Goal: Task Accomplishment & Management: Manage account settings

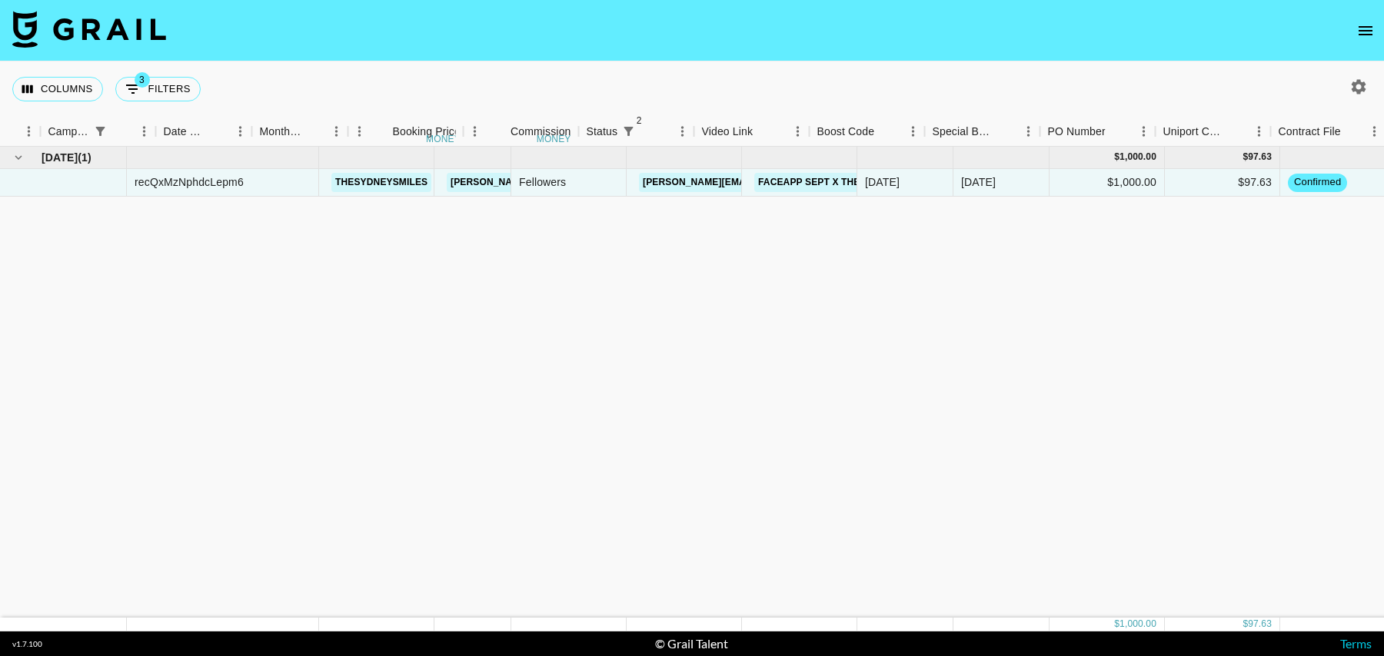
scroll to position [0, 701]
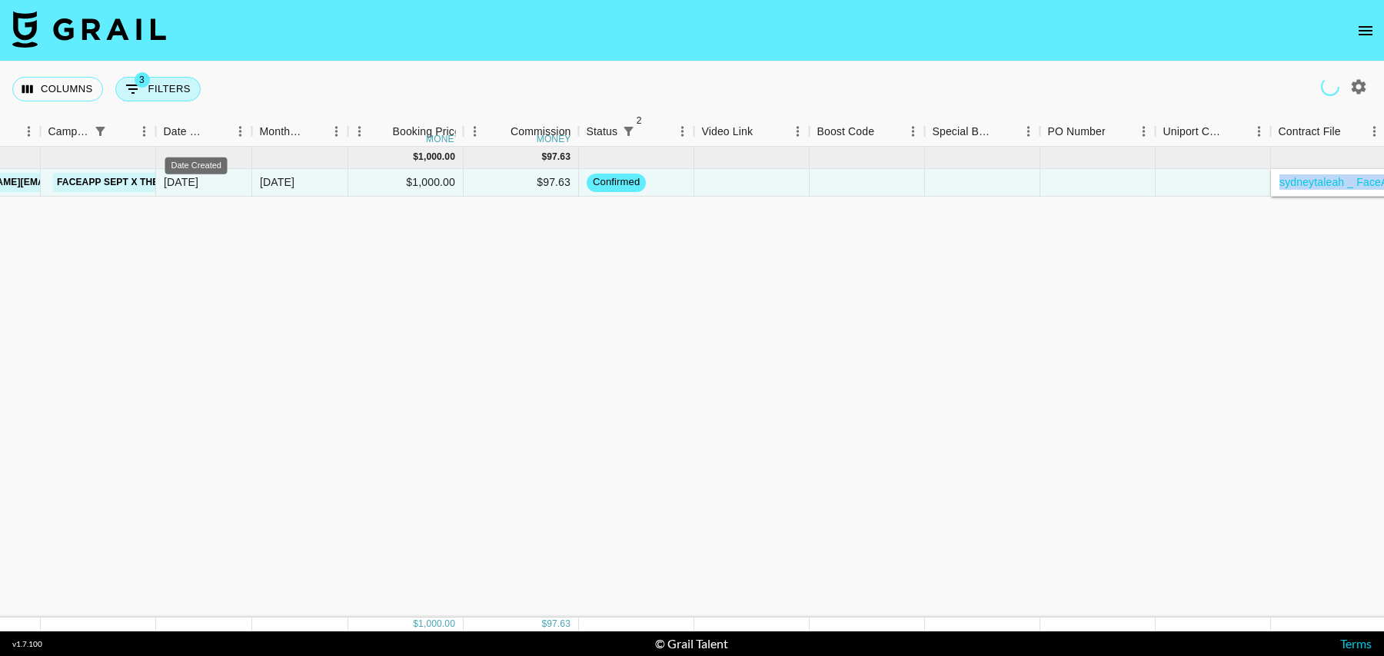
click at [156, 88] on button "3 Filters" at bounding box center [157, 89] width 85 height 25
select select "status"
select select "isNotAnyOf"
select select "status"
select select "isNotAnyOf"
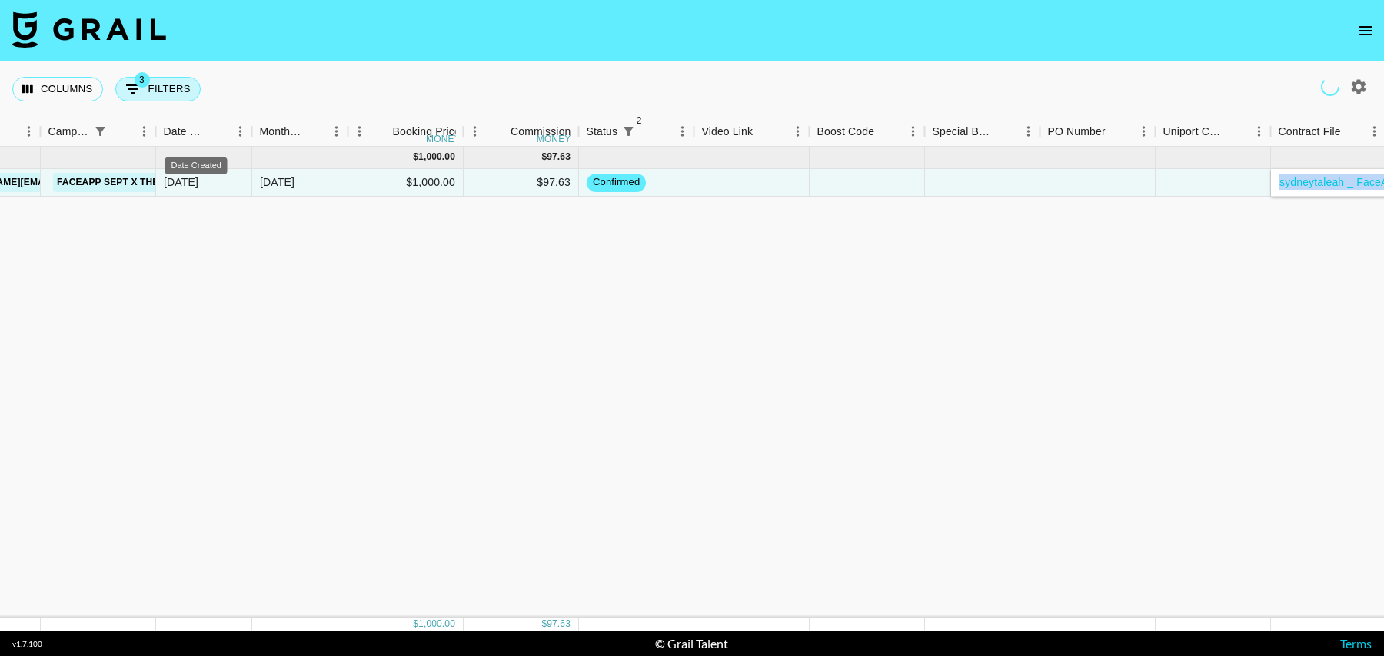
select select "campaign"
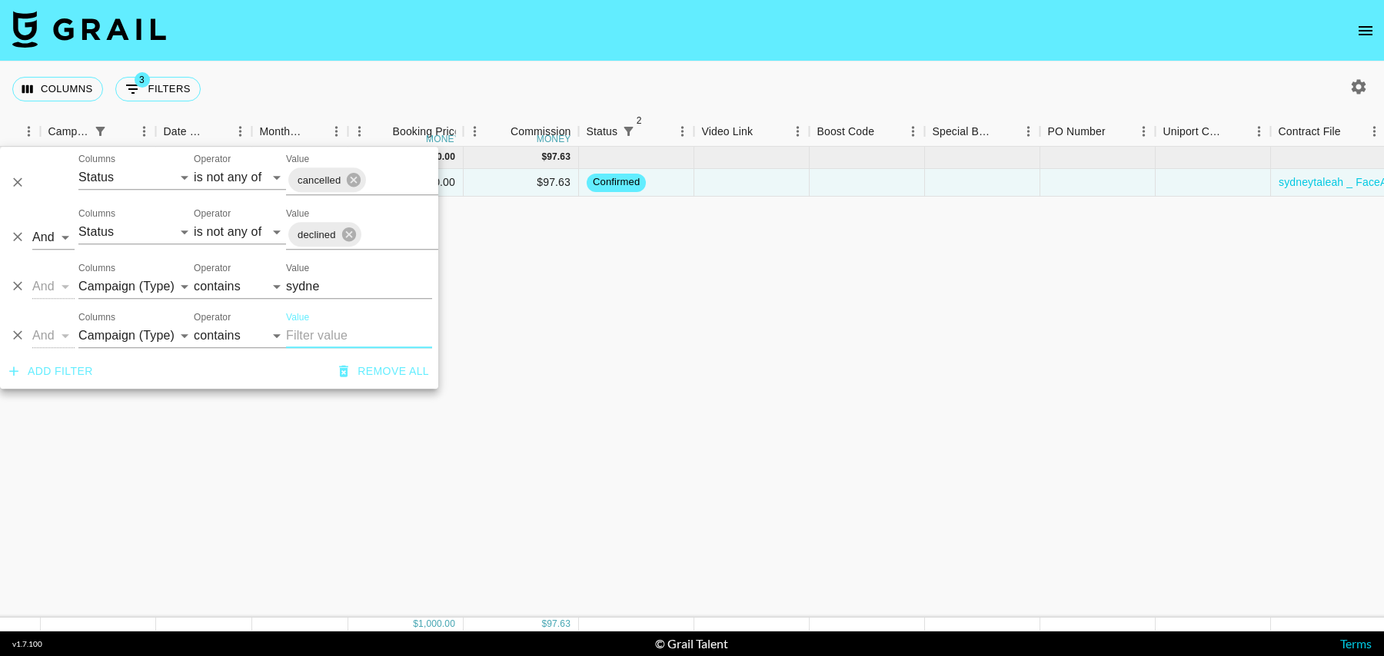
click at [307, 277] on input "sydne" at bounding box center [359, 286] width 146 height 25
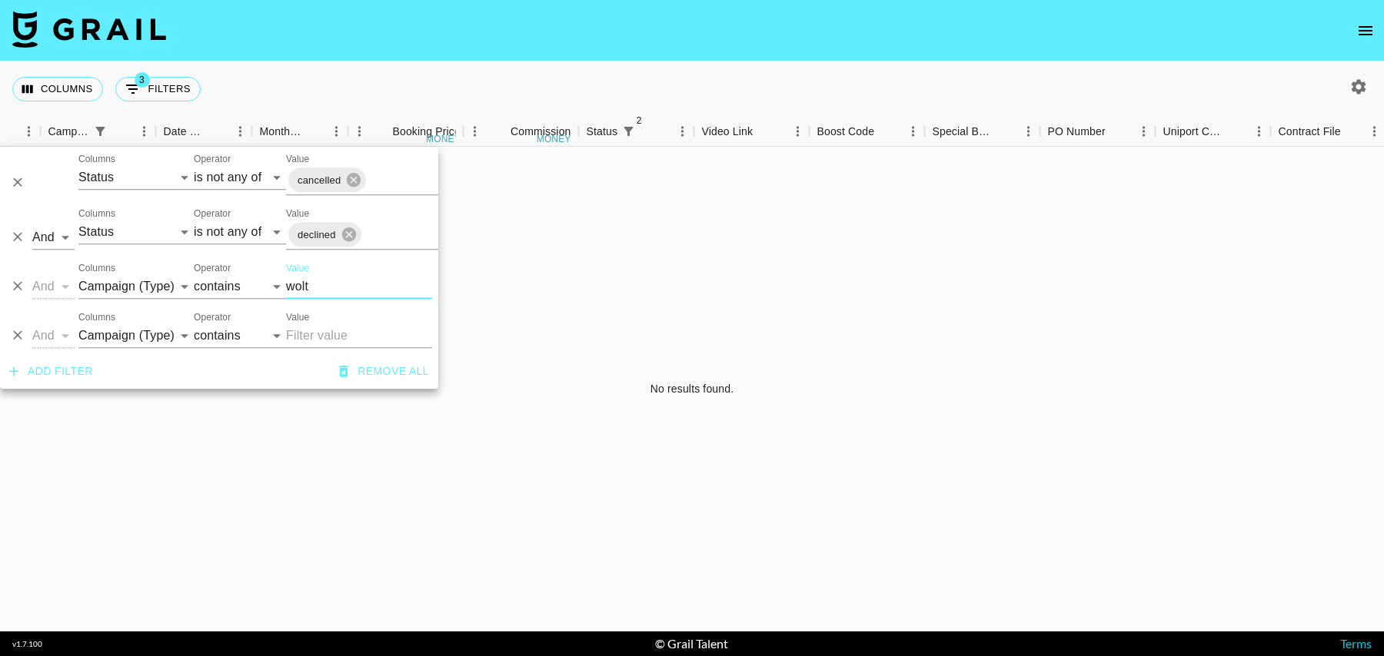
type input "wolt"
click at [19, 335] on icon "Delete" at bounding box center [17, 335] width 15 height 15
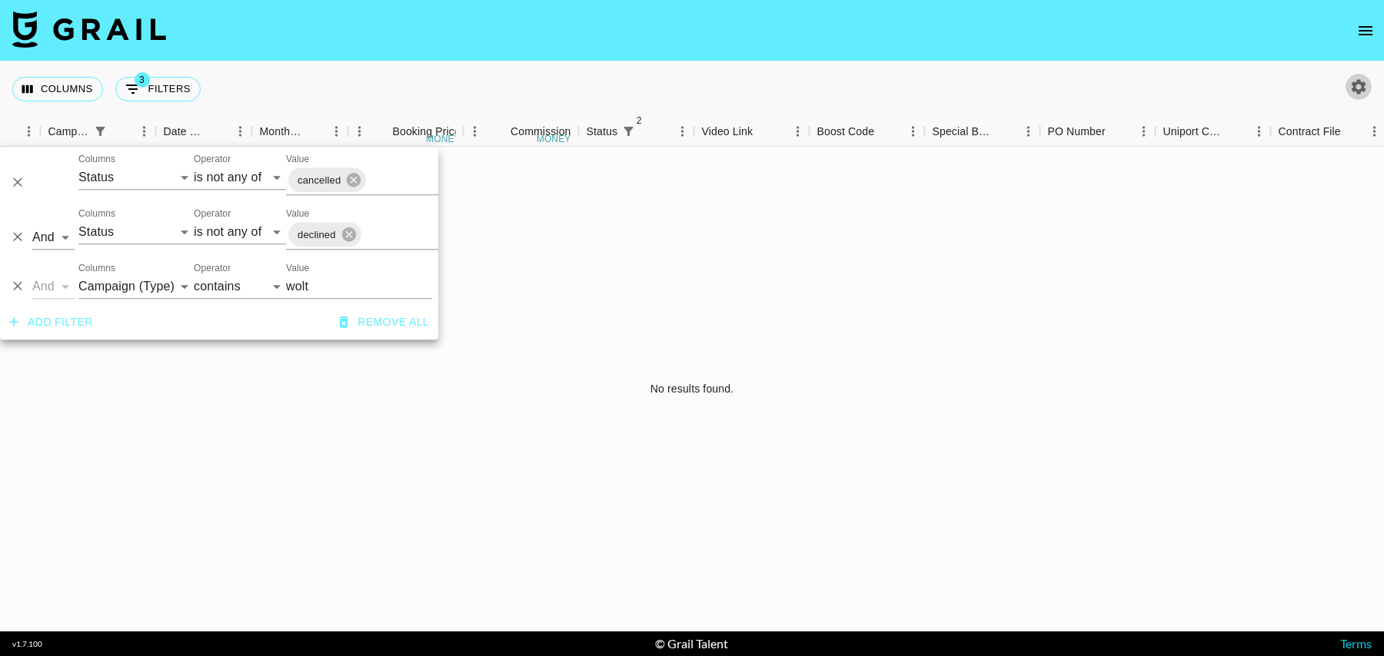
click at [1349, 84] on icon "button" at bounding box center [1358, 87] width 18 height 18
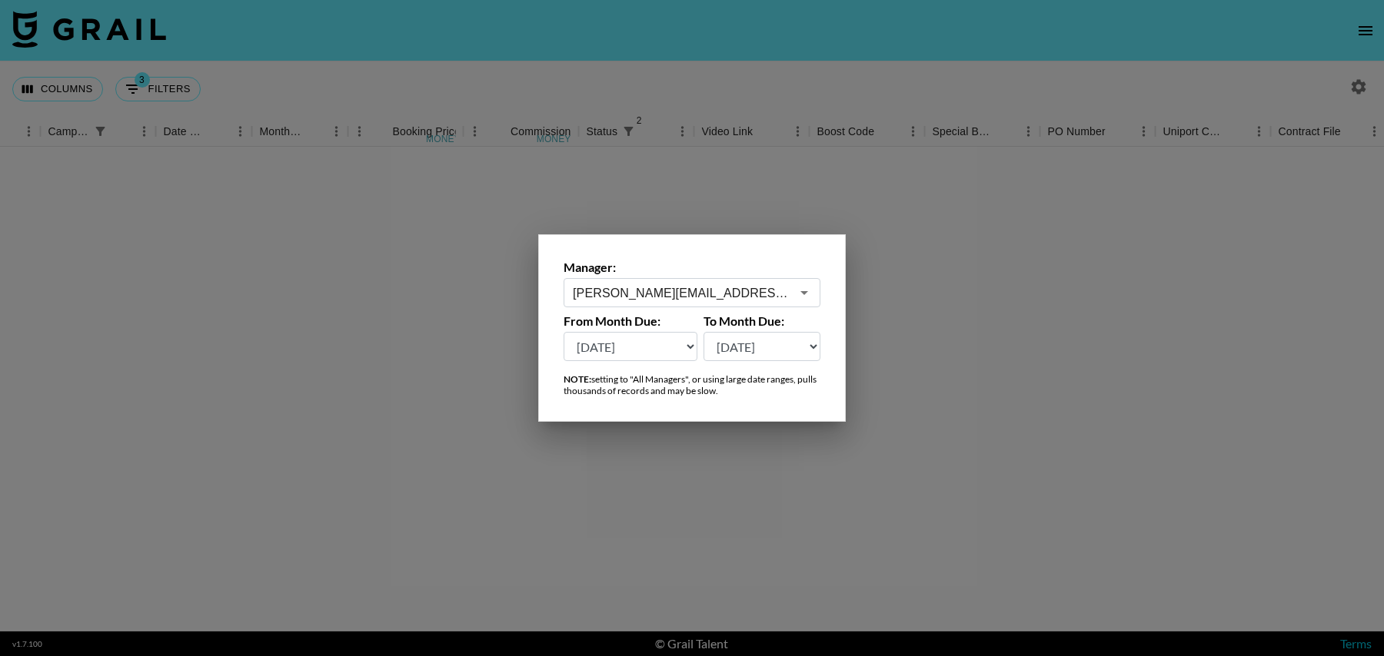
click at [648, 348] on select "Sep '26 Aug '26 Jul '26 Jun '26 May '26 Apr '26 Mar '26 Feb '26 Jan '26 Dec '25…" at bounding box center [630, 346] width 134 height 29
select select "Sep '24"
click at [563, 332] on select "Sep '26 Aug '26 Jul '26 Jun '26 May '26 Apr '26 Mar '26 Feb '26 Jan '26 Dec '25…" at bounding box center [630, 346] width 134 height 29
click at [775, 490] on div at bounding box center [692, 328] width 1384 height 656
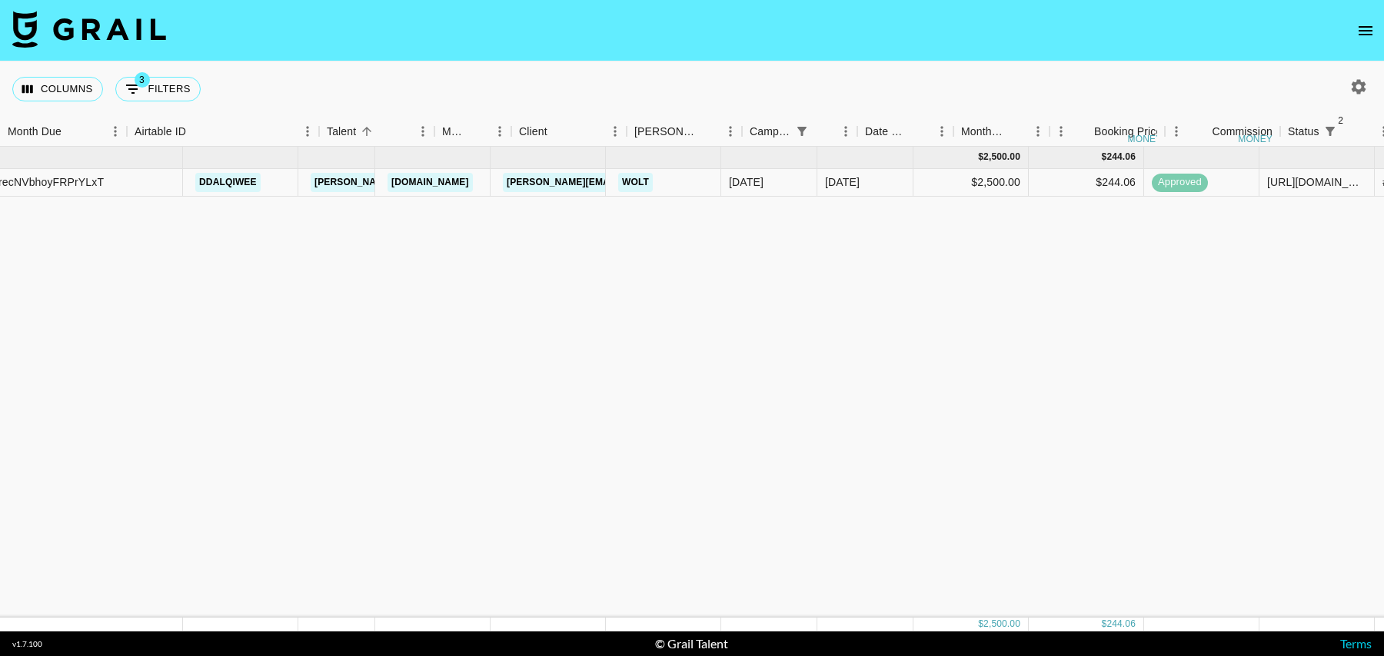
scroll to position [0, 0]
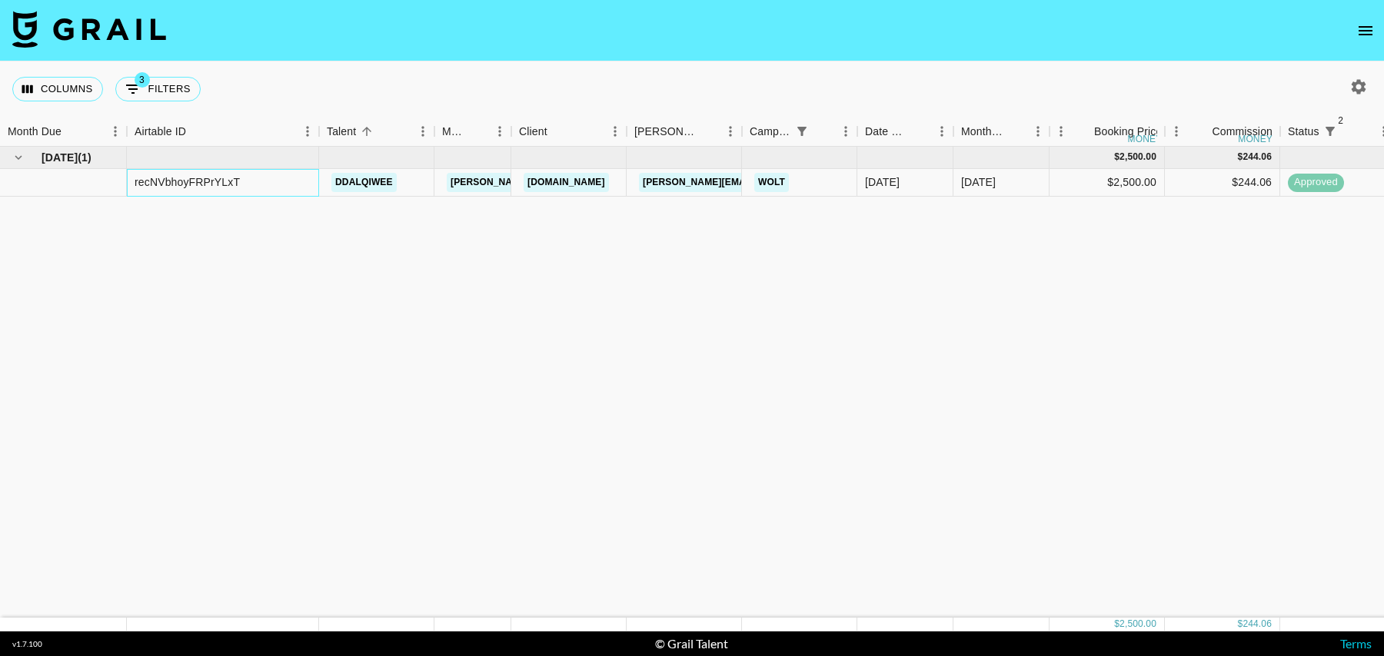
click at [225, 183] on div "recNVbhoyFRPrYLxT" at bounding box center [187, 181] width 105 height 15
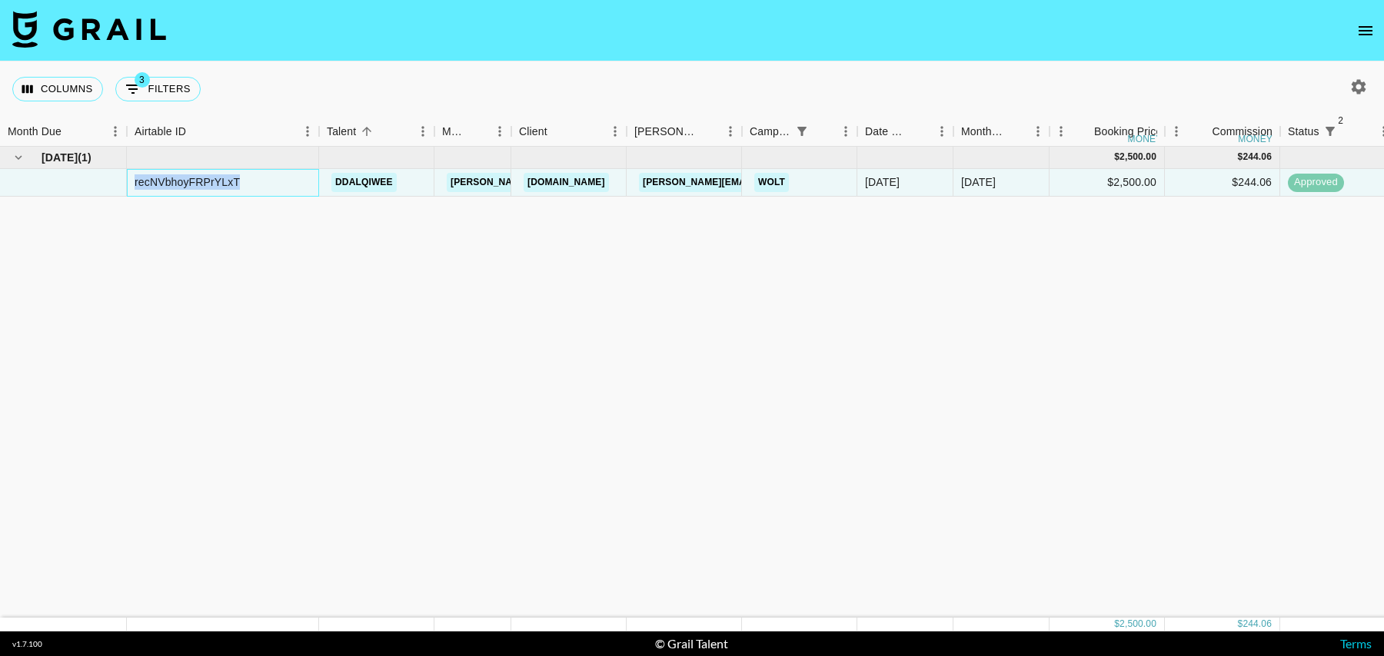
click at [225, 183] on div "recNVbhoyFRPrYLxT" at bounding box center [187, 181] width 105 height 15
copy div "recNVbhoyFRPrYLxT"
click at [157, 104] on div "Columns 3 Filters + Booking" at bounding box center [109, 88] width 194 height 55
click at [161, 91] on button "3 Filters" at bounding box center [157, 89] width 85 height 25
select select "status"
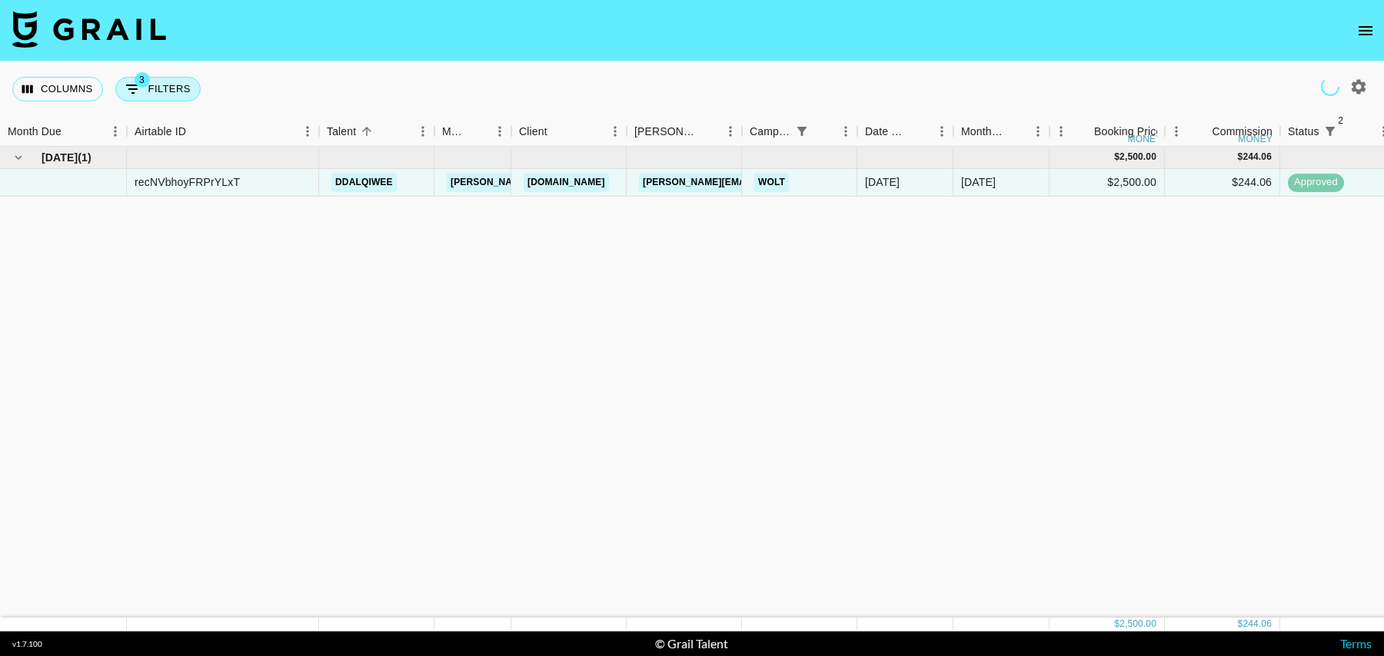
select select "isNotAnyOf"
select select "status"
select select "isNotAnyOf"
select select "campaign"
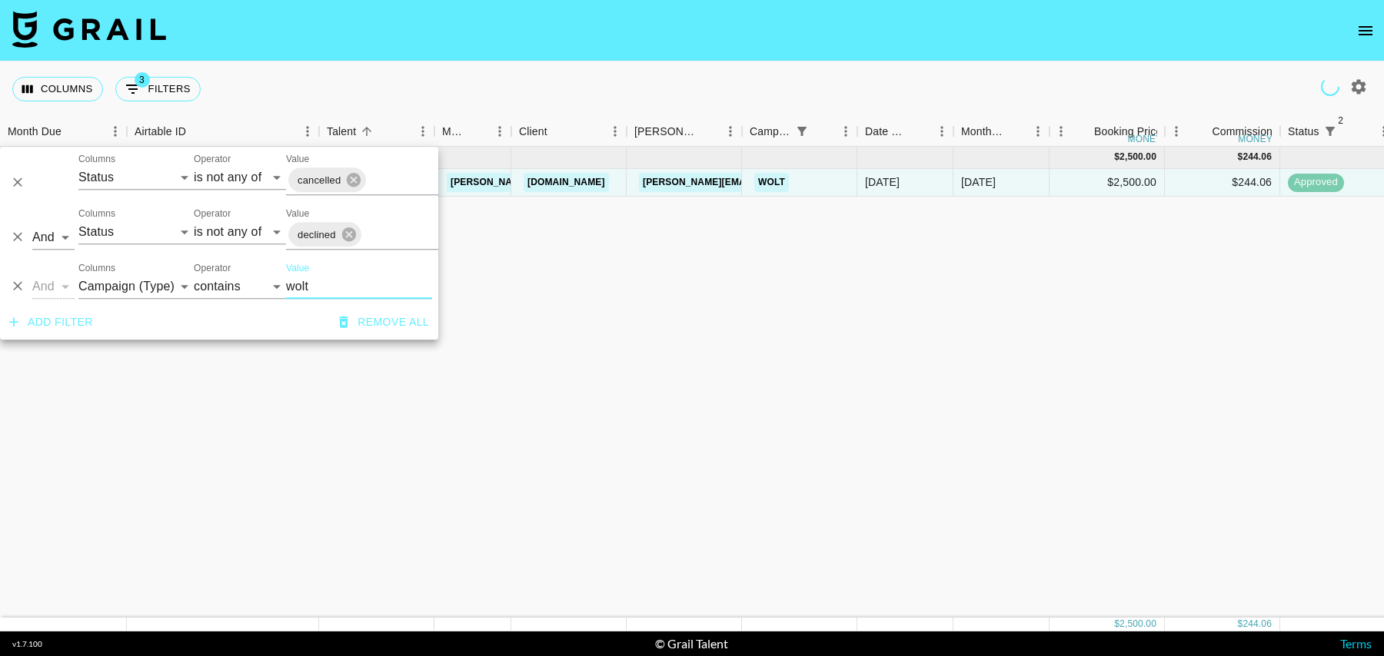
drag, startPoint x: 321, startPoint y: 282, endPoint x: 293, endPoint y: 282, distance: 27.7
click at [293, 282] on input "wolt" at bounding box center [359, 286] width 146 height 25
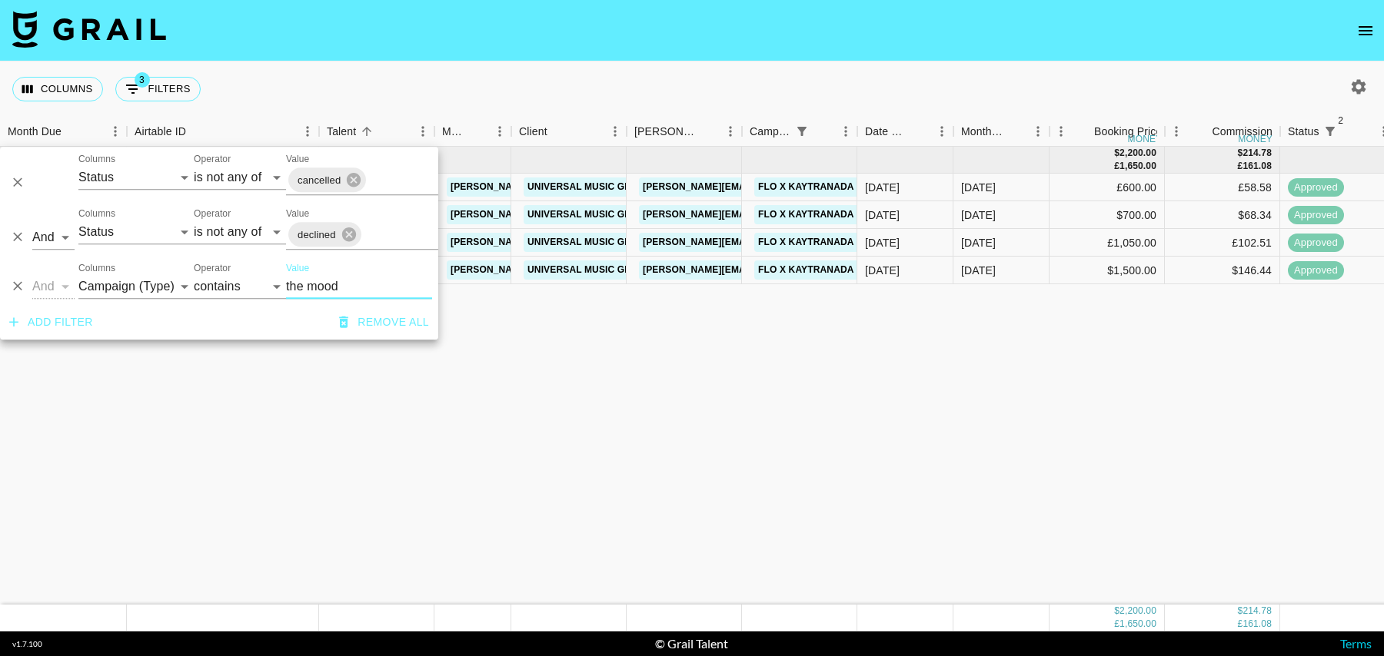
type input "the mood"
click at [719, 378] on div "Aug '25 ( 4 ) $ 2,200.00 £ 1,650.00 $ 214.78 £ 161.08 recCluWlMnJfWcsYb bhadie.…" at bounding box center [1247, 376] width 2494 height 458
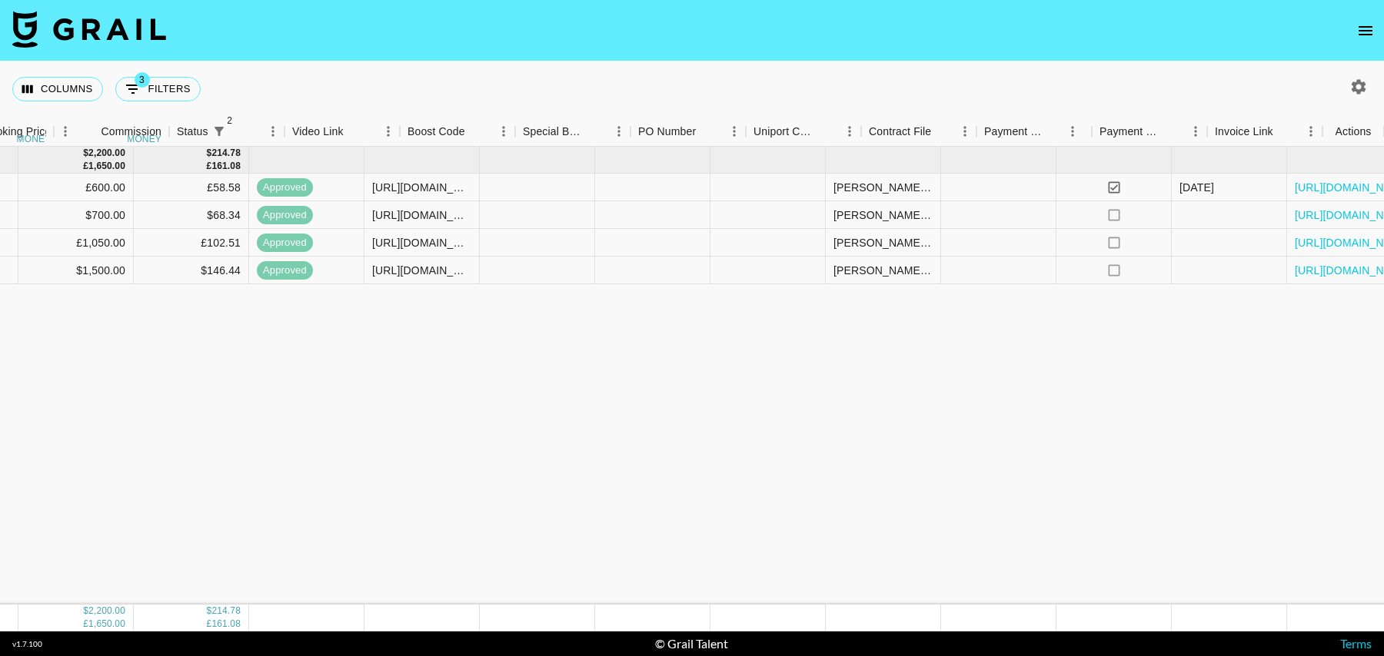
scroll to position [0, 1111]
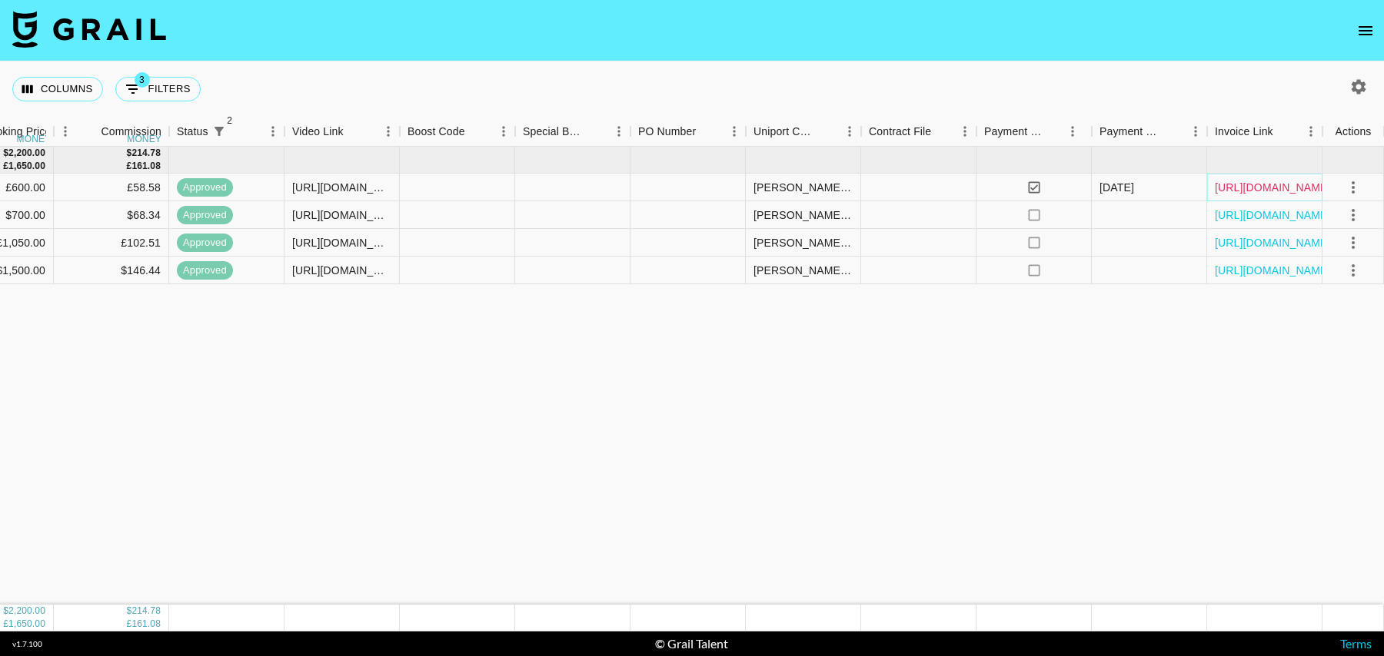
click at [1251, 184] on link "https://in.xero.com/ScLA0Sv9Gk127ySzzDQkYwKhuywcPT1OTzHzxRKE" at bounding box center [1273, 187] width 116 height 15
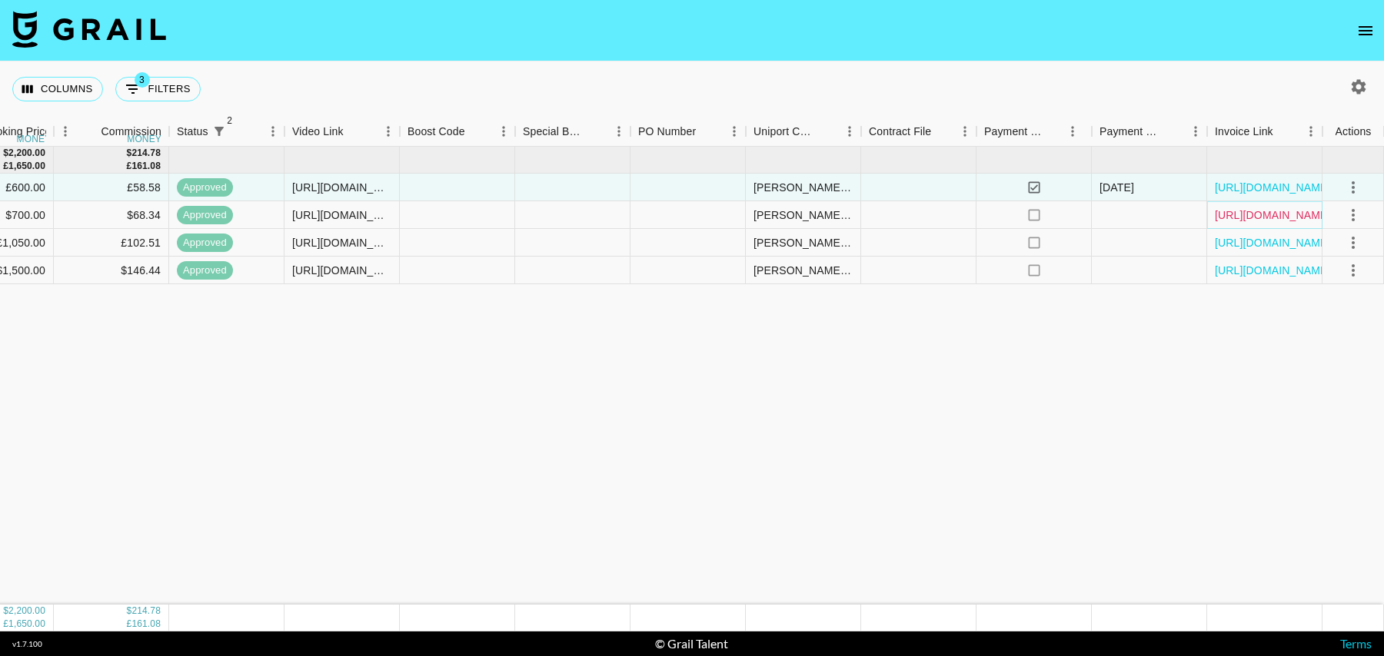
click at [1251, 212] on link "https://in.xero.com/46EXrQv3T9tzpZuF0z7qqoEMO6OEYC69iWm5DTjI" at bounding box center [1273, 215] width 116 height 15
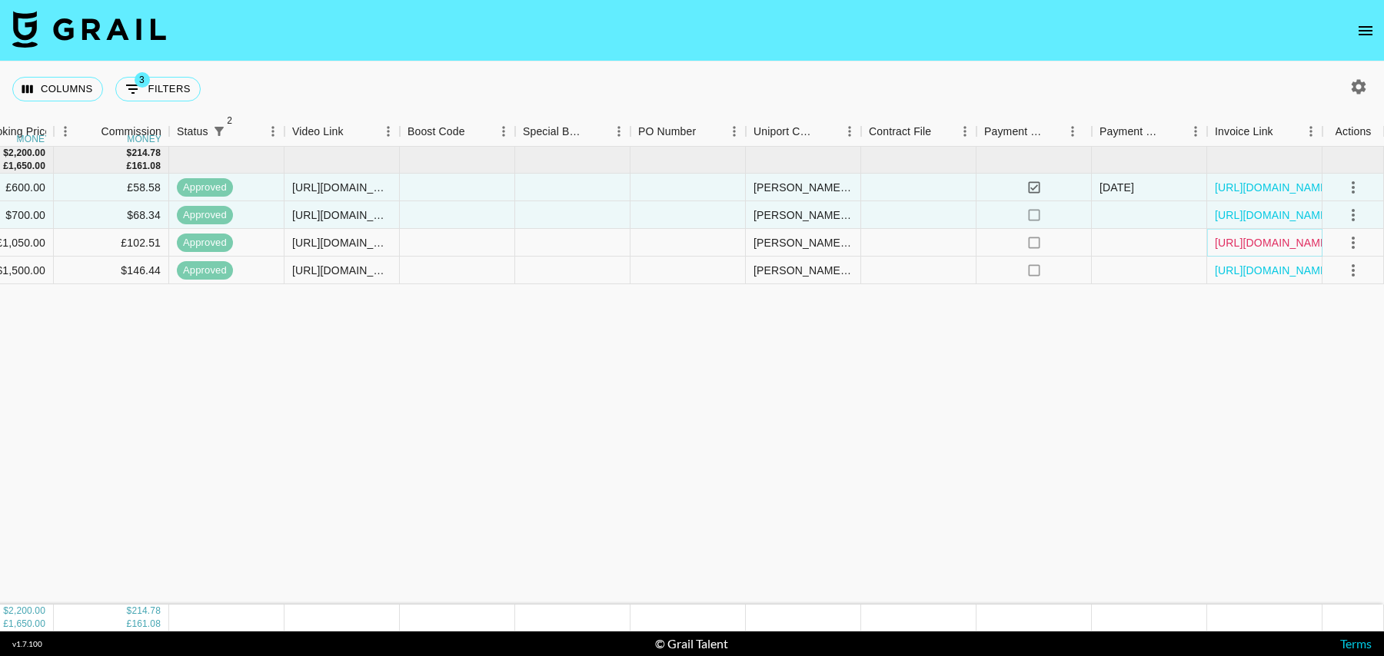
click at [1251, 241] on link "https://in.xero.com/QkT8D7U8QVcktU0LG4DcTcfggTqgCD66UDXdLsMv" at bounding box center [1273, 242] width 116 height 15
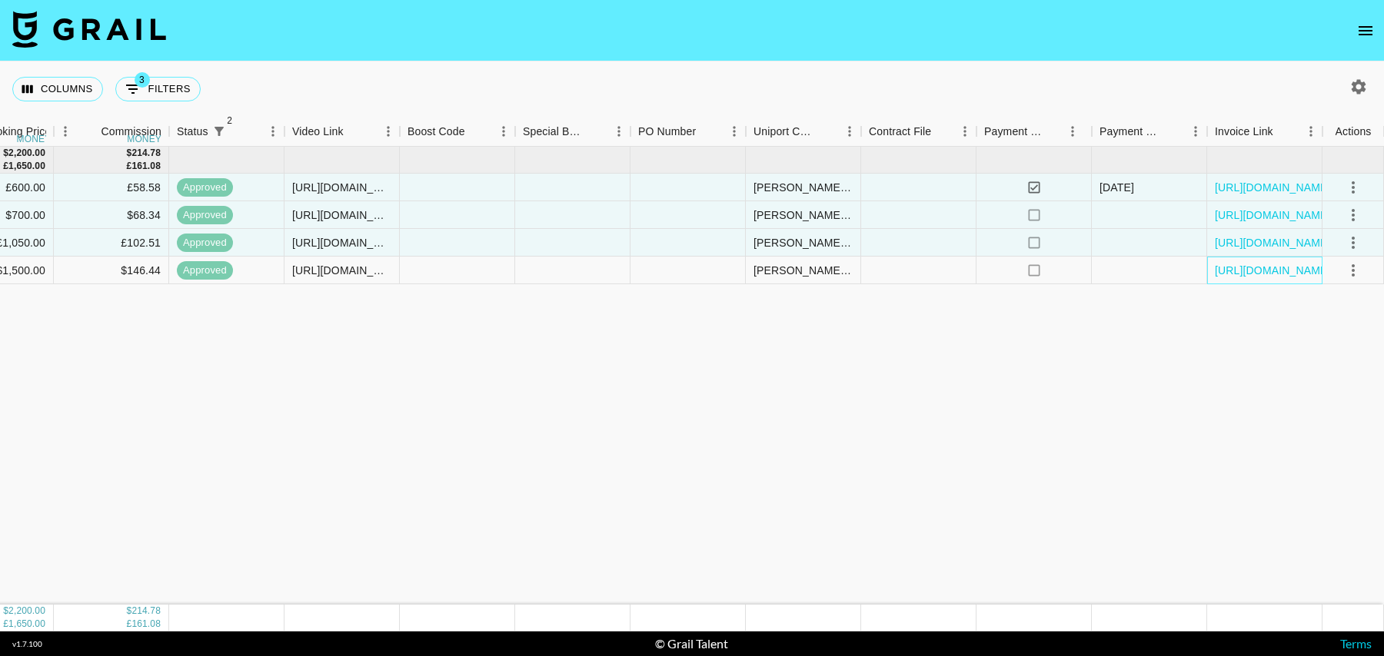
click at [1251, 278] on div "https://in.xero.com/g0HmalbAB5PcrUci7QiGPb9R76n65Evt6AAXeaWf" at bounding box center [1264, 271] width 115 height 28
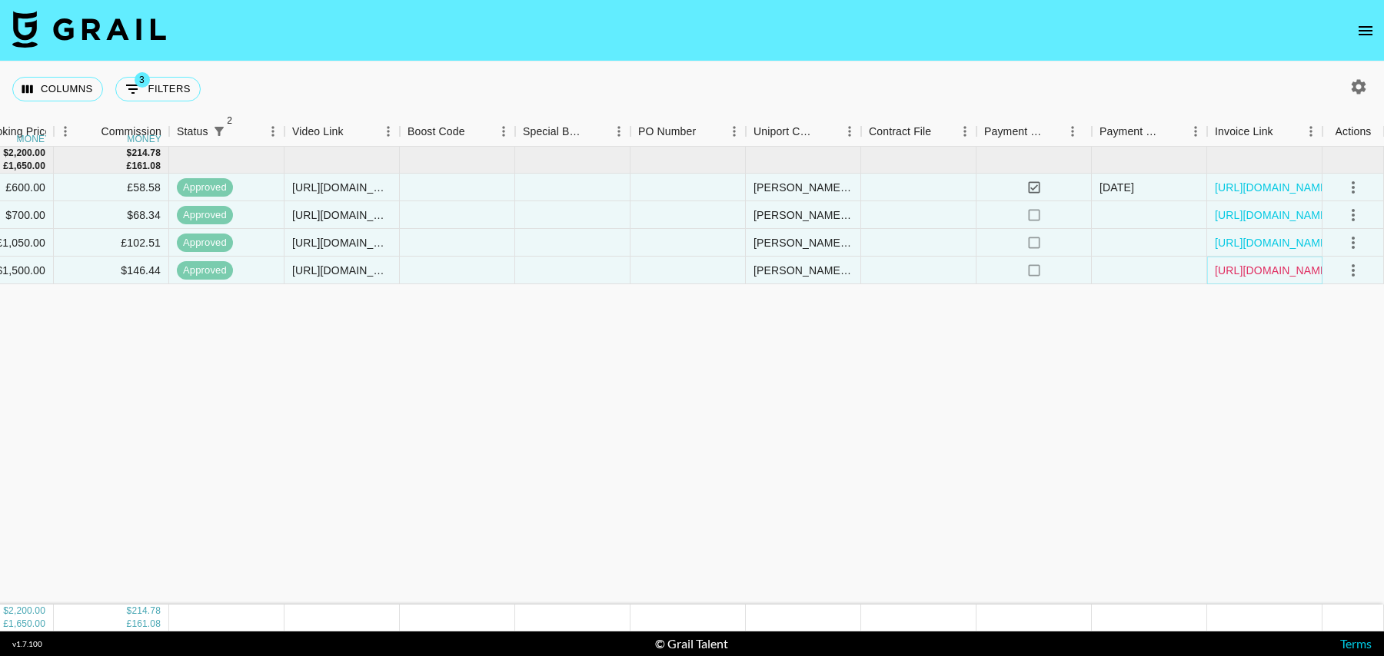
click at [1266, 263] on link "https://in.xero.com/g0HmalbAB5PcrUci7QiGPb9R76n65Evt6AAXeaWf" at bounding box center [1273, 270] width 116 height 15
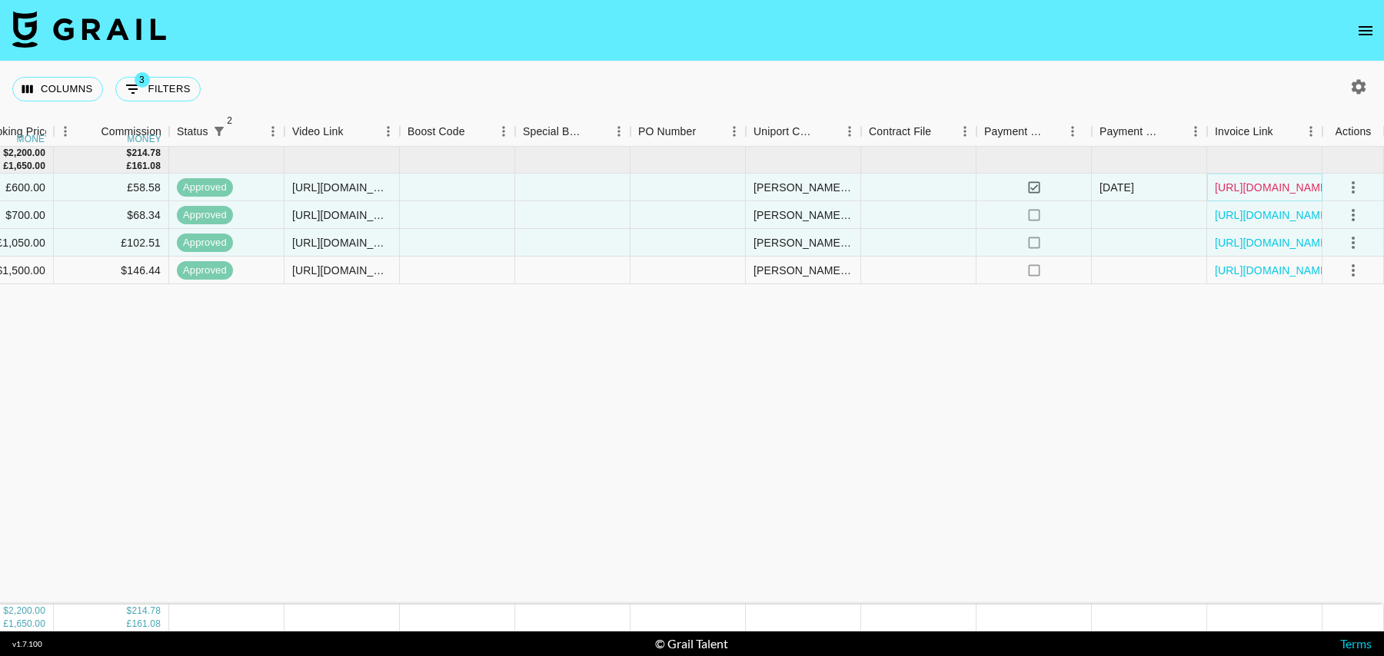
click at [1256, 184] on link "https://in.xero.com/ScLA0Sv9Gk127ySzzDQkYwKhuywcPT1OTzHzxRKE" at bounding box center [1273, 187] width 116 height 15
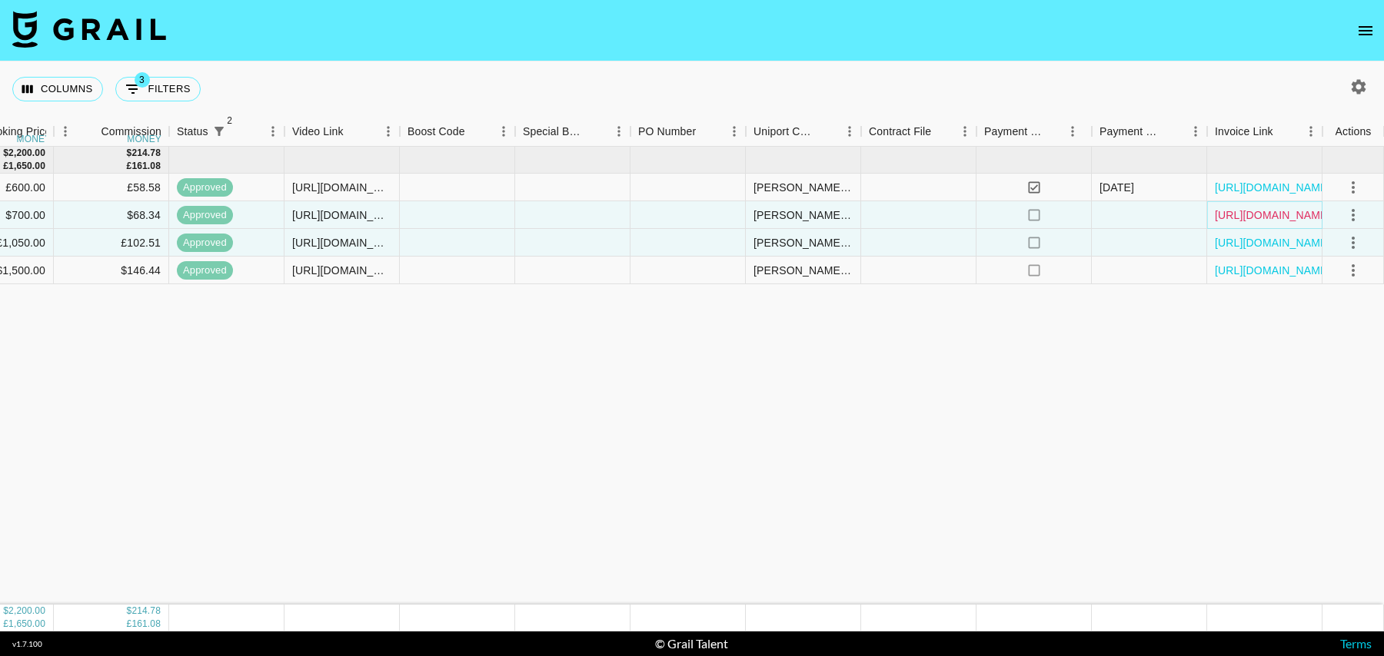
click at [1264, 214] on link "https://in.xero.com/46EXrQv3T9tzpZuF0z7qqoEMO6OEYC69iWm5DTjI" at bounding box center [1273, 215] width 116 height 15
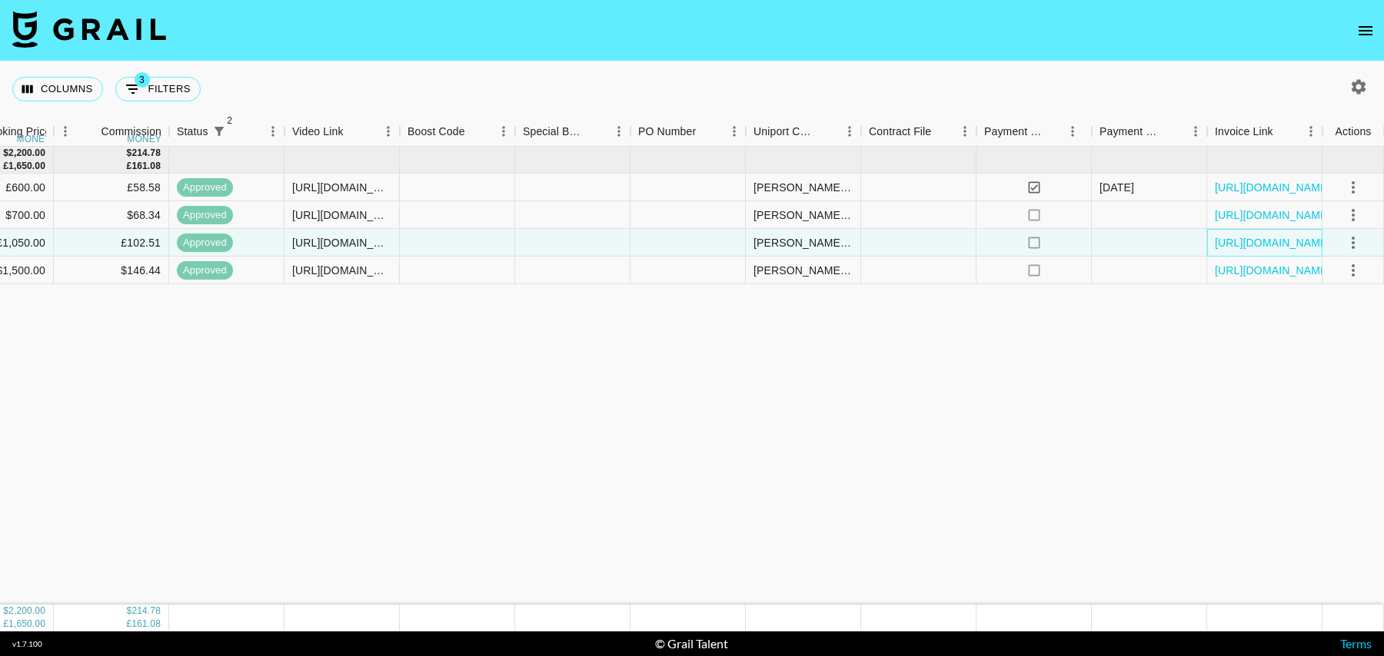
click at [1264, 230] on div "https://in.xero.com/QkT8D7U8QVcktU0LG4DcTcfggTqgCD66UDXdLsMv" at bounding box center [1264, 243] width 115 height 28
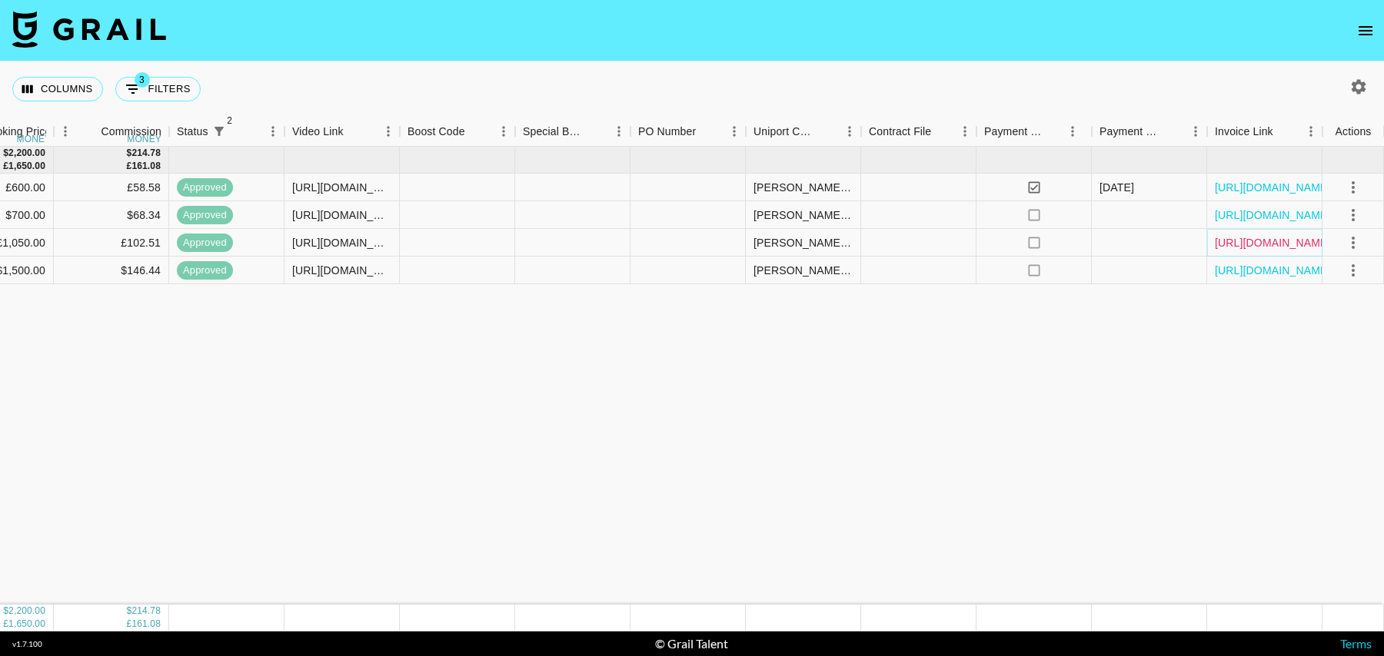
click at [1264, 240] on link "https://in.xero.com/QkT8D7U8QVcktU0LG4DcTcfggTqgCD66UDXdLsMv" at bounding box center [1273, 242] width 116 height 15
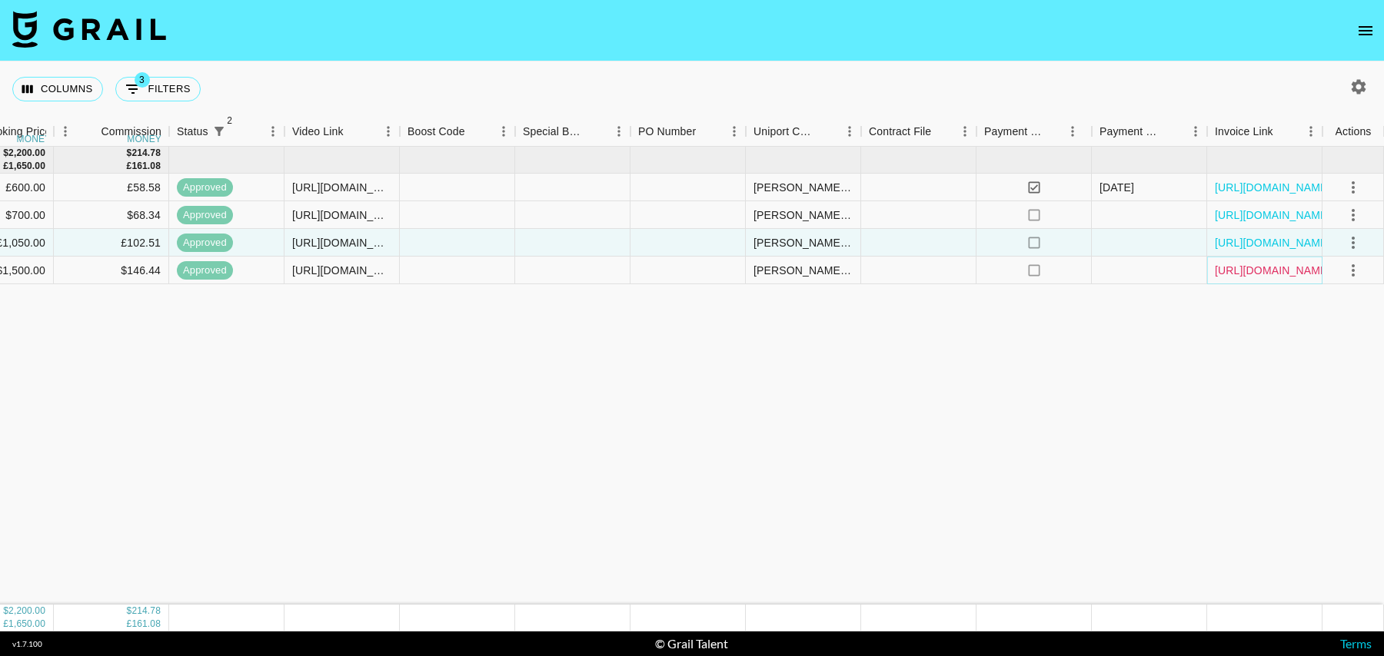
click at [1264, 267] on link "https://in.xero.com/g0HmalbAB5PcrUci7QiGPb9R76n65Evt6AAXeaWf" at bounding box center [1273, 270] width 116 height 15
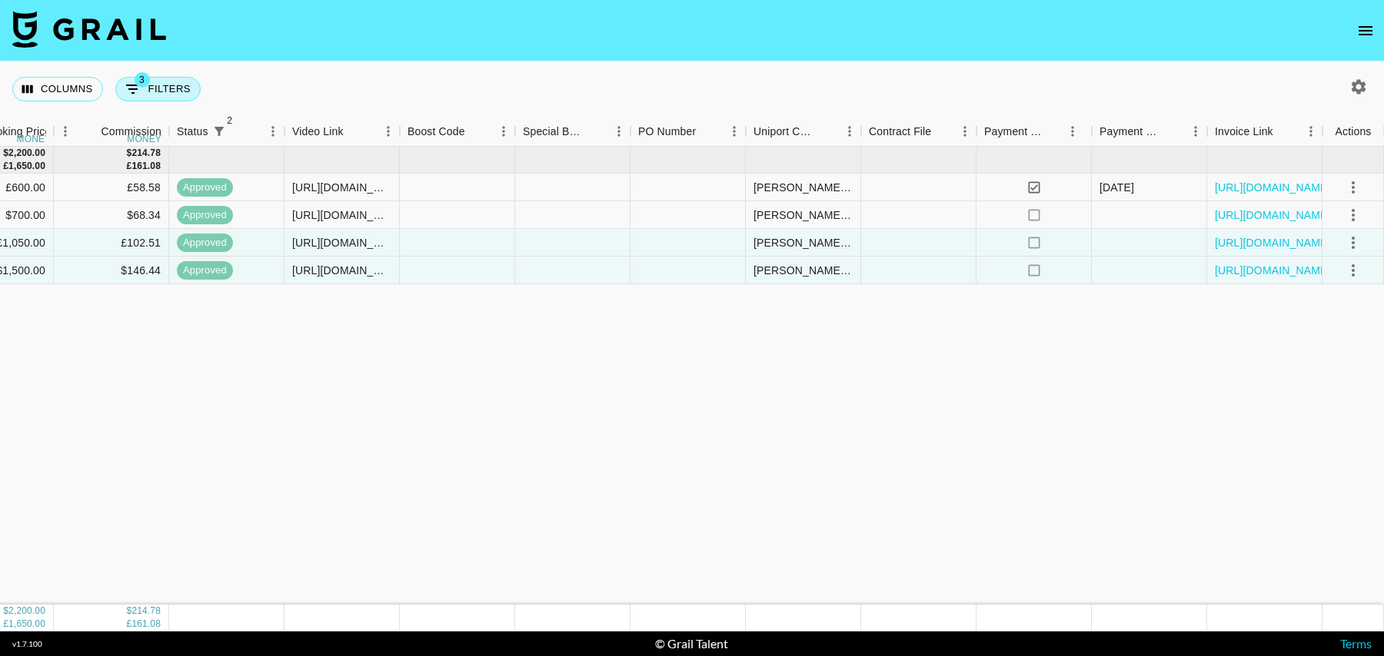
click at [178, 92] on button "3 Filters" at bounding box center [157, 89] width 85 height 25
select select "status"
select select "isNotAnyOf"
select select "status"
select select "isNotAnyOf"
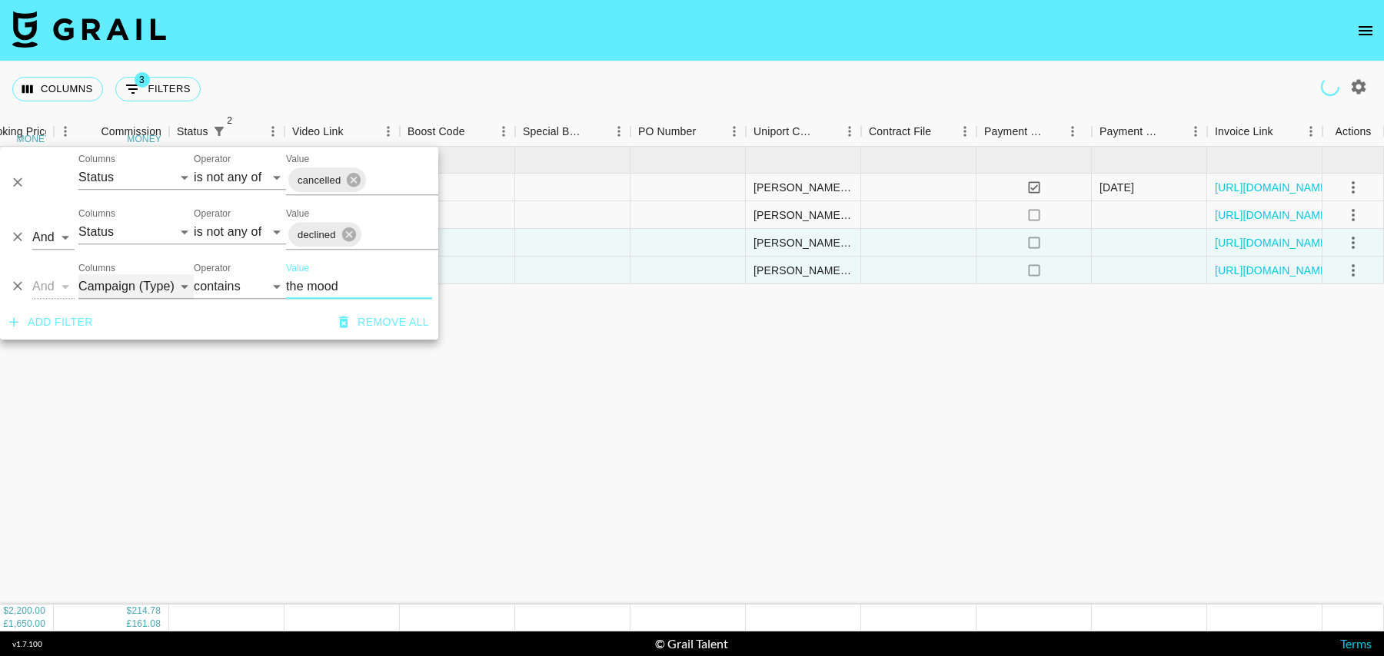
click at [128, 290] on select "Grail Platform ID Airtable ID Talent Manager Client Booker Campaign (Type) Date…" at bounding box center [135, 286] width 115 height 25
select select "airtableId"
click at [78, 274] on select "Grail Platform ID Airtable ID Talent Manager Client Booker Campaign (Type) Date…" at bounding box center [135, 286] width 115 height 25
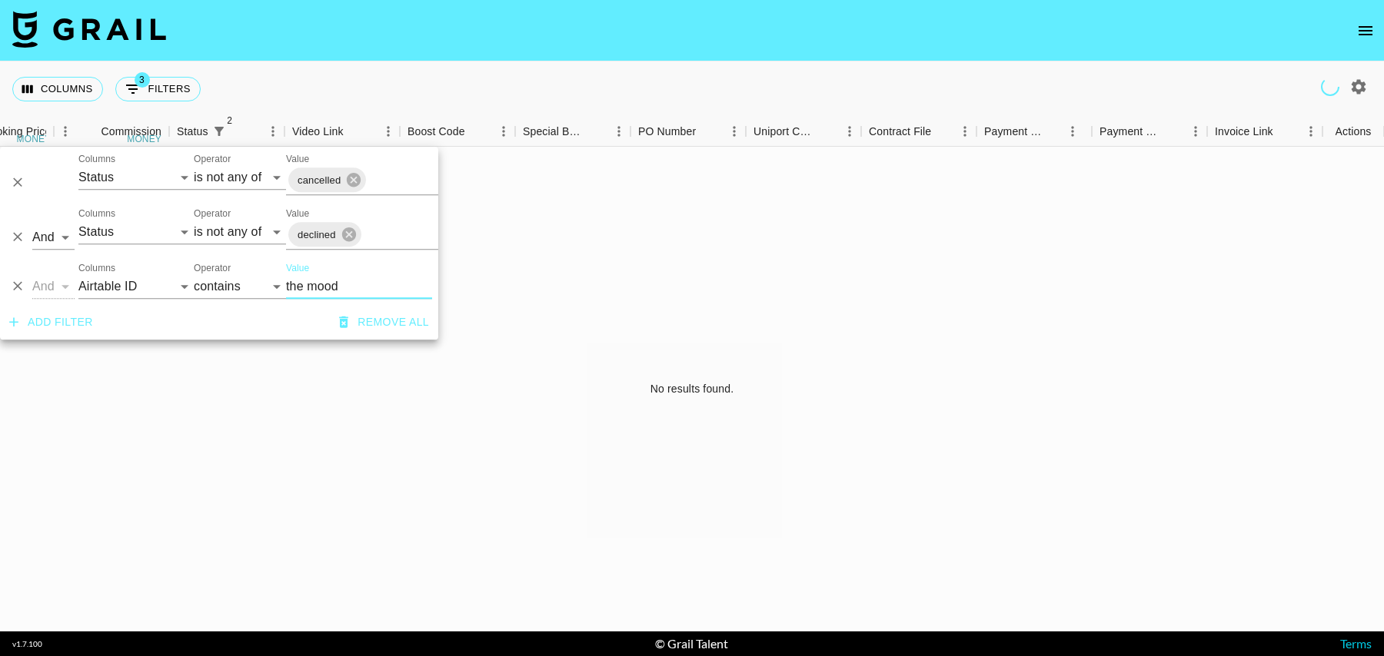
click at [311, 285] on input "the mood" at bounding box center [359, 286] width 146 height 25
paste input "recOmCnf9xx2ZkWjo"
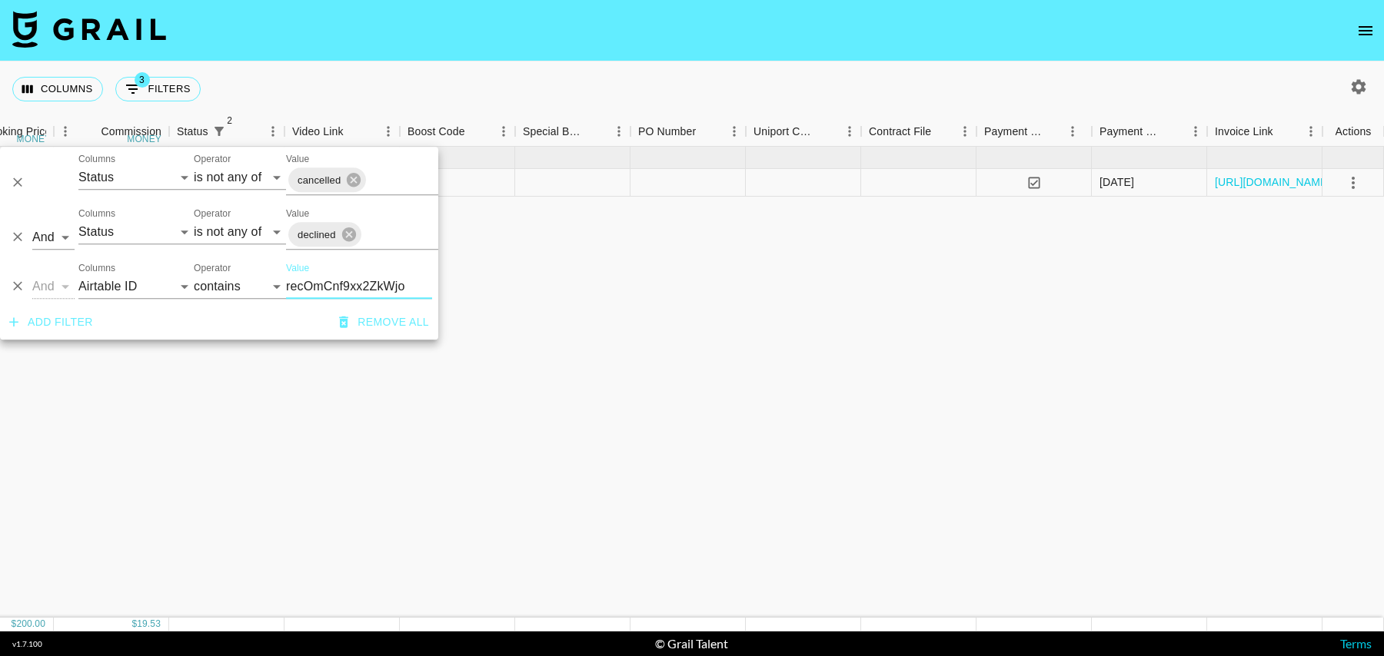
type input "recOmCnf9xx2ZkWjo"
click at [835, 334] on div "Mar '25 ( 1 ) $ 200.00 $ 19.53 recOmCnf9xx2ZkWjo jordynnehahn tancredi@grail-ta…" at bounding box center [136, 382] width 2494 height 471
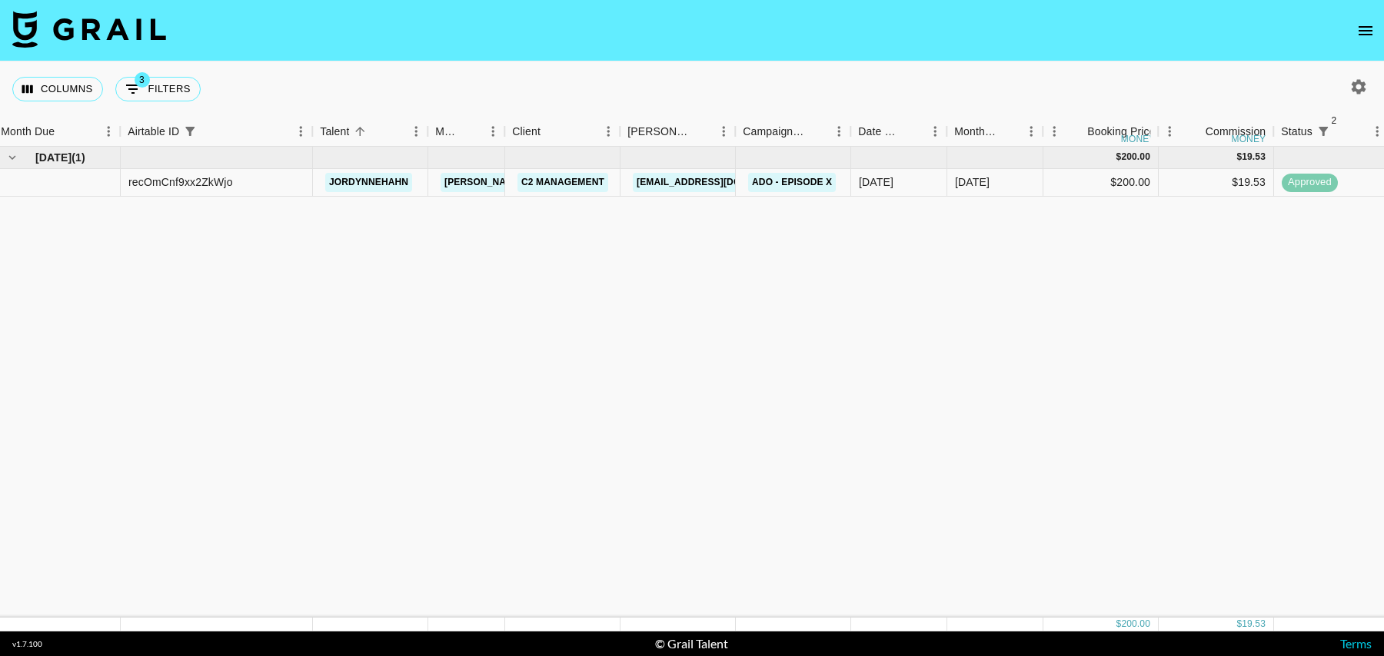
scroll to position [0, 0]
click at [290, 184] on div "recOmCnf9xx2ZkWjo" at bounding box center [223, 183] width 192 height 28
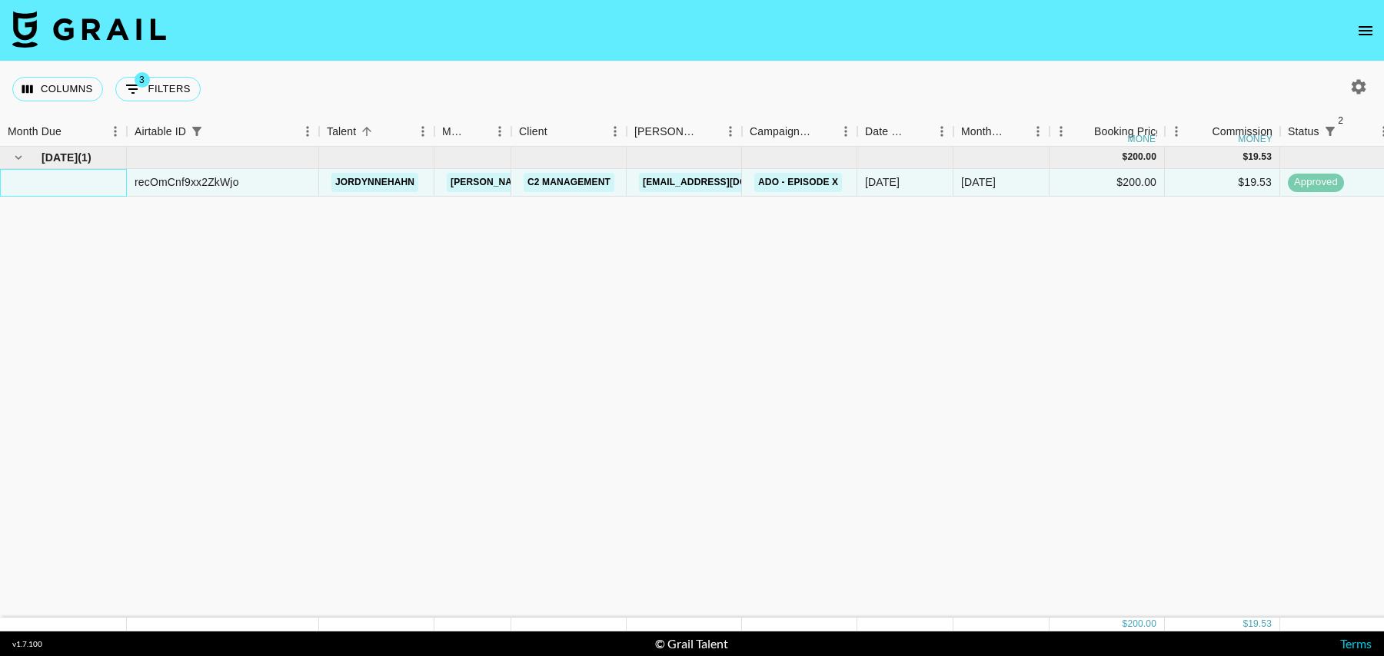
click at [105, 181] on div at bounding box center [63, 183] width 127 height 28
click at [193, 181] on div "recOmCnf9xx2ZkWjo" at bounding box center [187, 181] width 105 height 15
click at [185, 181] on div "recOmCnf9xx2ZkWjo" at bounding box center [187, 181] width 105 height 15
click at [123, 180] on div at bounding box center [63, 183] width 127 height 28
click at [153, 180] on div "recOmCnf9xx2ZkWjo" at bounding box center [187, 181] width 105 height 15
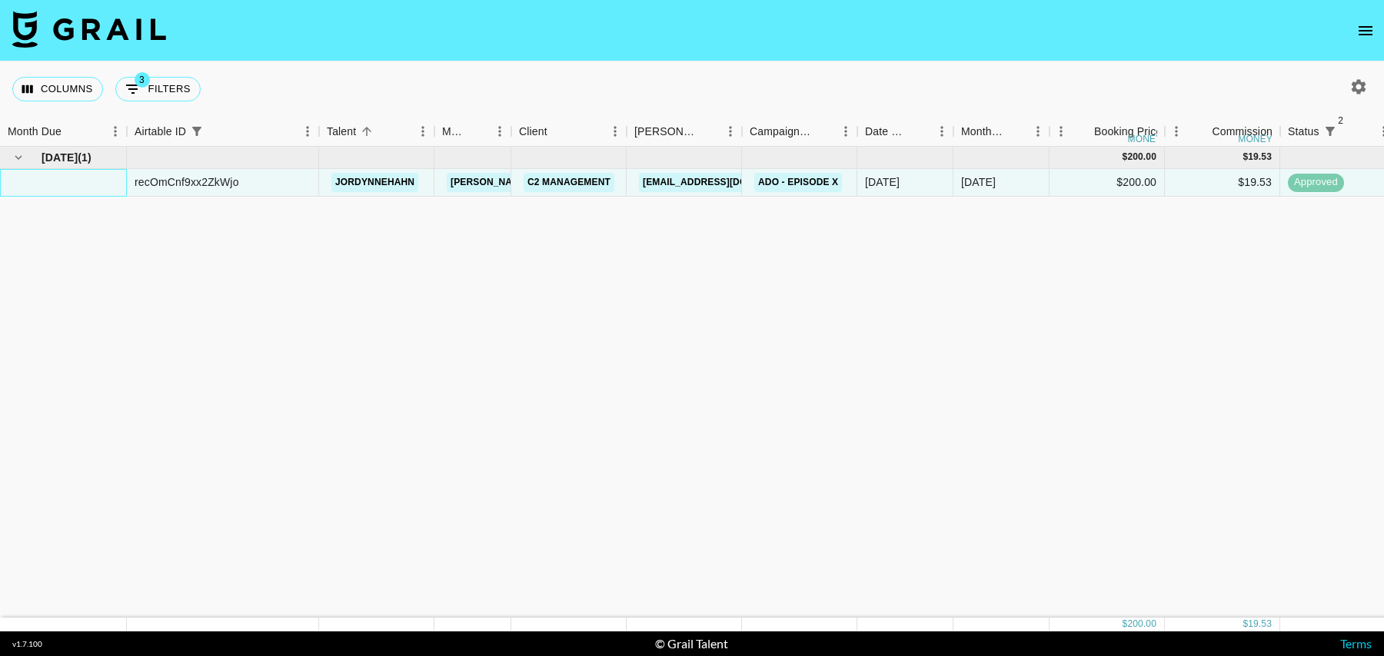
click at [106, 181] on div at bounding box center [63, 183] width 127 height 28
click at [143, 181] on div "recOmCnf9xx2ZkWjo" at bounding box center [187, 181] width 105 height 15
click at [194, 183] on div "recOmCnf9xx2ZkWjo" at bounding box center [187, 181] width 105 height 15
click at [249, 186] on div "recOmCnf9xx2ZkWjo" at bounding box center [223, 183] width 192 height 28
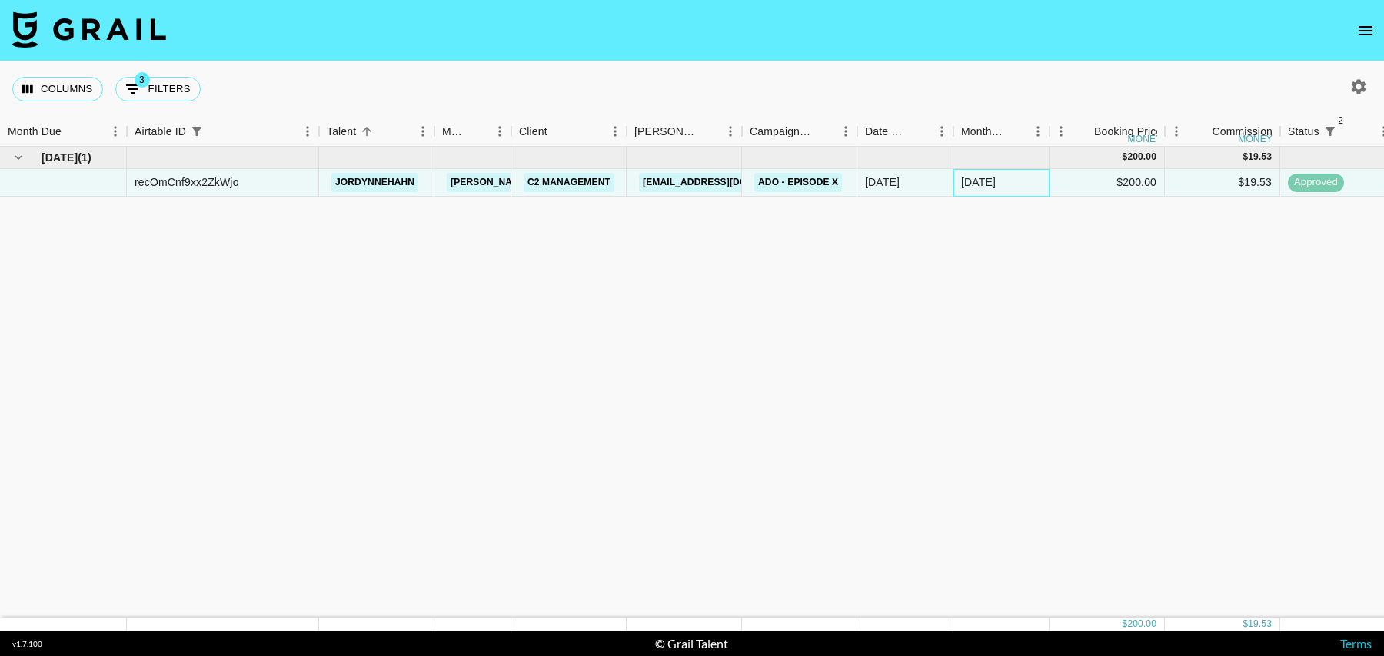
click at [1022, 190] on div "Mar '25" at bounding box center [1001, 183] width 96 height 28
click at [899, 184] on div "19/03/2025" at bounding box center [882, 181] width 35 height 15
click at [1001, 178] on div "Mar '25" at bounding box center [1001, 183] width 96 height 28
click at [1086, 181] on div "$200.00" at bounding box center [1106, 183] width 115 height 28
click at [1028, 188] on div "Mar '25" at bounding box center [1001, 183] width 96 height 28
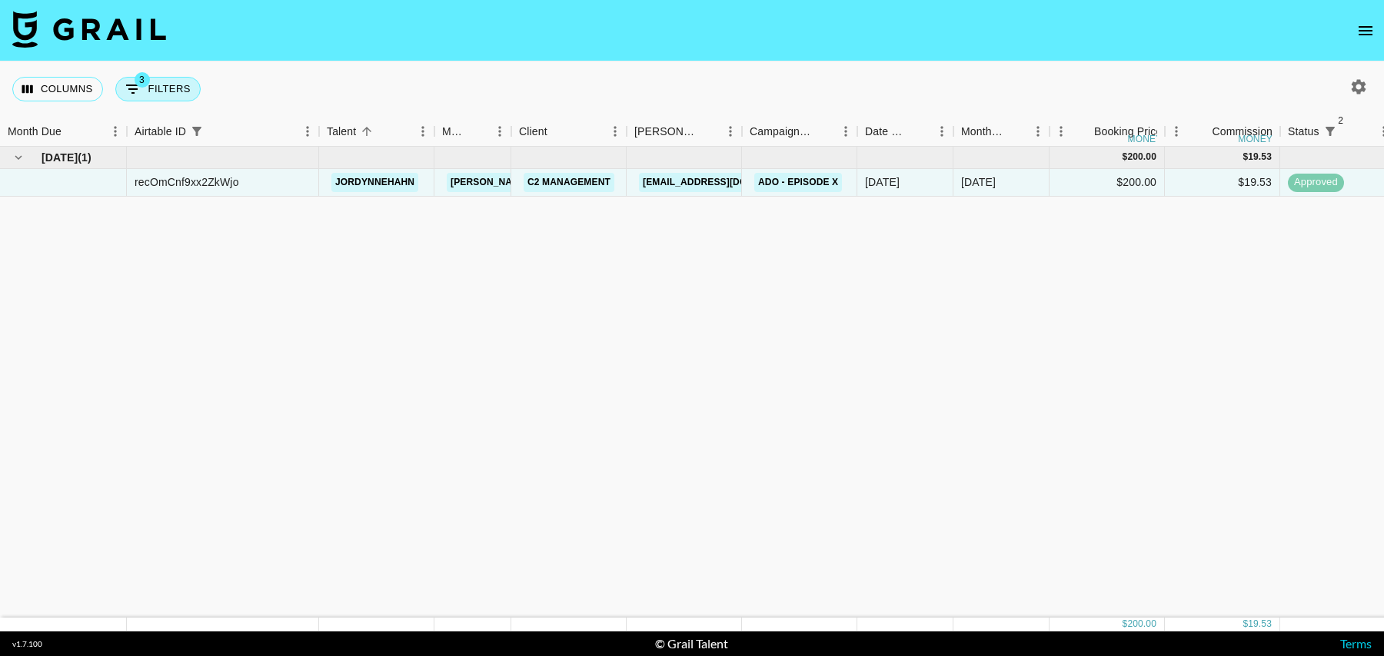
click at [147, 95] on button "3 Filters" at bounding box center [157, 89] width 85 height 25
select select "status"
select select "isNotAnyOf"
select select "status"
select select "isNotAnyOf"
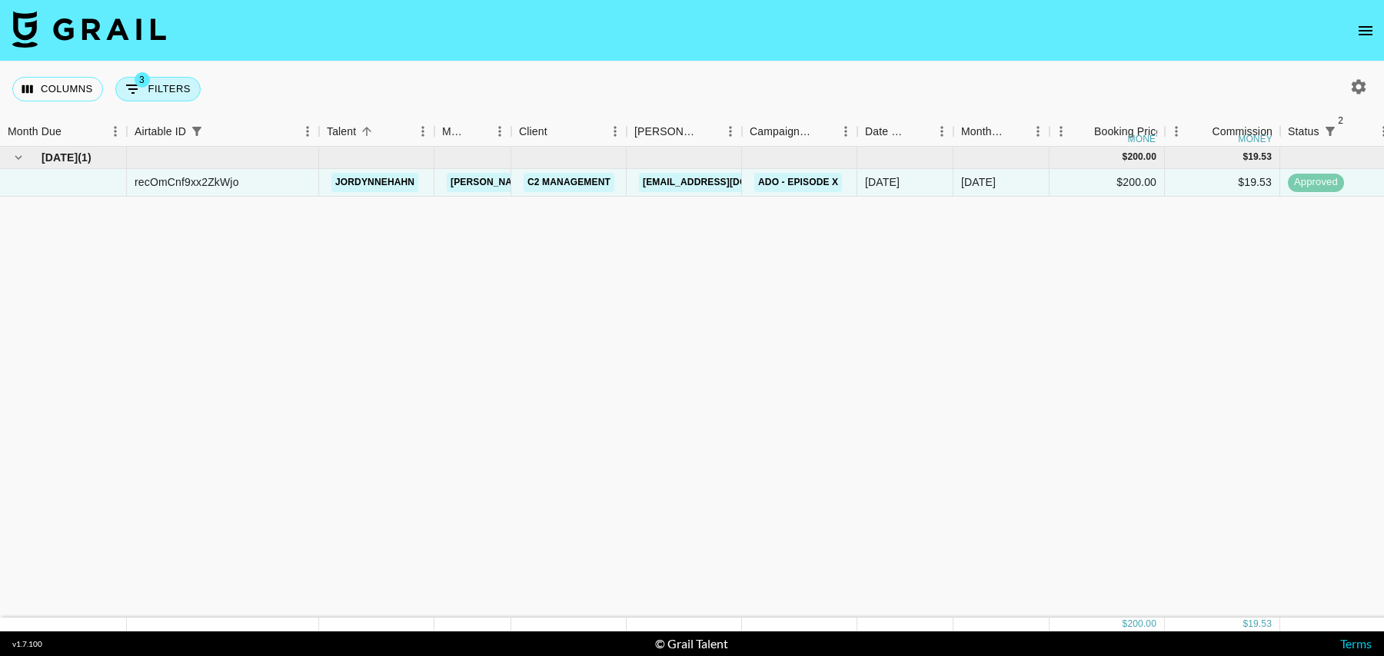
select select "airtableId"
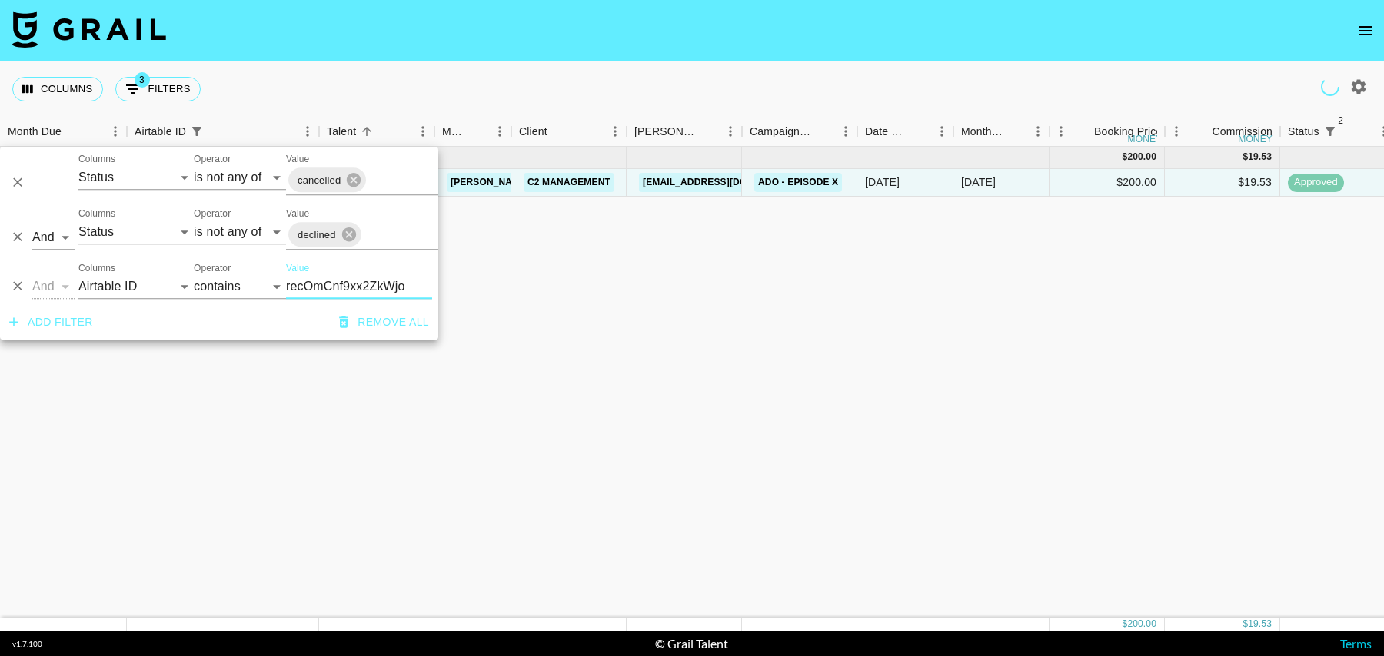
click at [321, 287] on input "recOmCnf9xx2ZkWjo" at bounding box center [359, 286] width 146 height 25
type input "rec1ySaMNsfwE7ff"
click at [747, 289] on div "Mar '25 ( 1 ) £ 1,350.00 £ 131.79 rec1ySaMNsfwE7ffw piperrockelle tancredi@grai…" at bounding box center [1247, 382] width 2494 height 471
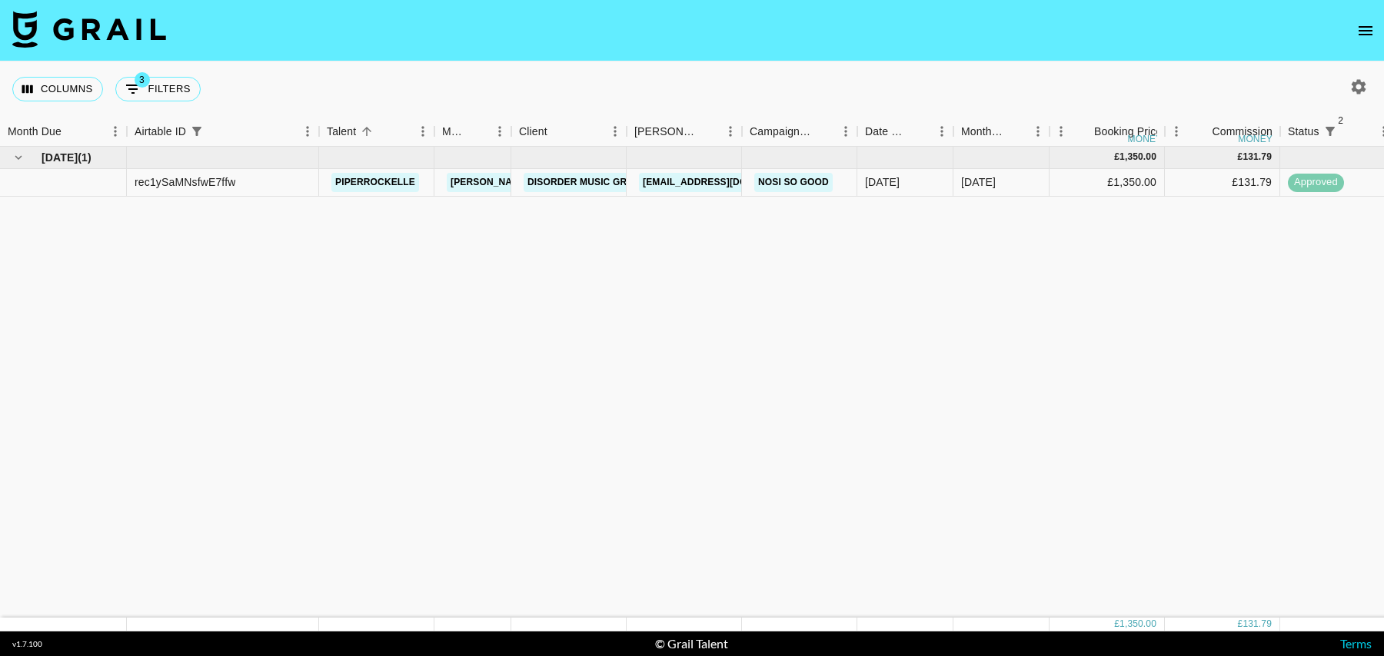
click at [149, 91] on button "3 Filters" at bounding box center [157, 89] width 85 height 25
select select "status"
select select "isNotAnyOf"
select select "status"
select select "isNotAnyOf"
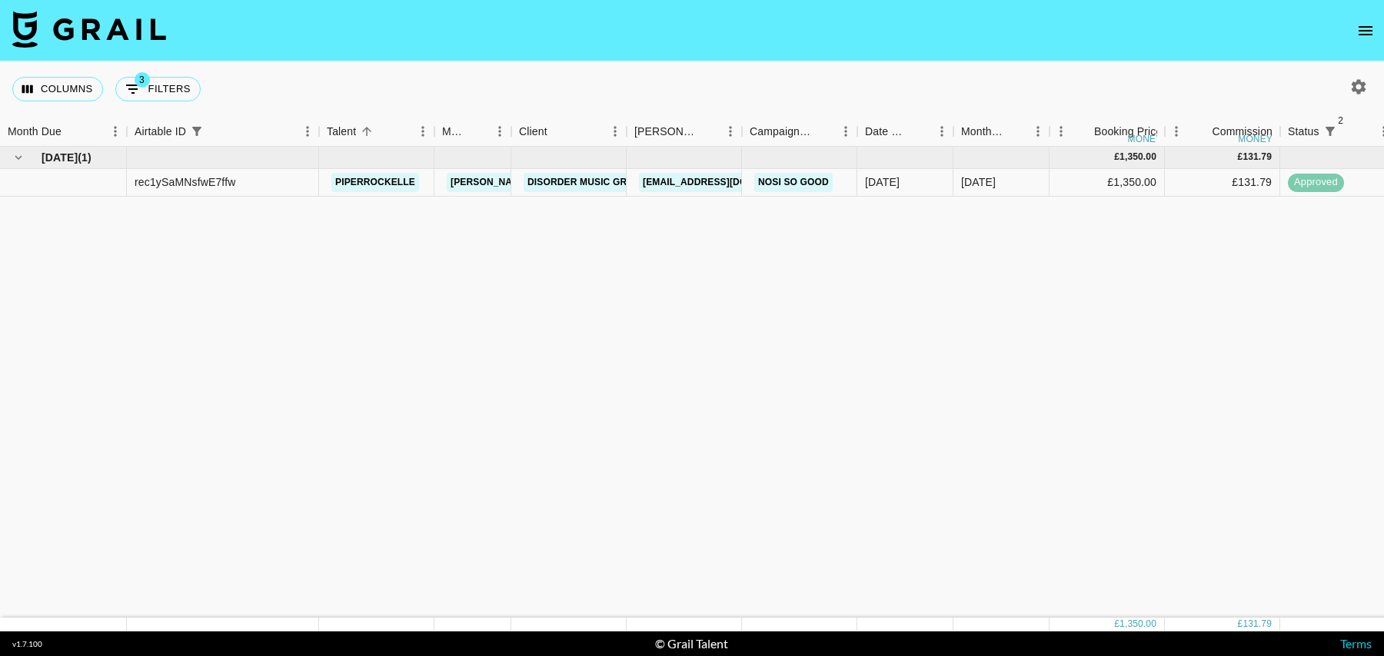
select select "airtableId"
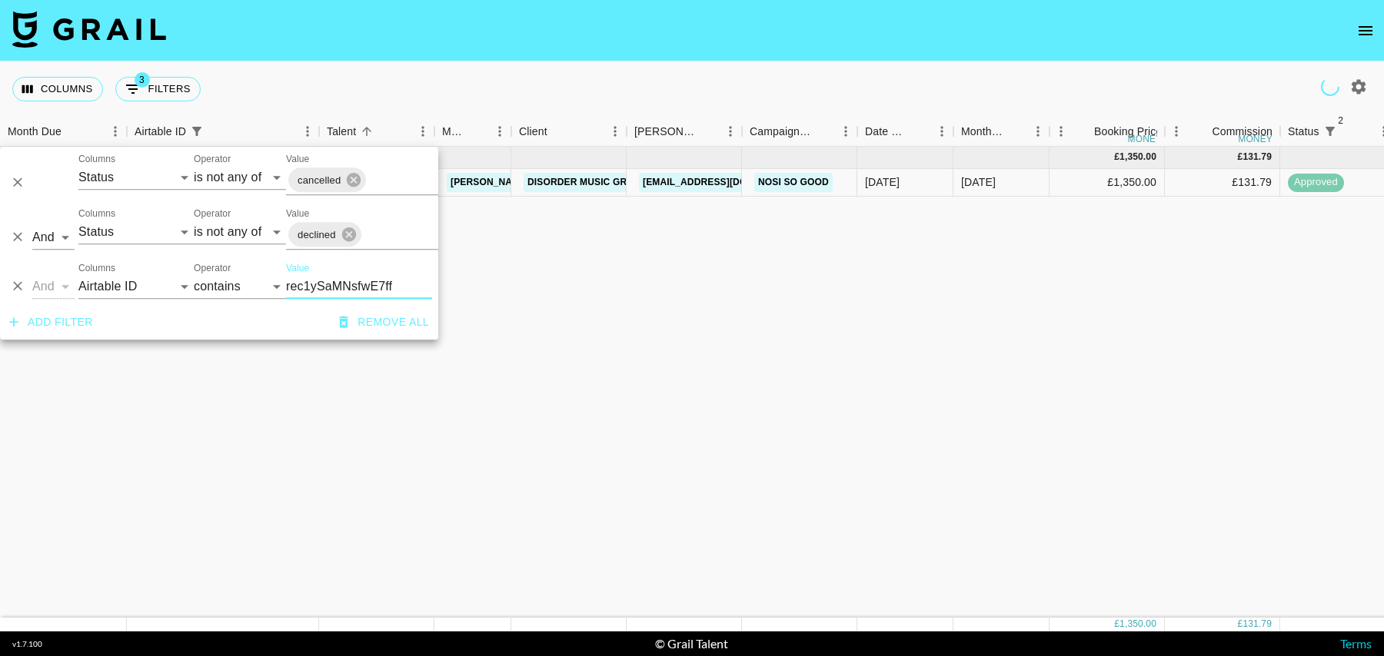
click at [321, 293] on input "rec1ySaMNsfwE7ff" at bounding box center [359, 286] width 146 height 25
type input "recNn9om0fDtWPfhs"
click at [773, 254] on div "Sep '24 ( 1 ) $ 1,500.00 $ 146.44 recNn9om0fDtWPfhs nicolemariedlc tancredi@gra…" at bounding box center [1247, 382] width 2494 height 471
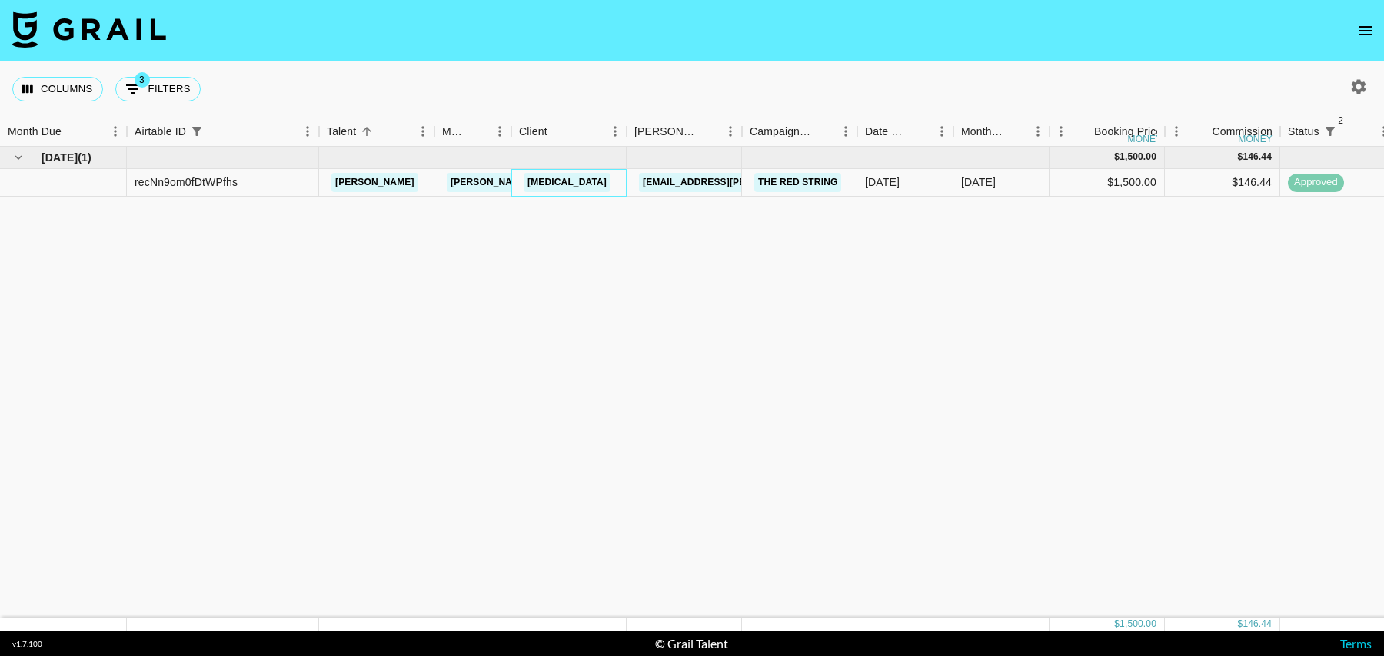
click at [606, 185] on div "Kyra" at bounding box center [568, 183] width 115 height 28
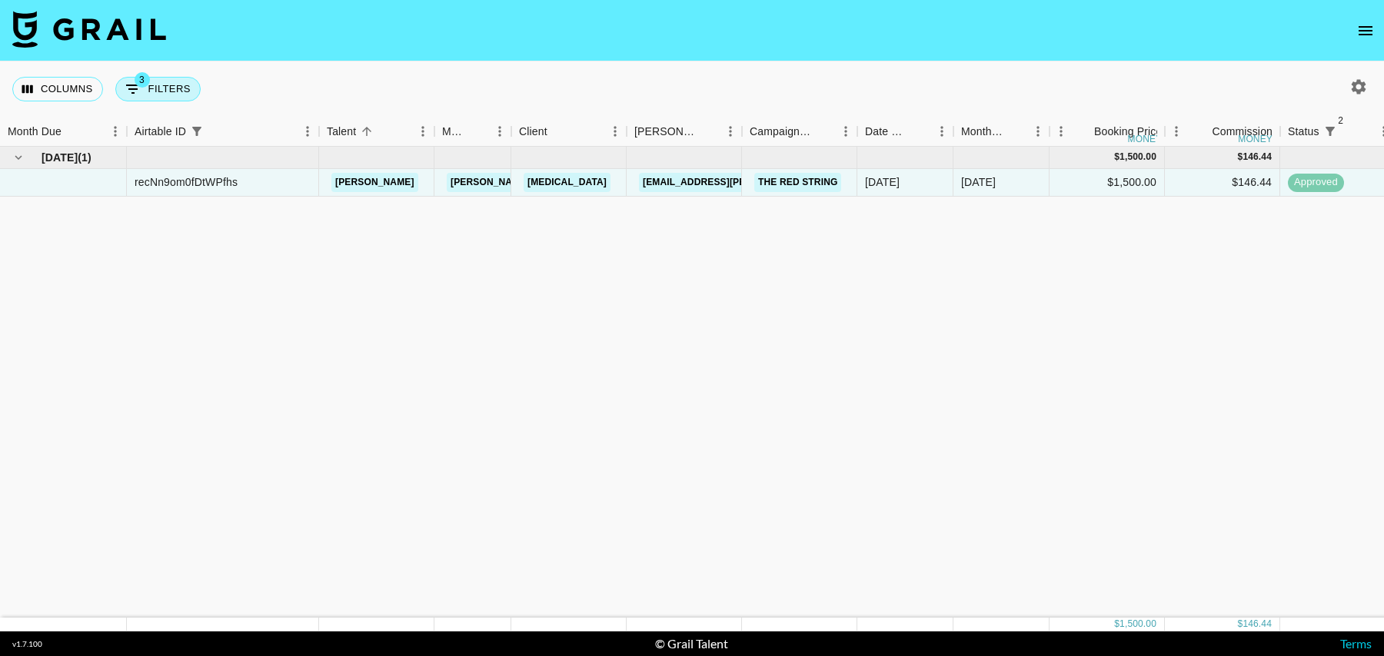
click at [183, 95] on button "3 Filters" at bounding box center [157, 89] width 85 height 25
select select "status"
select select "isNotAnyOf"
select select "status"
select select "isNotAnyOf"
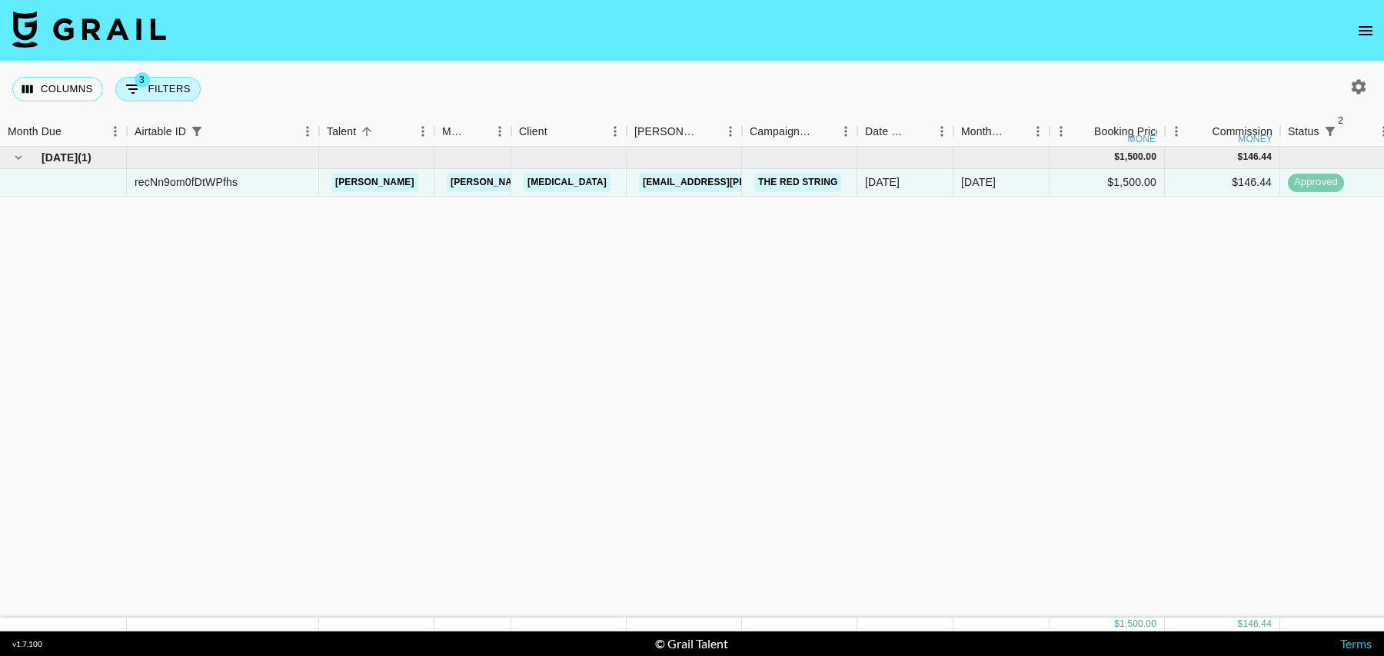
select select "airtableId"
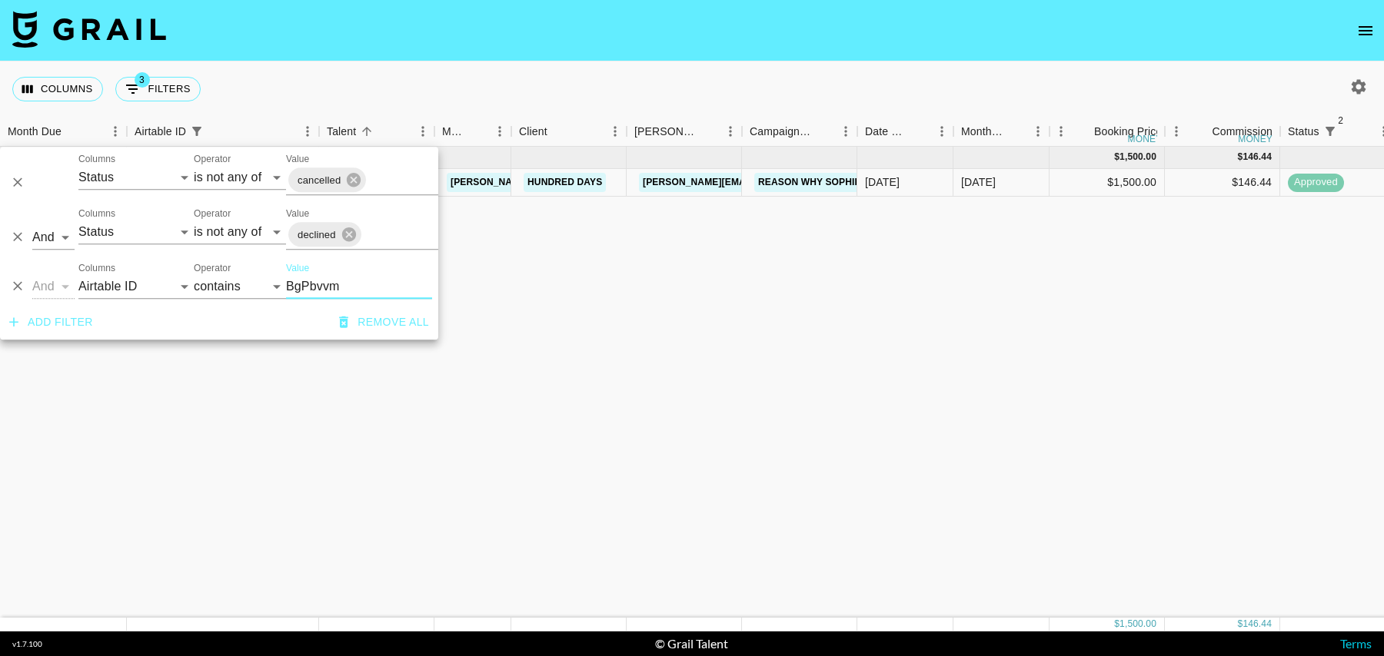
type input "BgPbvvm"
click at [753, 267] on div "Sep '24 ( 1 ) $ 1,500.00 $ 146.44 recVftNf0dBgPbvvm piperrockelle tancredi@grai…" at bounding box center [1247, 382] width 2494 height 471
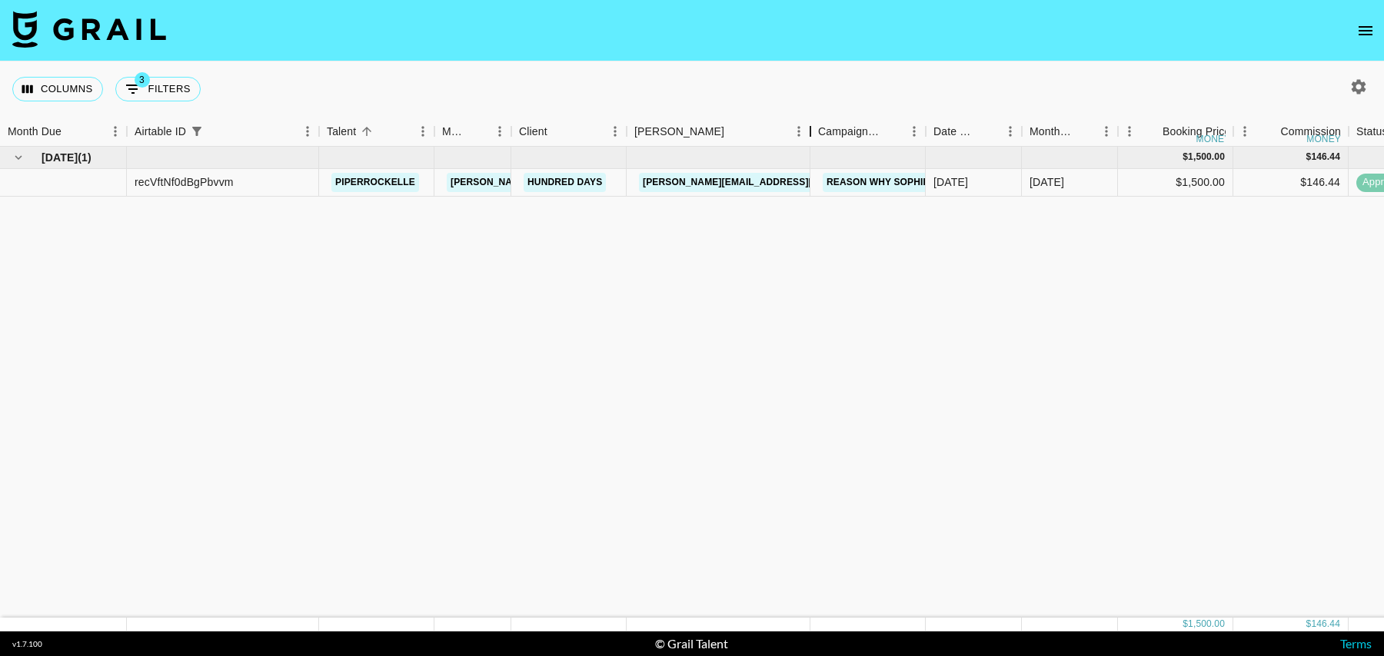
drag, startPoint x: 741, startPoint y: 132, endPoint x: 814, endPoint y: 136, distance: 73.1
click at [804, 136] on div "Booker" at bounding box center [810, 132] width 18 height 30
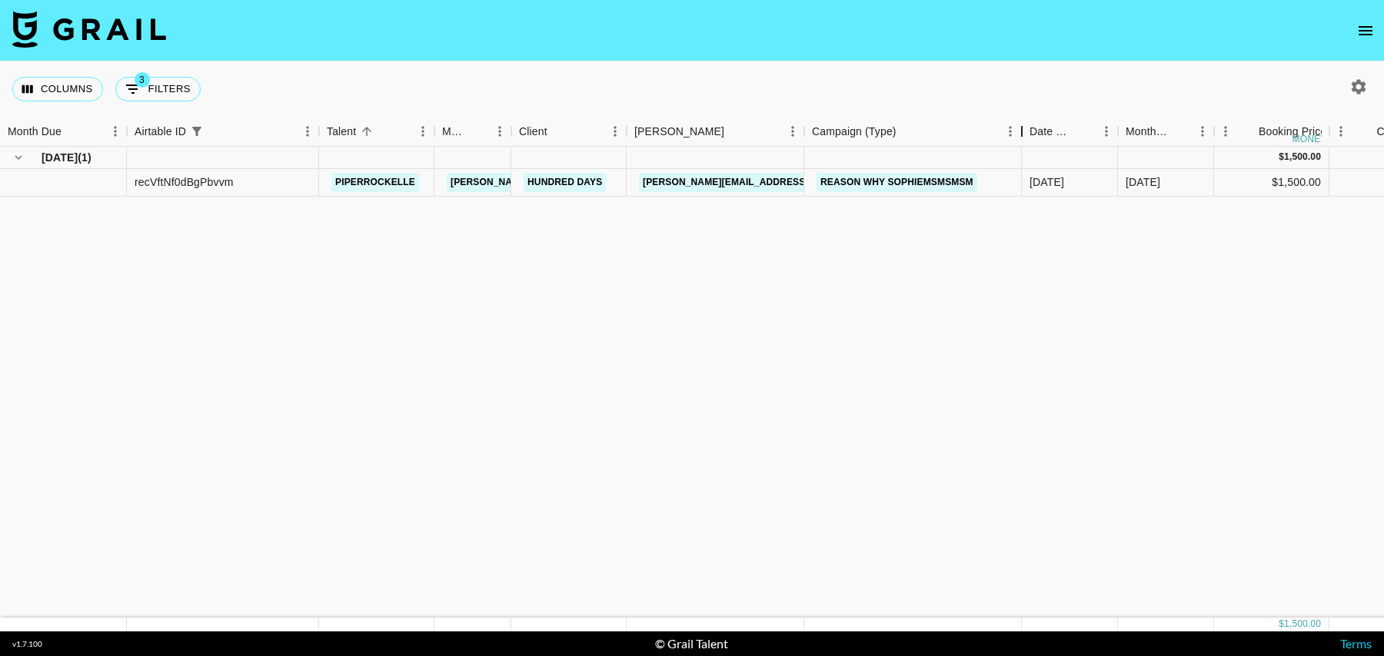
drag, startPoint x: 922, startPoint y: 132, endPoint x: 1024, endPoint y: 147, distance: 103.3
click at [1024, 147] on div "Month Due Airtable ID Talent Manager Client Booker Campaign (Type) Date Created…" at bounding box center [692, 374] width 1384 height 515
click at [194, 191] on div "recVftNf0dBgPbvvm" at bounding box center [223, 183] width 192 height 28
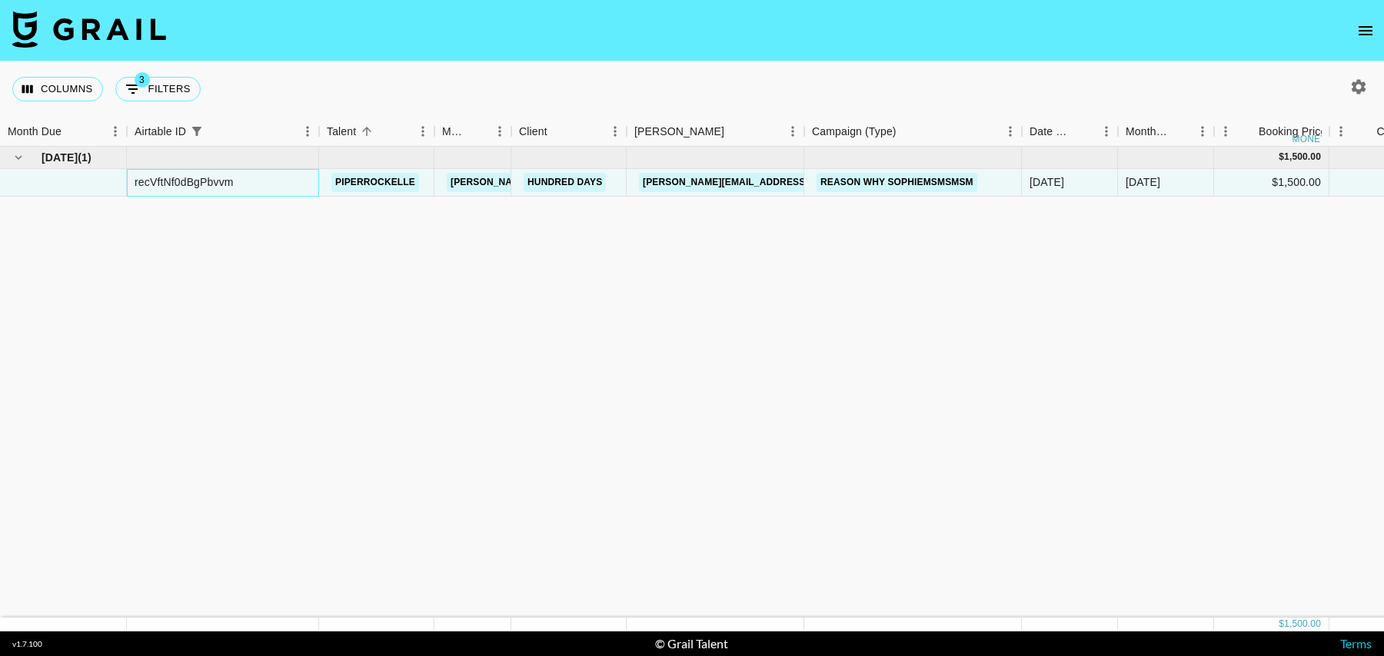
click at [194, 191] on div "recVftNf0dBgPbvvm" at bounding box center [223, 183] width 192 height 28
click at [194, 186] on div "recVftNf0dBgPbvvm" at bounding box center [184, 181] width 99 height 15
copy div "recVftNf0dBgPbvvm"
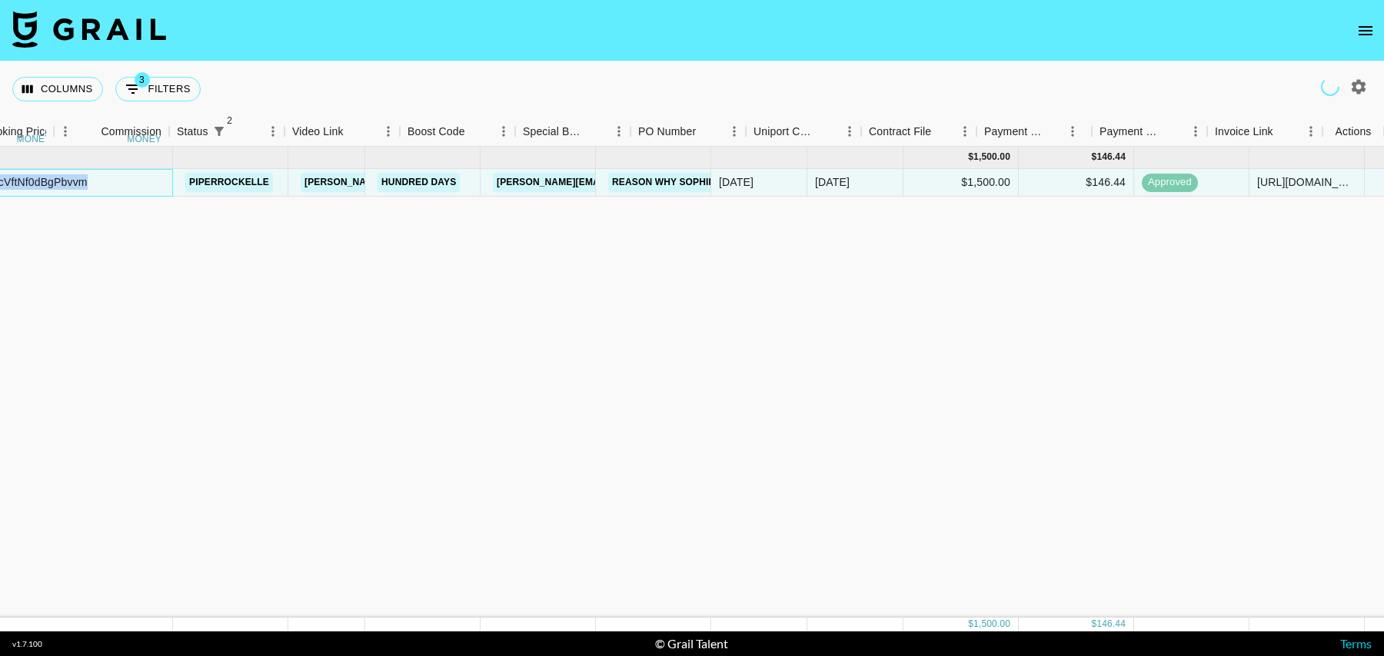
scroll to position [0, 1111]
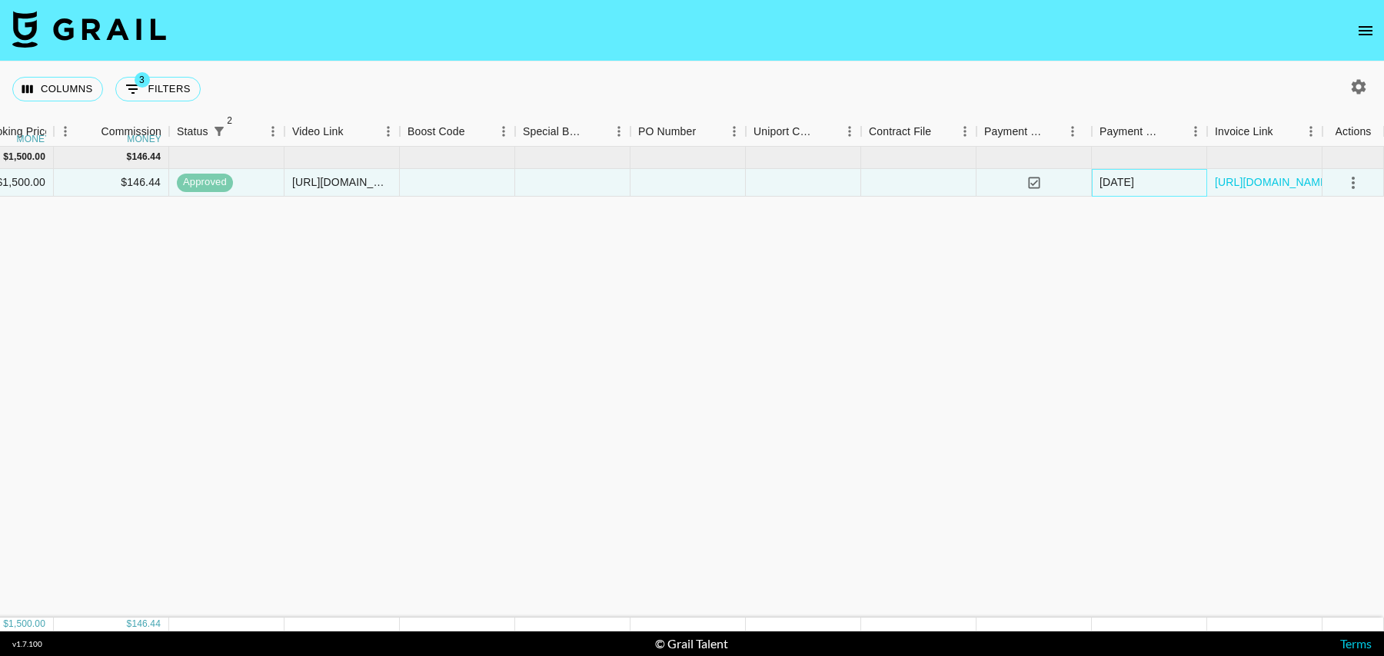
drag, startPoint x: 1106, startPoint y: 182, endPoint x: 1150, endPoint y: 182, distance: 43.8
click at [1134, 182] on div "11/10/2024" at bounding box center [1116, 181] width 35 height 15
click at [1145, 210] on div "Sep '24 ( 1 ) $ 1,500.00 $ 146.44 recVftNf0dBgPbvvm piperrockelle tancredi@grai…" at bounding box center [136, 382] width 2494 height 471
click at [148, 88] on button "3 Filters" at bounding box center [157, 89] width 85 height 25
select select "status"
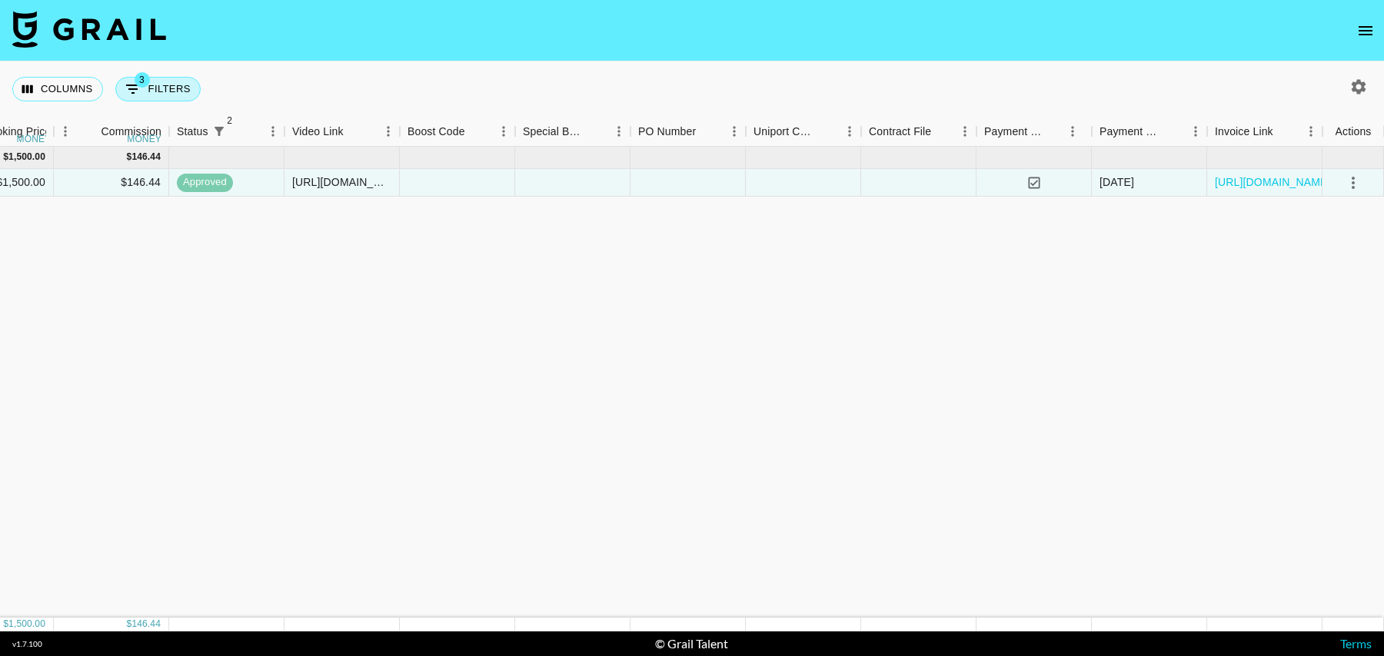
select select "isNotAnyOf"
select select "status"
select select "isNotAnyOf"
select select "airtableId"
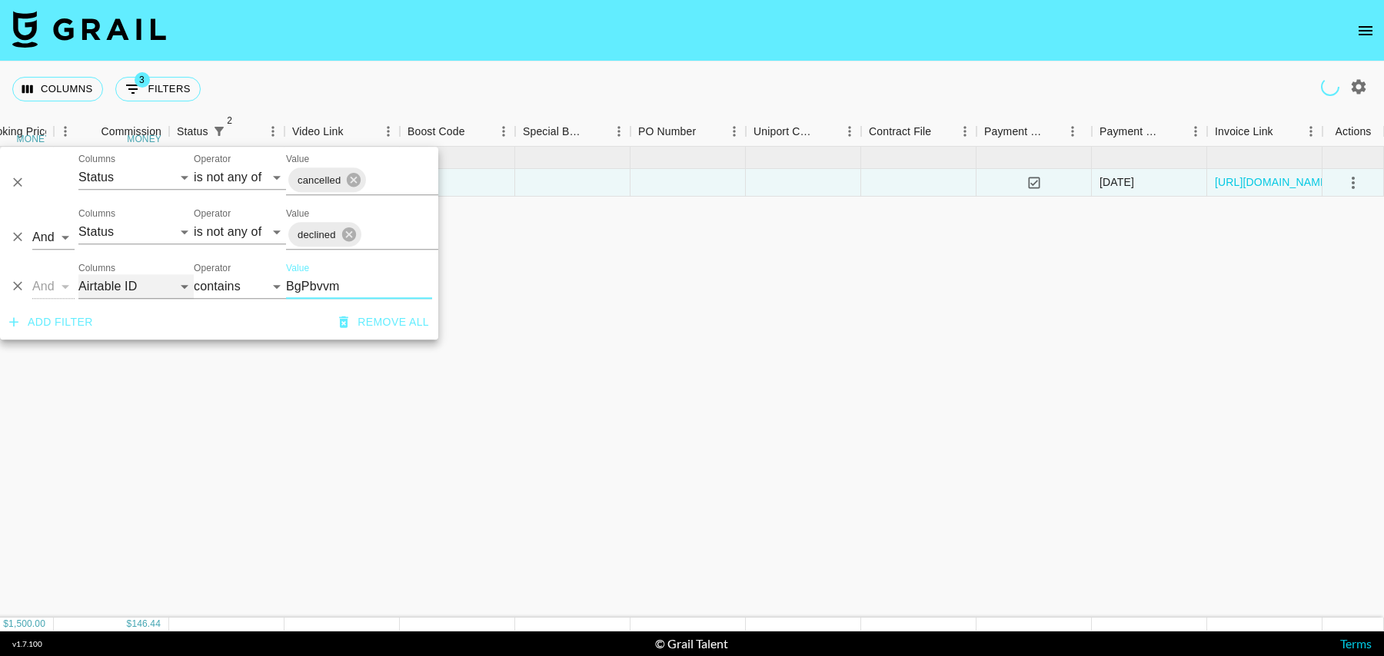
click at [122, 289] on select "Grail Platform ID Airtable ID Talent Manager Client Booker Campaign (Type) Date…" at bounding box center [135, 286] width 115 height 25
click at [337, 285] on input "BgPbvvm" at bounding box center [359, 286] width 146 height 25
paste input "reckmxBiIx6a3Itir"
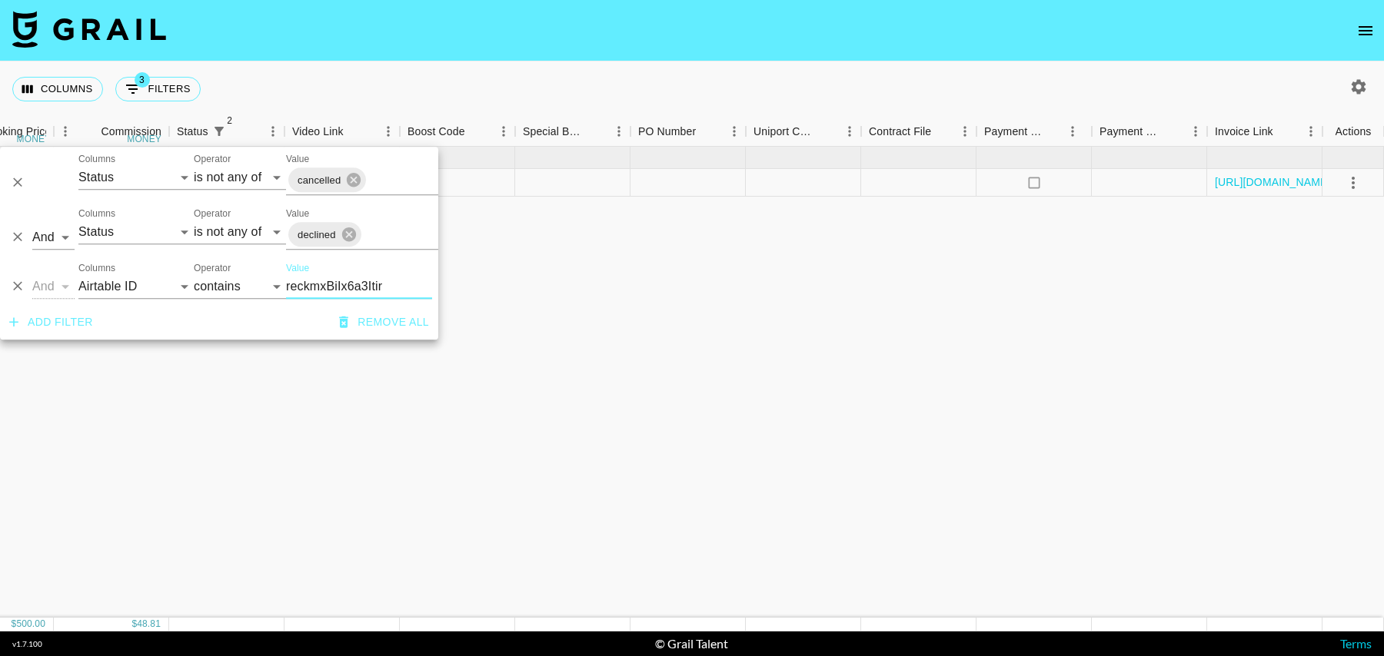
type input "reckmxBiIx6a3Itir"
click at [636, 309] on div "Jun '25 ( 1 ) $ 500.00 $ 48.81 reckmxBiIx6a3Itir bbraydenwhaleyy tancredi@grail…" at bounding box center [136, 382] width 2494 height 471
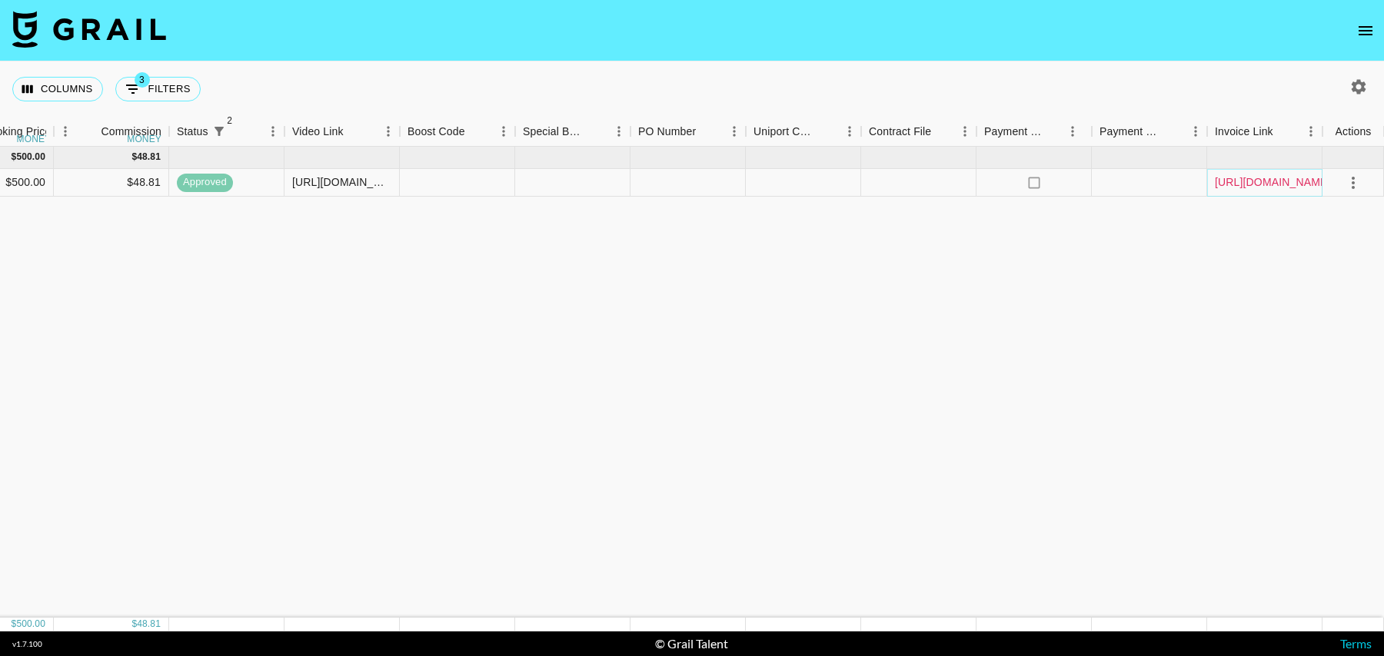
click at [1278, 179] on link "https://in.xero.com/dMT6WbcQoXzaIy5QSXwD2ffmaueQQrknW9Ylob1P" at bounding box center [1273, 181] width 116 height 15
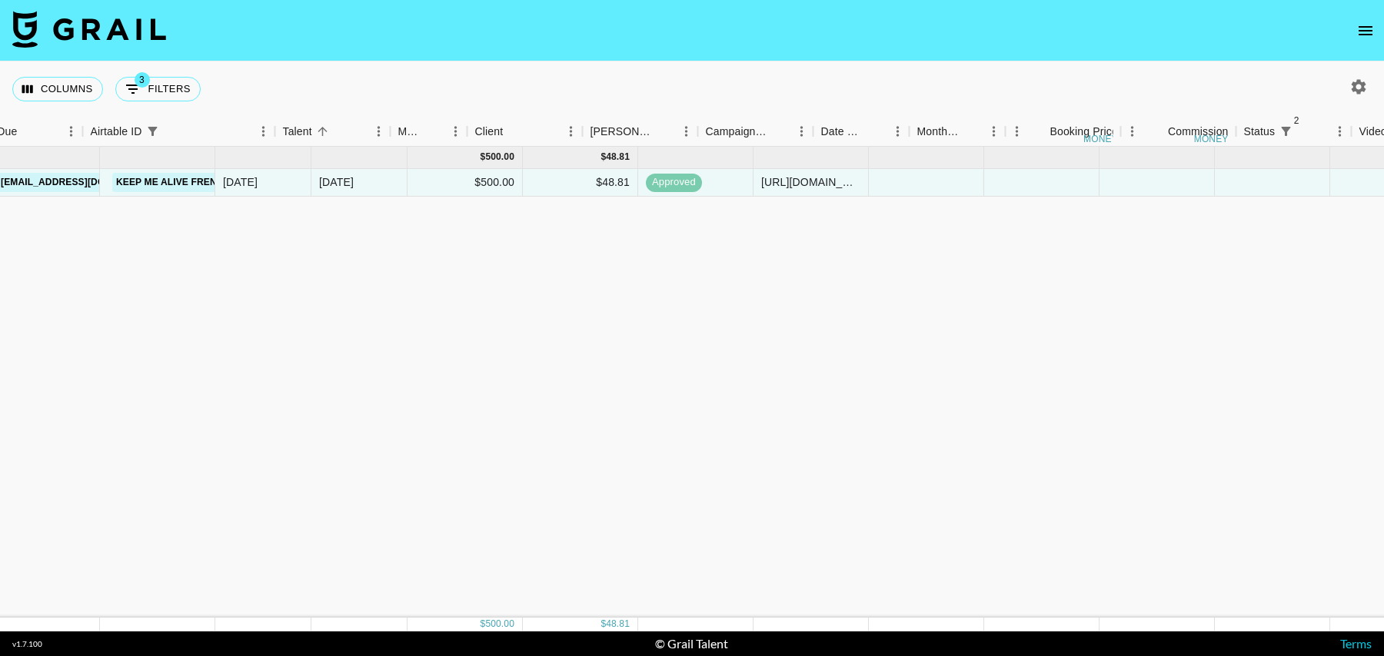
scroll to position [0, 0]
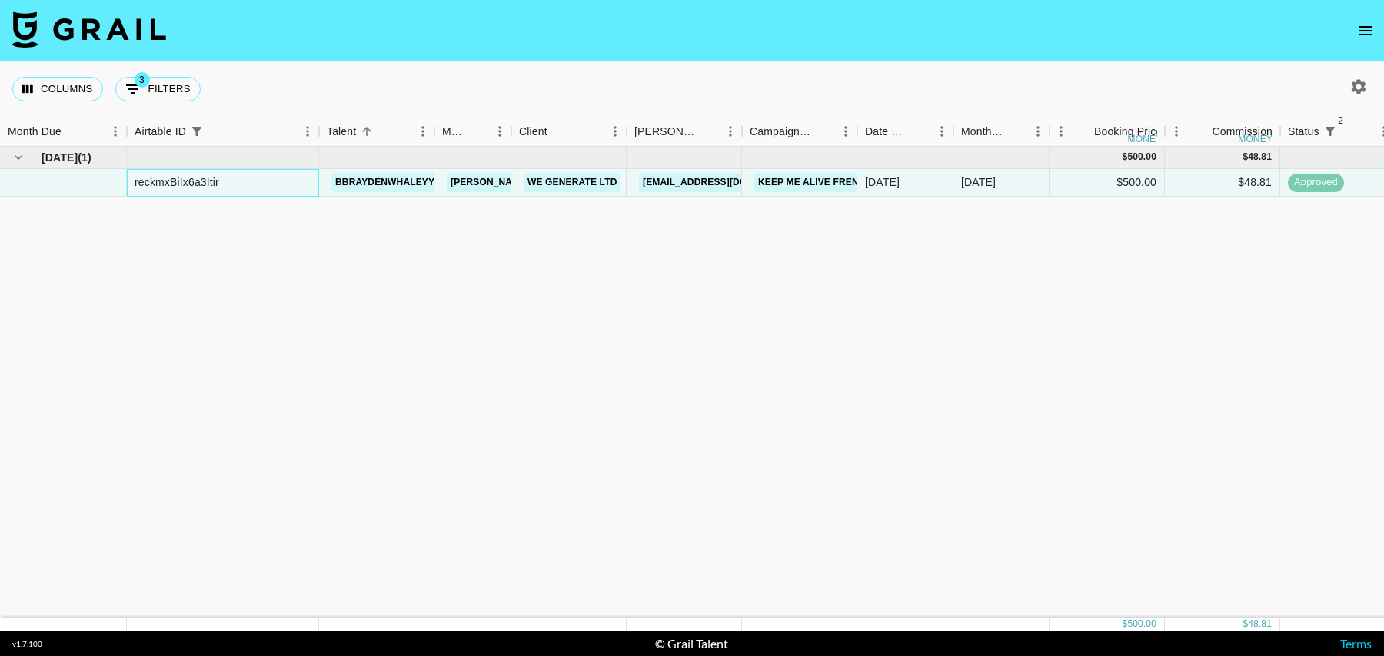
click at [181, 179] on div "reckmxBiIx6a3Itir" at bounding box center [177, 181] width 85 height 15
click at [135, 73] on span "3" at bounding box center [142, 79] width 15 height 15
select select "status"
select select "isNotAnyOf"
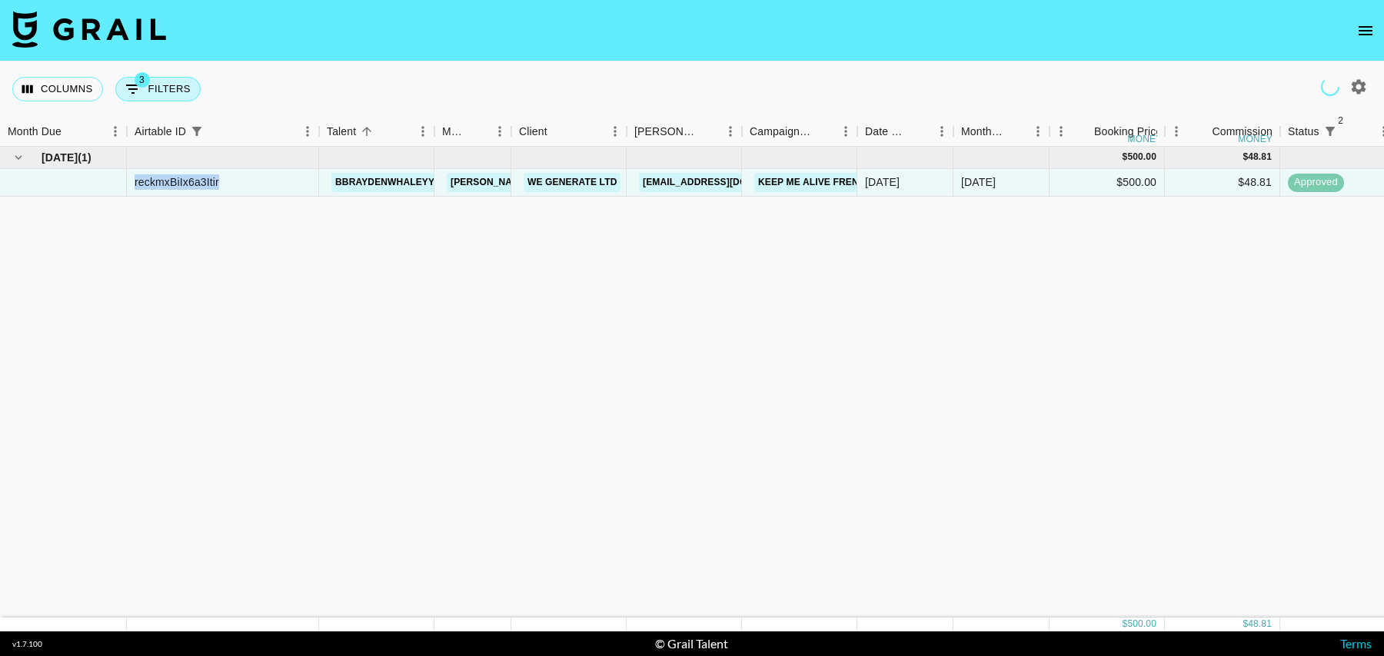
select select "status"
select select "isNotAnyOf"
select select "airtableId"
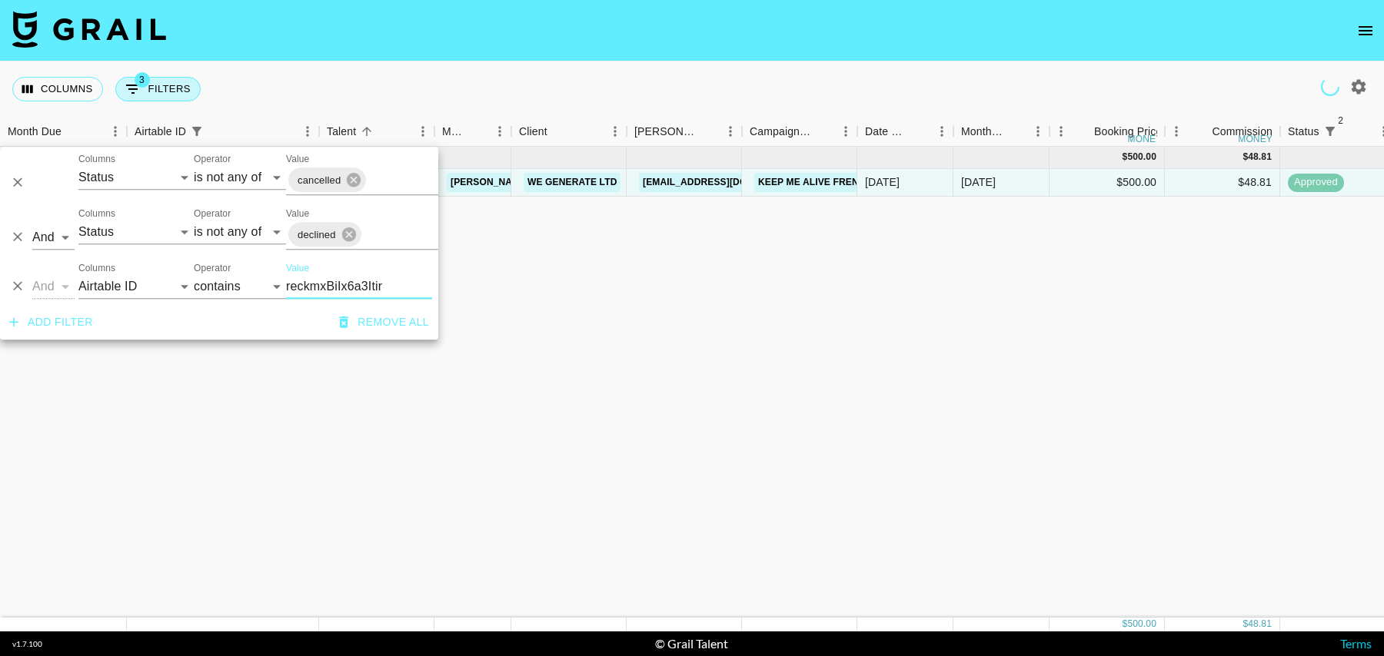
click at [137, 88] on icon "Show filters" at bounding box center [133, 89] width 18 height 18
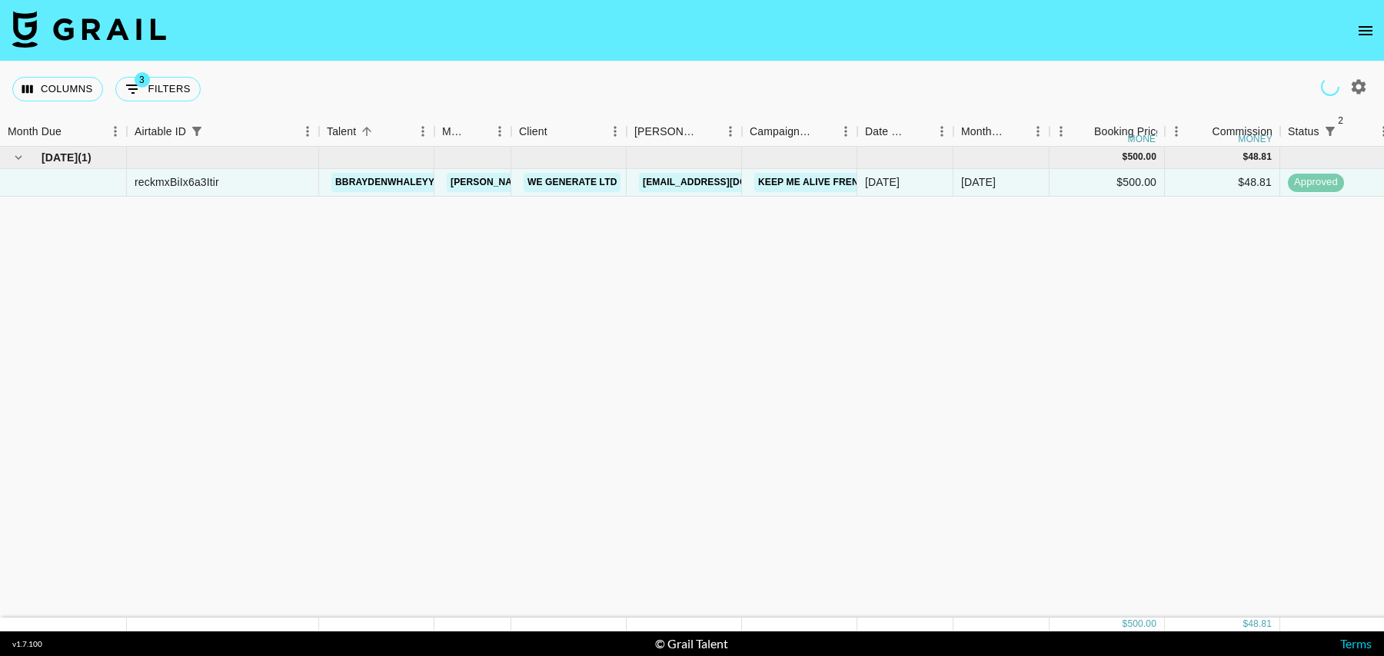
click at [161, 84] on button "3 Filters" at bounding box center [157, 89] width 85 height 25
select select "status"
select select "isNotAnyOf"
select select "status"
select select "isNotAnyOf"
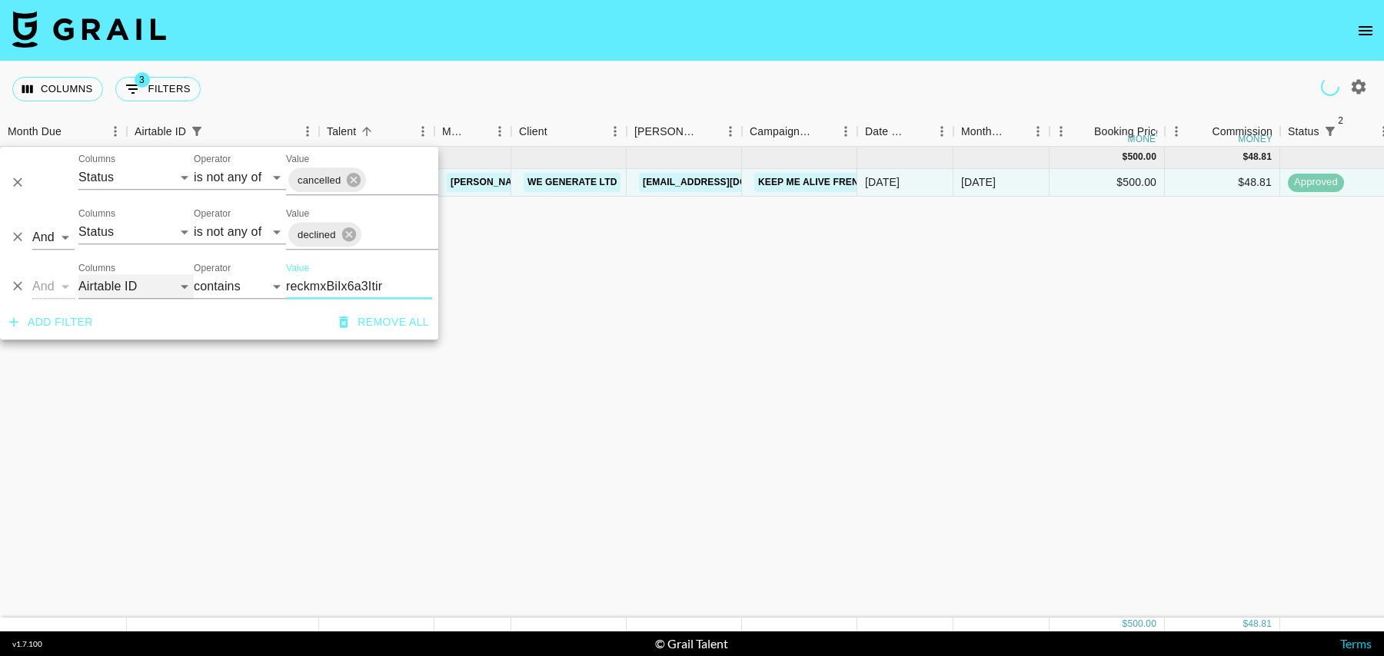
click at [121, 274] on select "Grail Platform ID Airtable ID Talent Manager Client Booker Campaign (Type) Date…" at bounding box center [135, 286] width 115 height 25
select select "talentName"
click at [78, 274] on select "Grail Platform ID Airtable ID Talent Manager Client Booker Campaign (Type) Date…" at bounding box center [135, 286] width 115 height 25
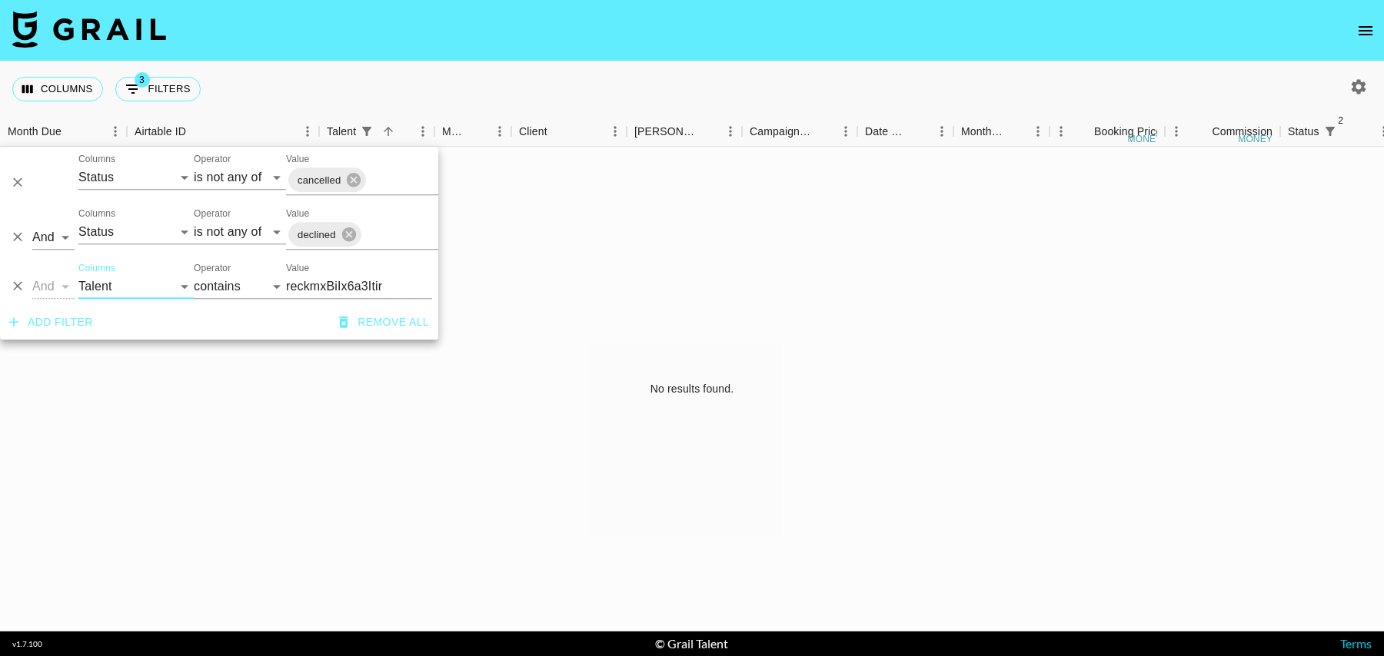
click at [340, 283] on input "reckmxBiIx6a3Itir" at bounding box center [359, 286] width 146 height 25
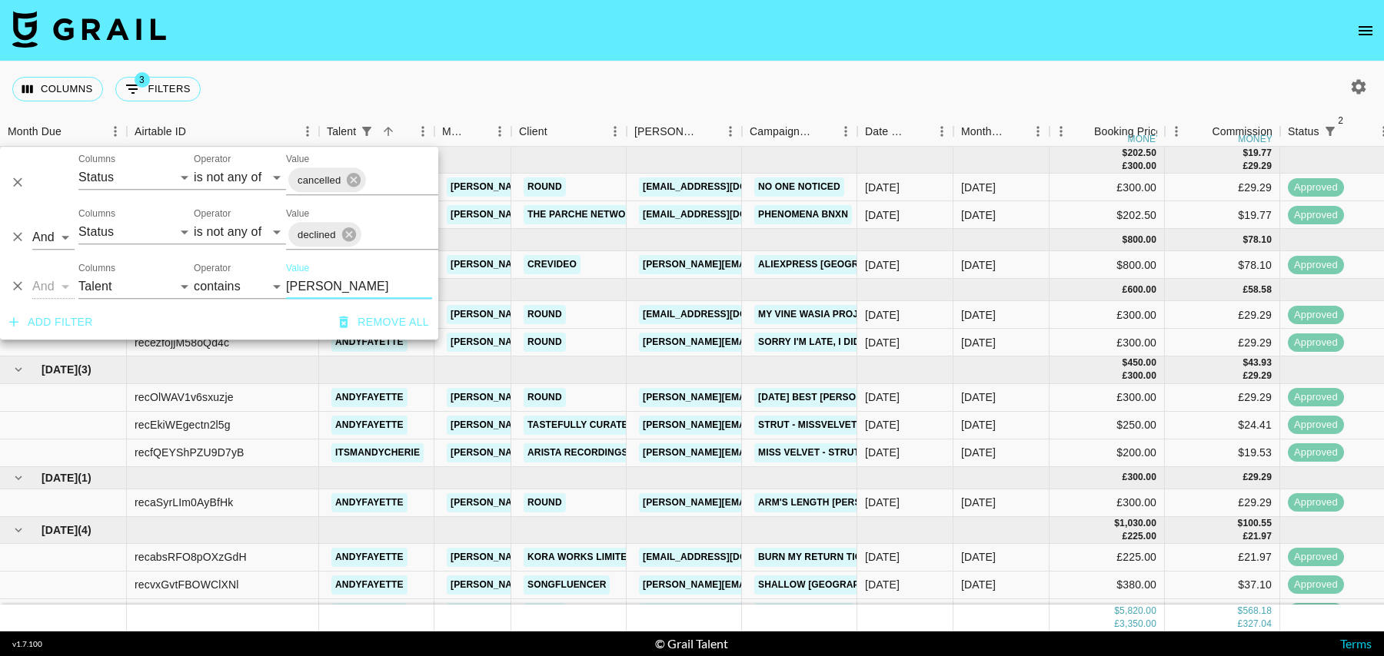
scroll to position [400, 0]
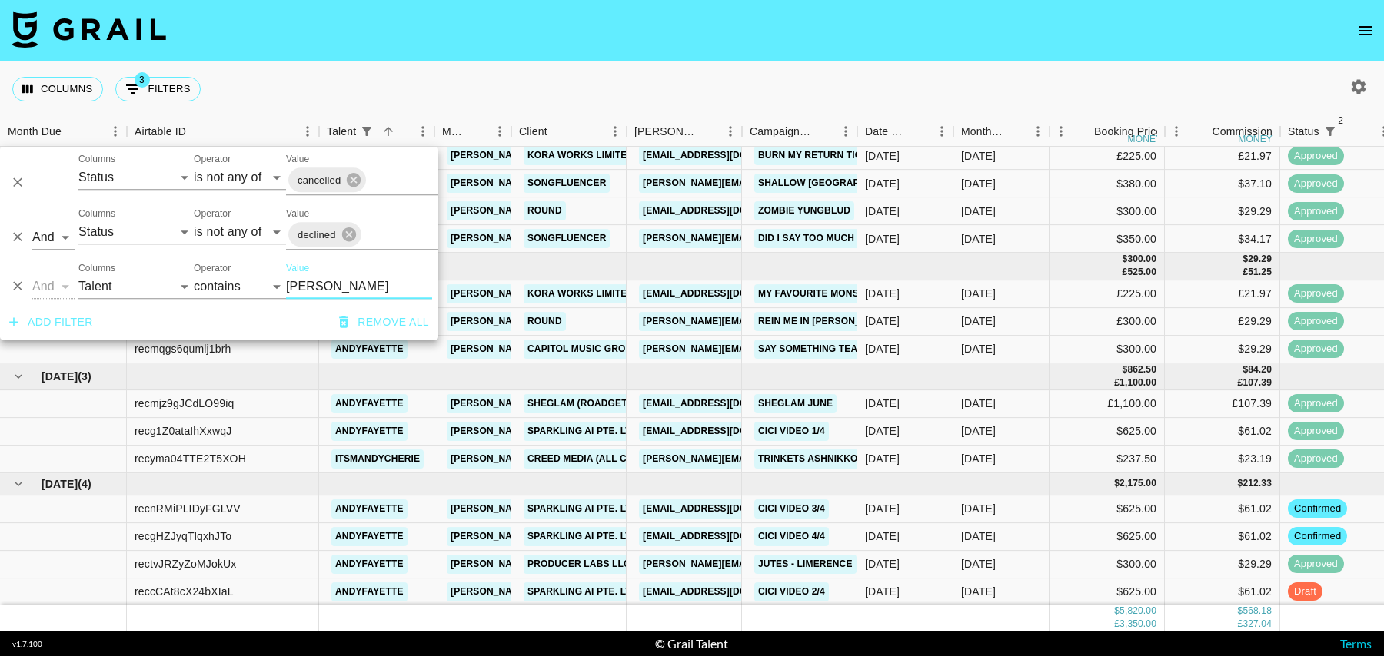
type input "andy"
click at [1002, 586] on div "Sep '25" at bounding box center [1001, 593] width 96 height 28
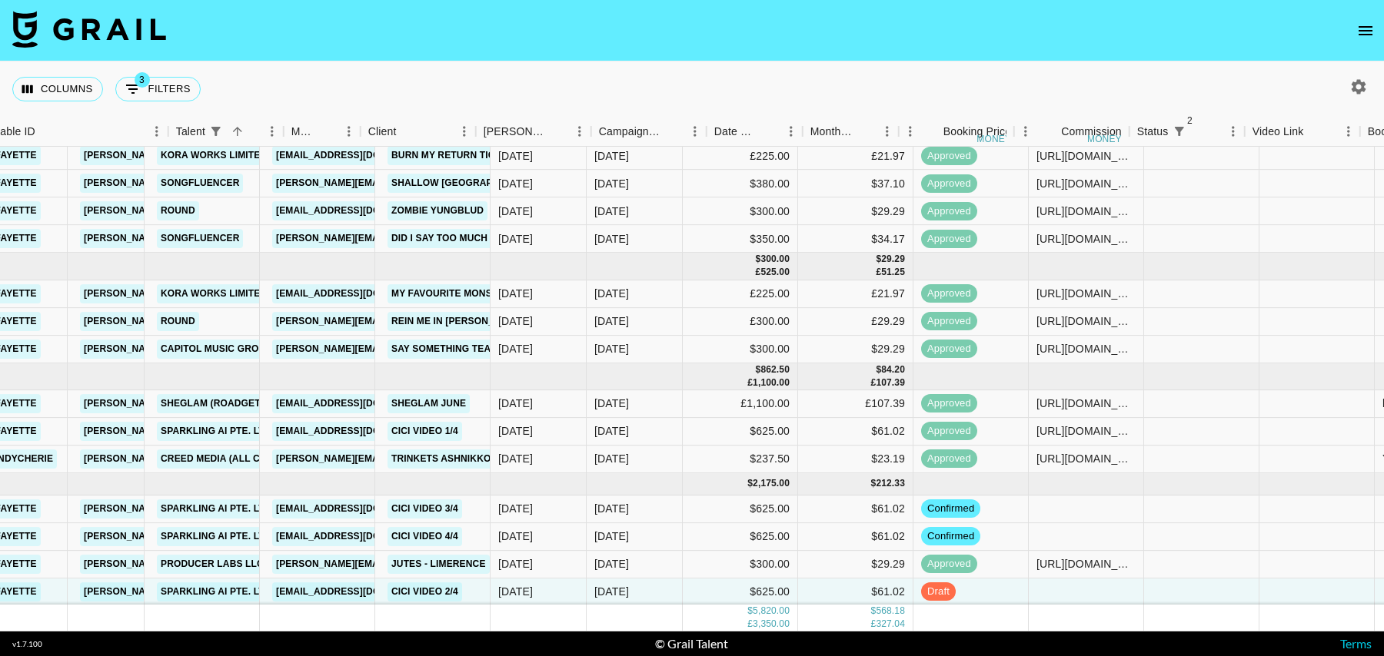
scroll to position [400, 570]
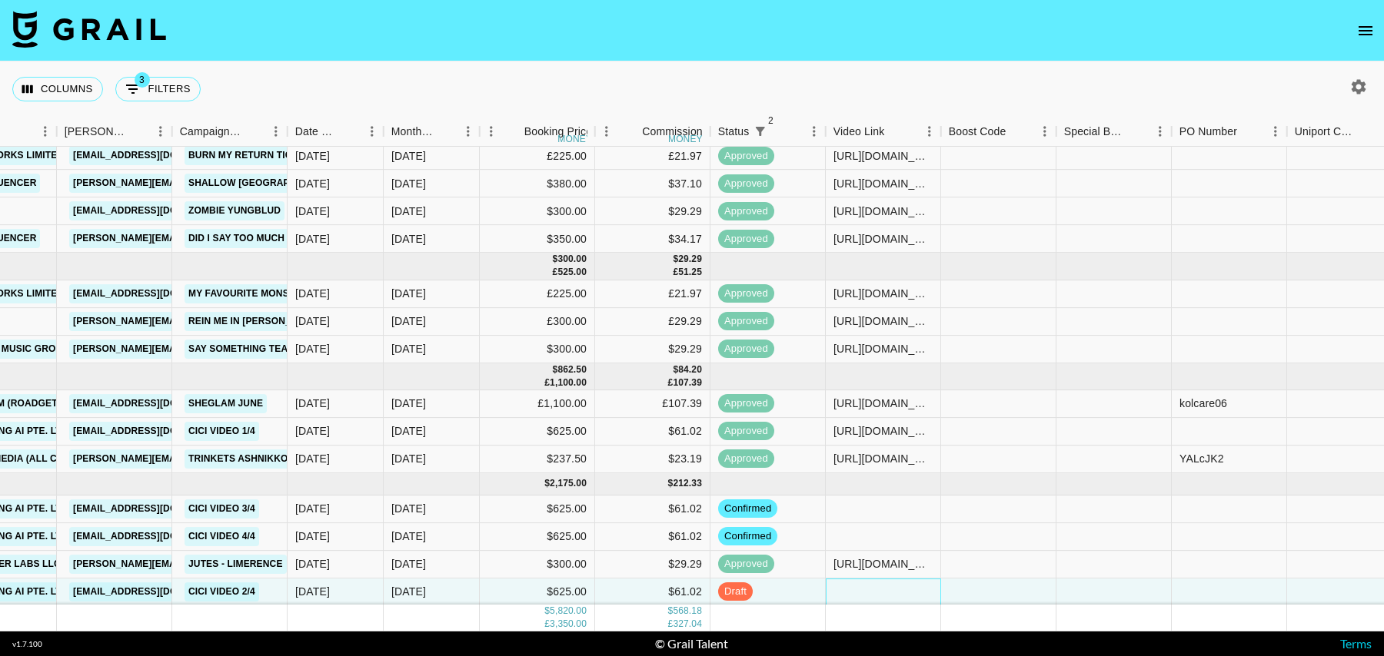
click at [901, 590] on div at bounding box center [883, 593] width 115 height 28
click at [1064, 587] on div at bounding box center [1113, 593] width 115 height 28
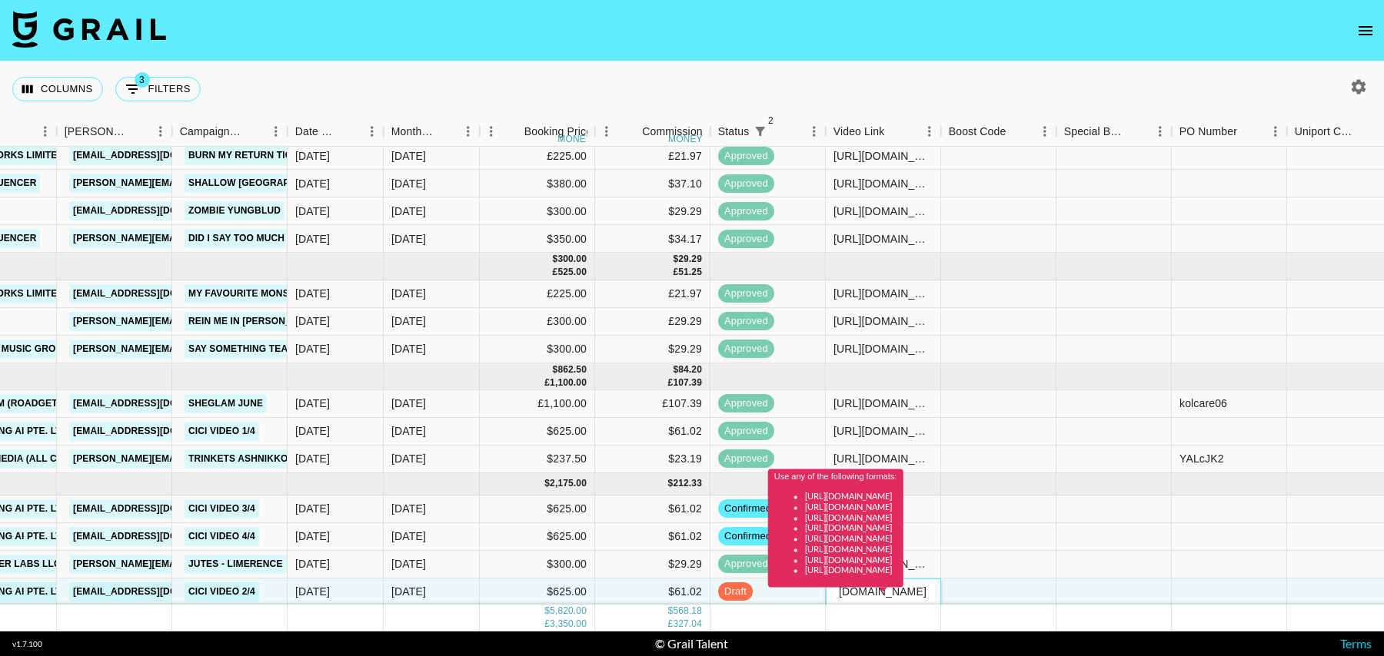
click at [903, 593] on div "Use any of the following formats: https://www.tiktok.com/@user/video/1234567 ht…" at bounding box center [835, 534] width 135 height 129
click at [879, 588] on span at bounding box center [883, 590] width 8 height 6
click at [859, 597] on div "Use any of the following formats: https://www.tiktok.com/@user/video/1234567 ht…" at bounding box center [835, 534] width 135 height 129
click at [624, 560] on div "$29.29" at bounding box center [652, 565] width 115 height 28
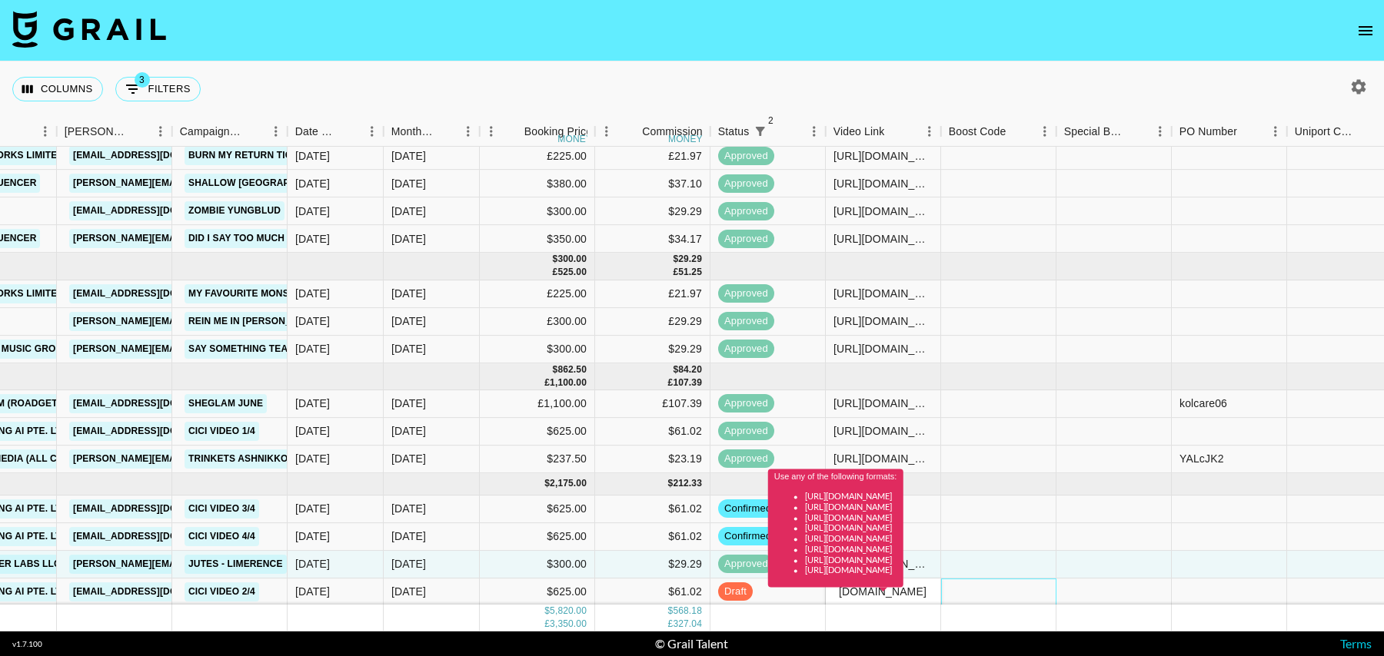
click at [1001, 593] on div at bounding box center [998, 593] width 115 height 28
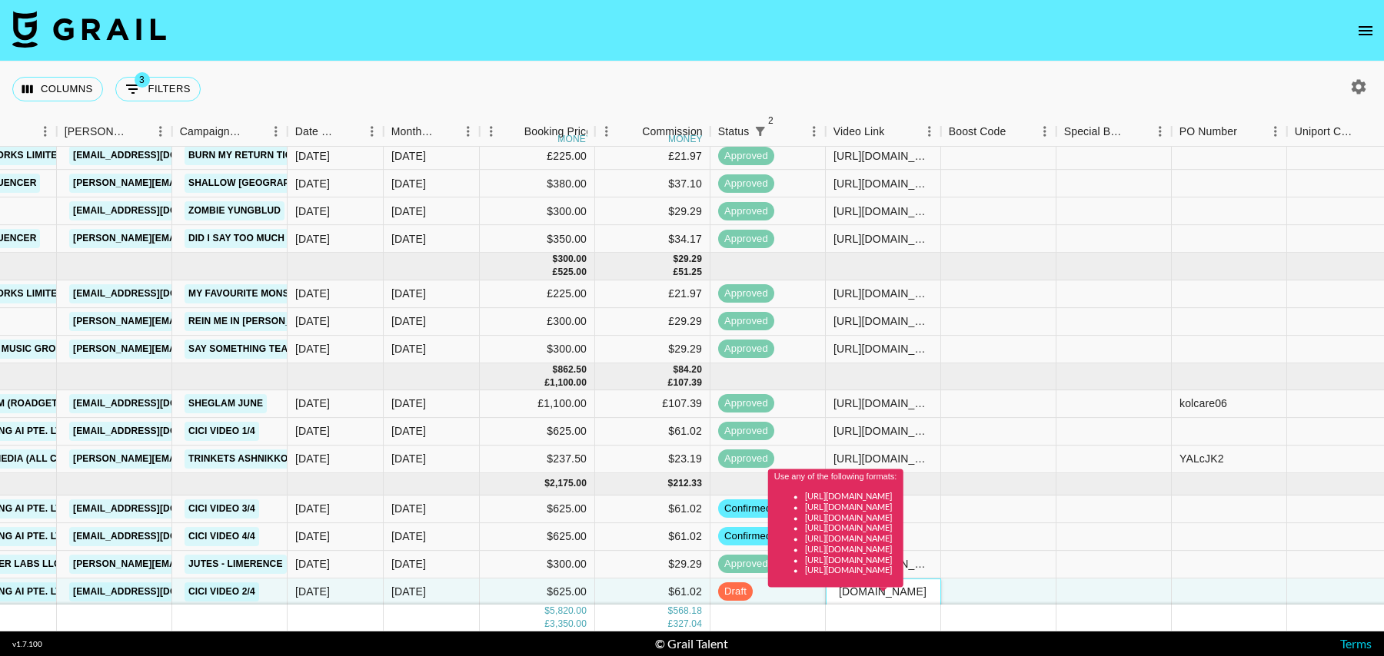
click at [903, 593] on div "Use any of the following formats: https://www.tiktok.com/@user/video/1234567 ht…" at bounding box center [835, 534] width 135 height 129
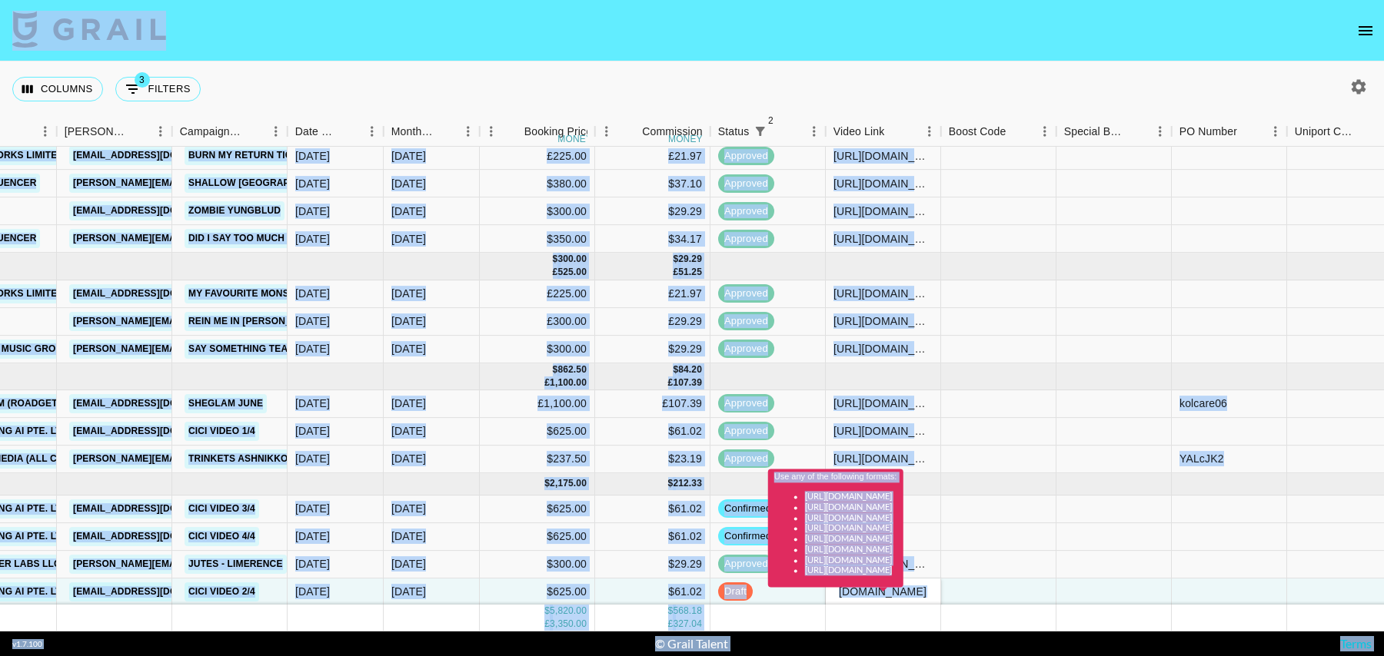
click at [903, 593] on div "Use any of the following formats: https://www.tiktok.com/@user/video/1234567 ht…" at bounding box center [835, 534] width 135 height 129
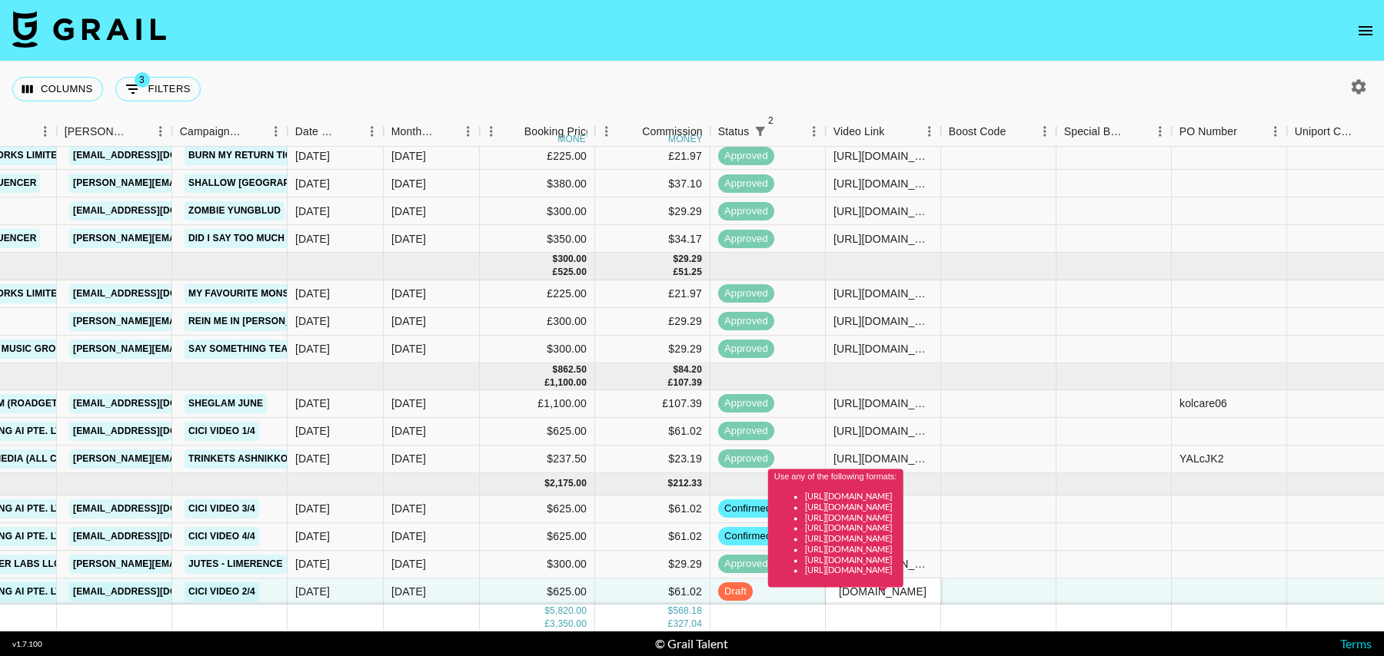
click at [903, 593] on div "Use any of the following formats: https://www.tiktok.com/@user/video/1234567 ht…" at bounding box center [835, 534] width 135 height 129
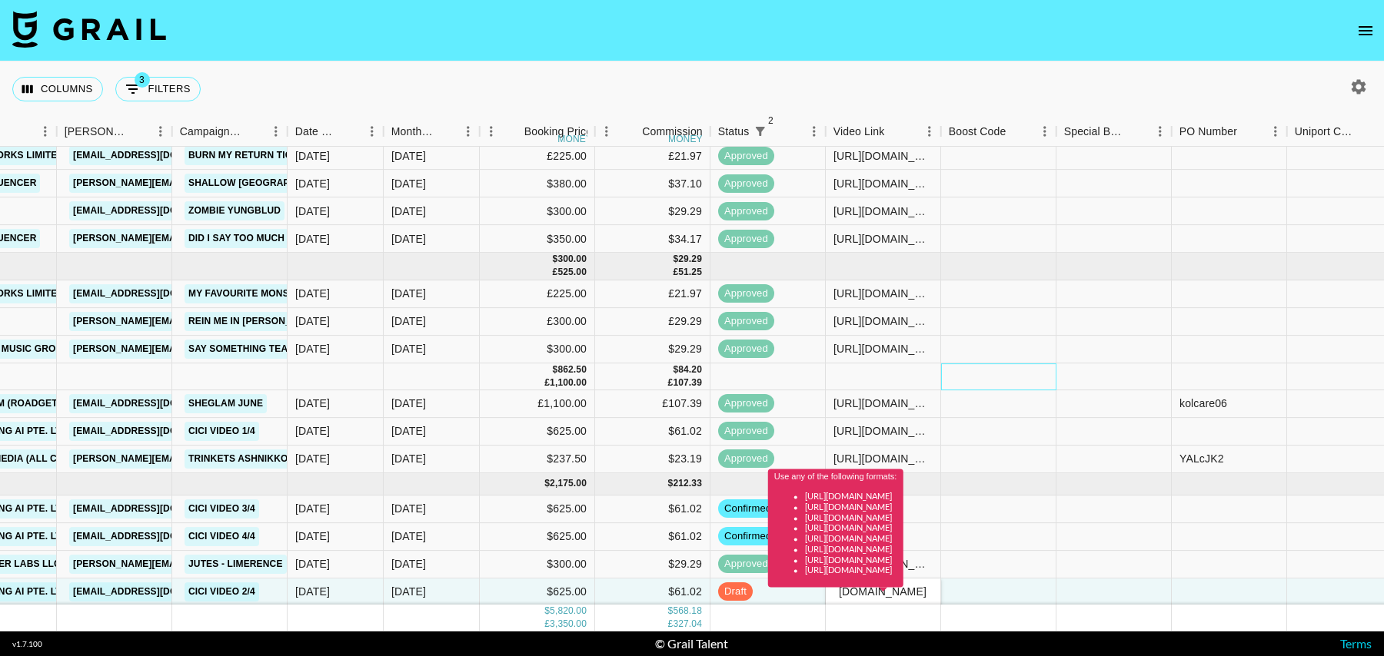
click at [1039, 378] on div at bounding box center [998, 377] width 115 height 27
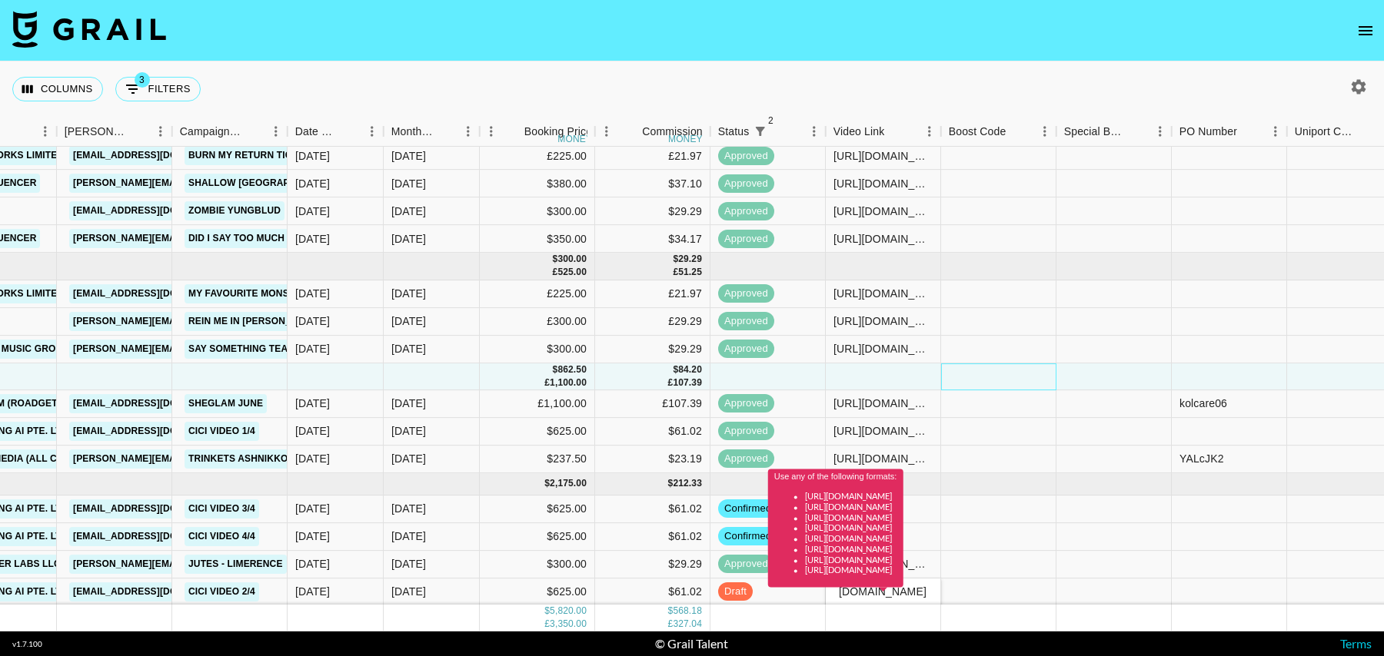
click at [1008, 374] on div at bounding box center [998, 377] width 115 height 27
click at [923, 354] on div "https://www.tiktok.com/@andyfayette/video/7532466022998101270?_r=1&_t=ZN-8yQm0g…" at bounding box center [882, 348] width 99 height 15
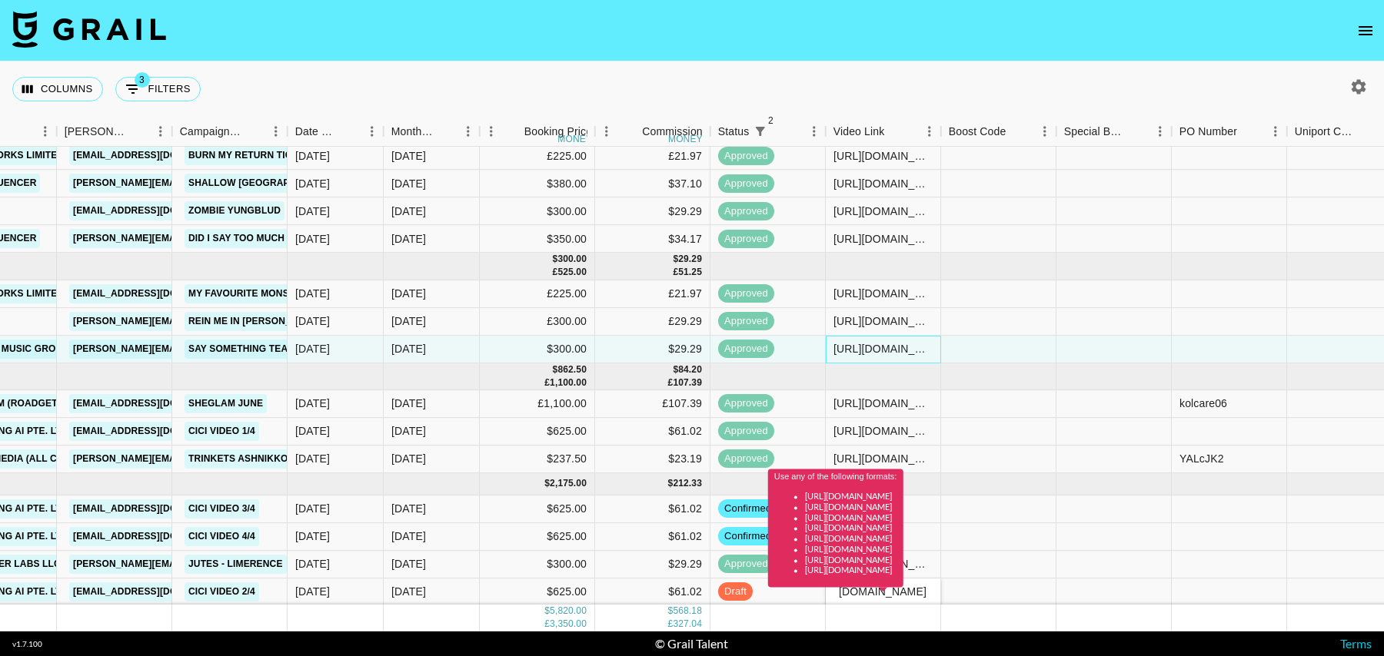
click at [923, 354] on div "https://www.tiktok.com/@andyfayette/video/7532466022998101270?_r=1&_t=ZN-8yQm0g…" at bounding box center [882, 348] width 99 height 15
click at [901, 587] on div "Use any of the following formats: https://www.tiktok.com/@user/video/1234567 ht…" at bounding box center [835, 534] width 135 height 129
click at [902, 592] on div "Use any of the following formats: https://www.tiktok.com/@user/video/1234567 ht…" at bounding box center [835, 534] width 135 height 129
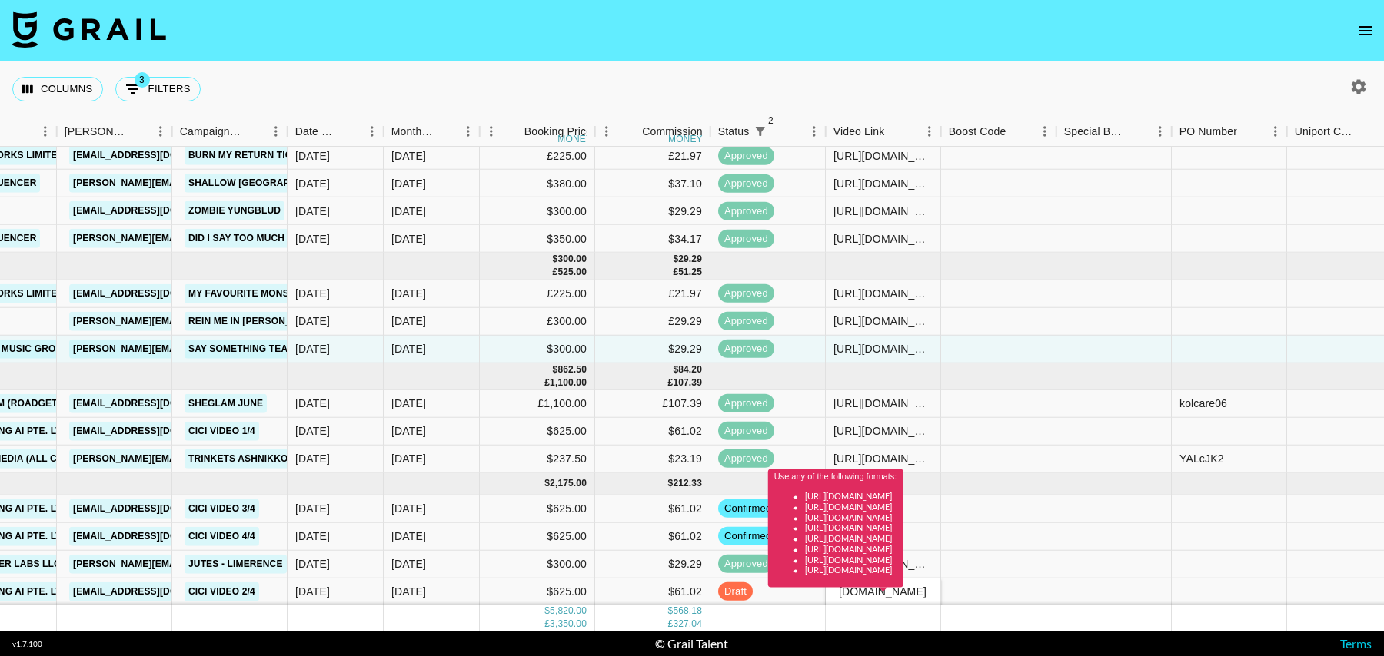
click at [903, 588] on div "Use any of the following formats: https://www.tiktok.com/@user/video/1234567 ht…" at bounding box center [835, 534] width 135 height 129
click at [752, 600] on div "draft" at bounding box center [767, 593] width 115 height 28
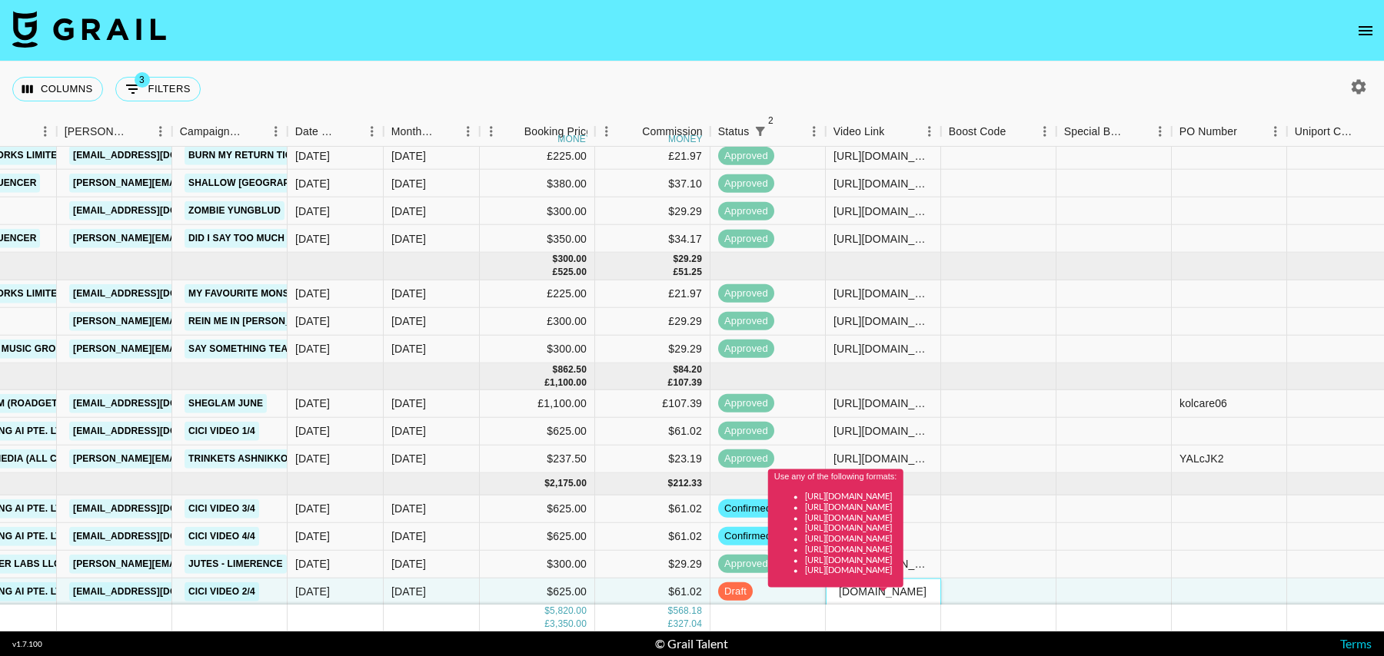
click at [773, 577] on div "Use any of the following formats: https://www.tiktok.com/@user/video/1234567 ht…" at bounding box center [835, 529] width 135 height 118
paste input "https://www.tiktok.com/@andyfayette/video/7551402575635991830?_r=1&_t=ZN-8zpVFx…"
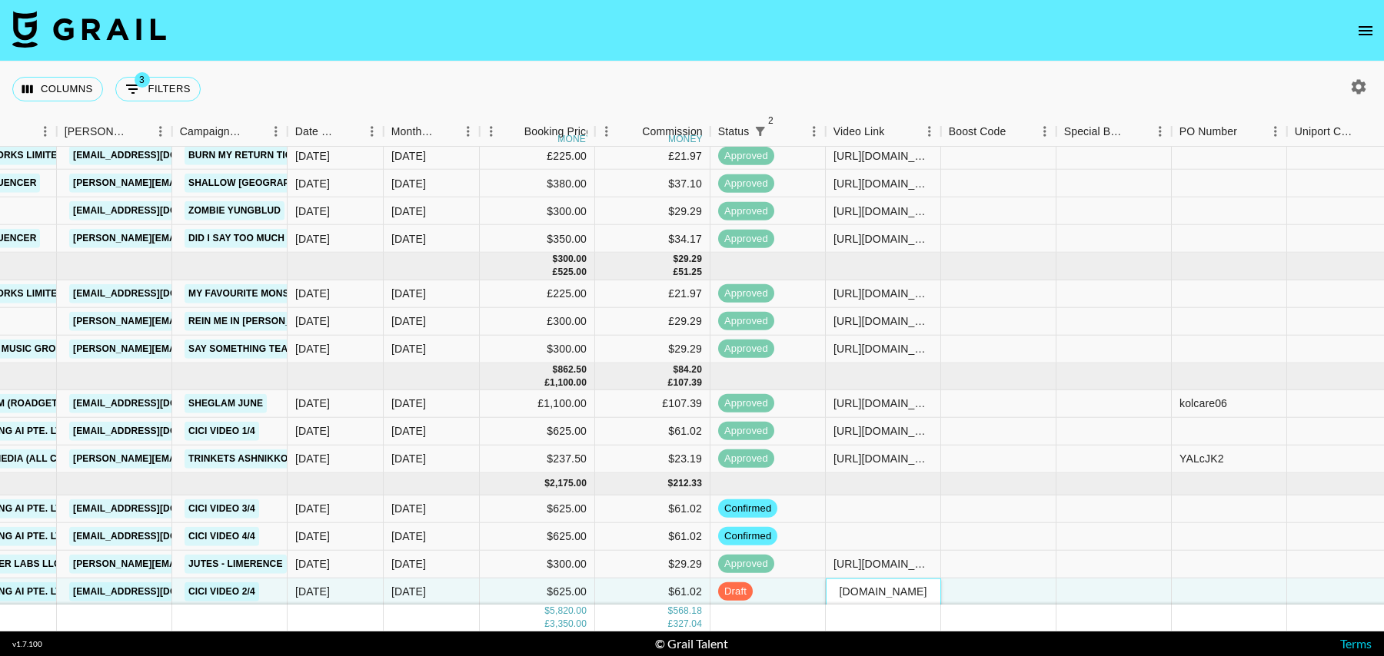
type input "https://www.tiktok.com/@andyfayette/video/7551402575635991830?_r=1&_t=ZN-8zpVFx…"
click at [1028, 597] on div at bounding box center [998, 593] width 115 height 28
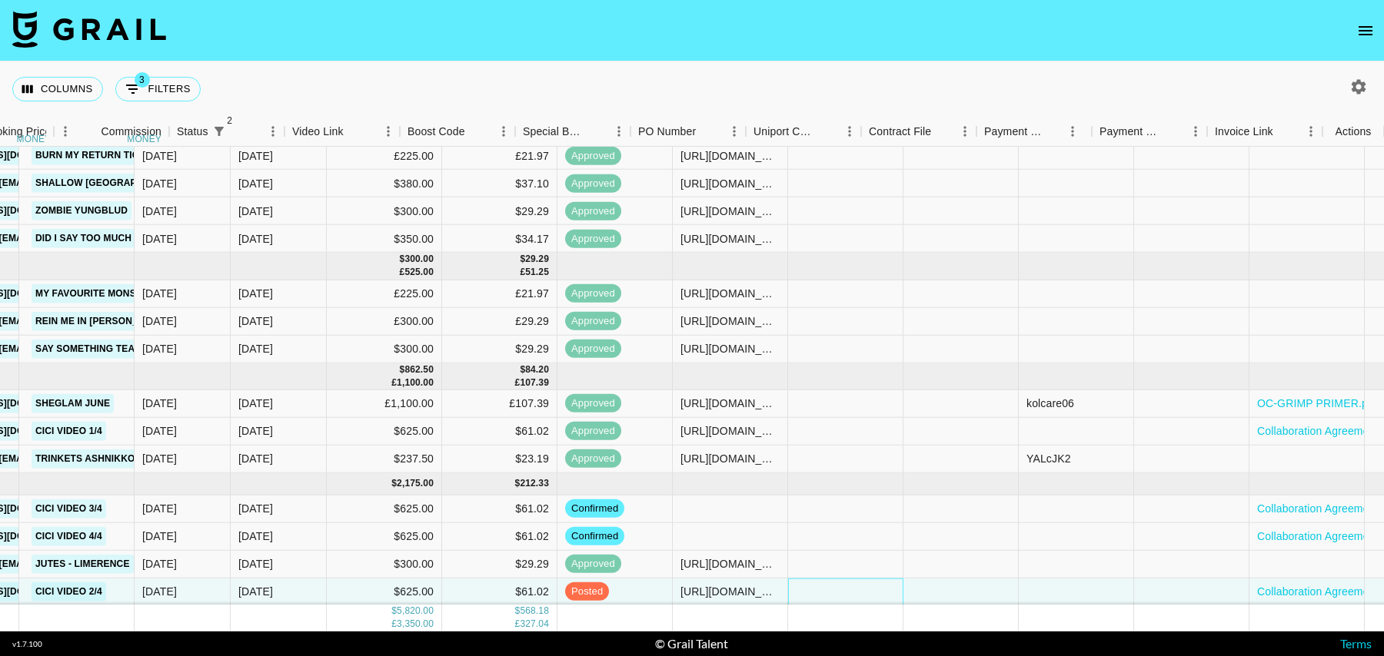
scroll to position [400, 1111]
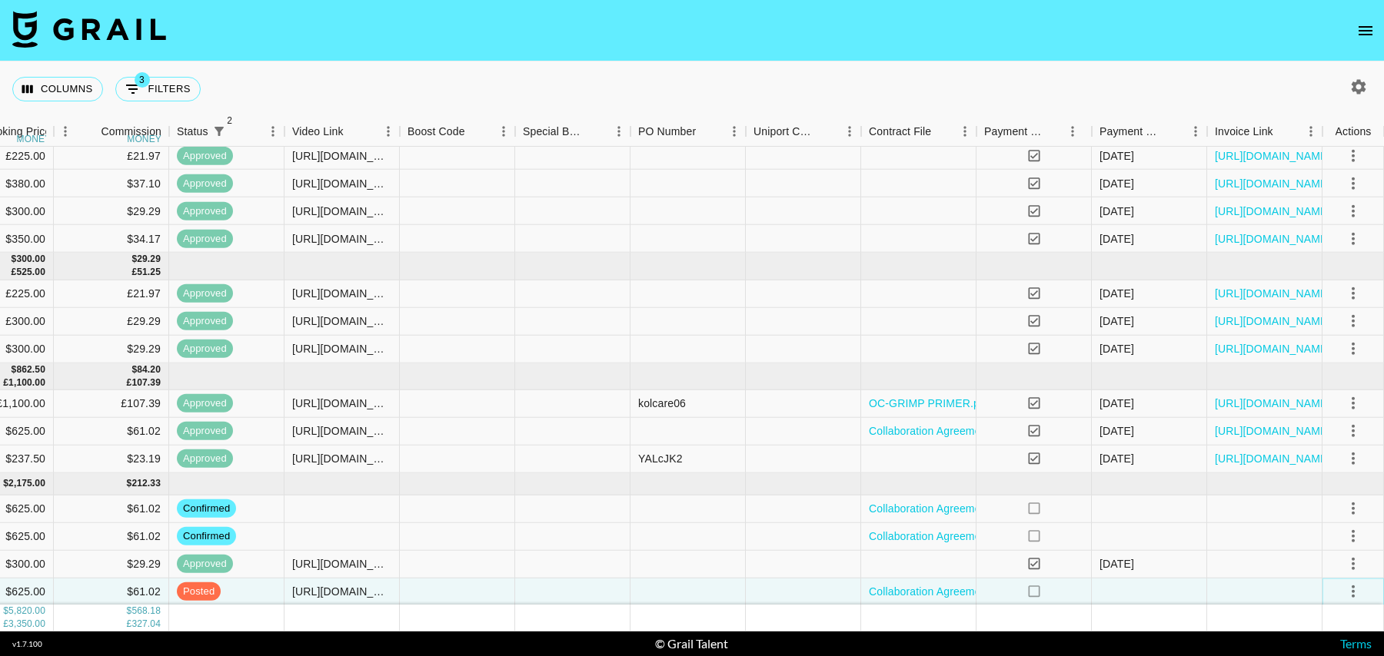
click at [1351, 586] on icon "select merge strategy" at bounding box center [1352, 592] width 3 height 12
click at [1328, 550] on div "Approve" at bounding box center [1319, 558] width 47 height 18
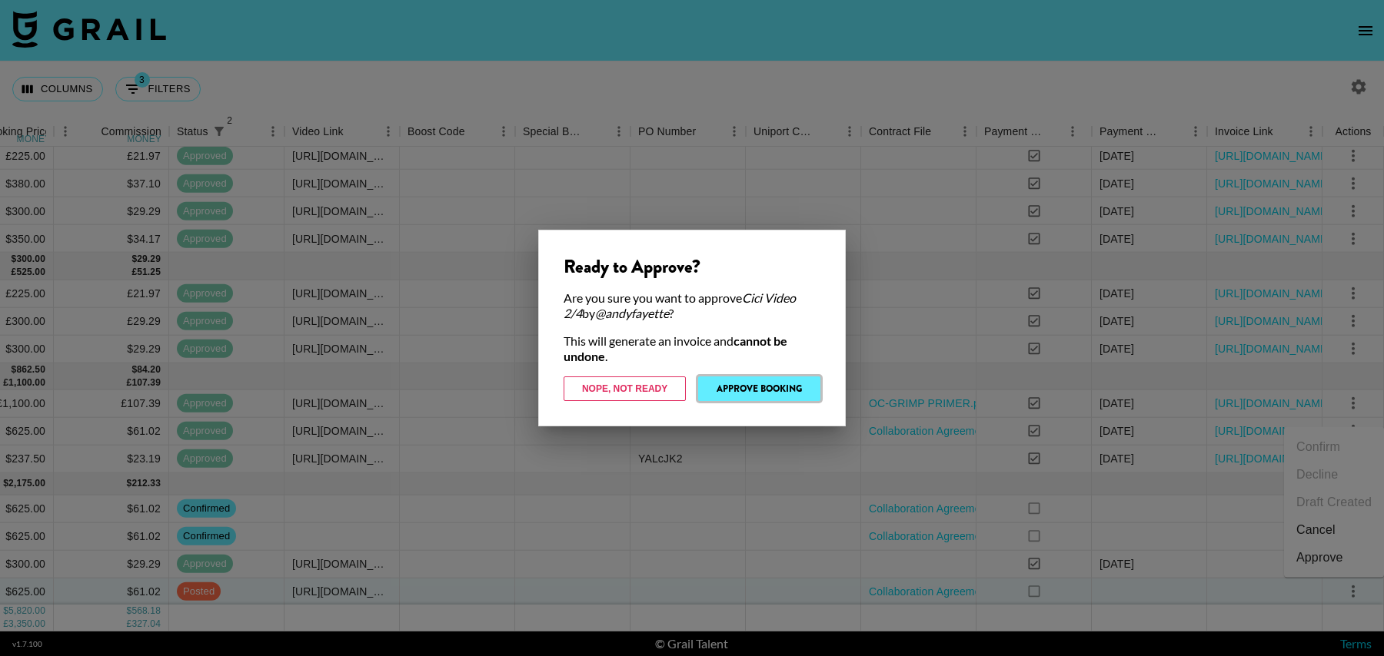
click at [723, 381] on button "Approve Booking" at bounding box center [759, 389] width 122 height 25
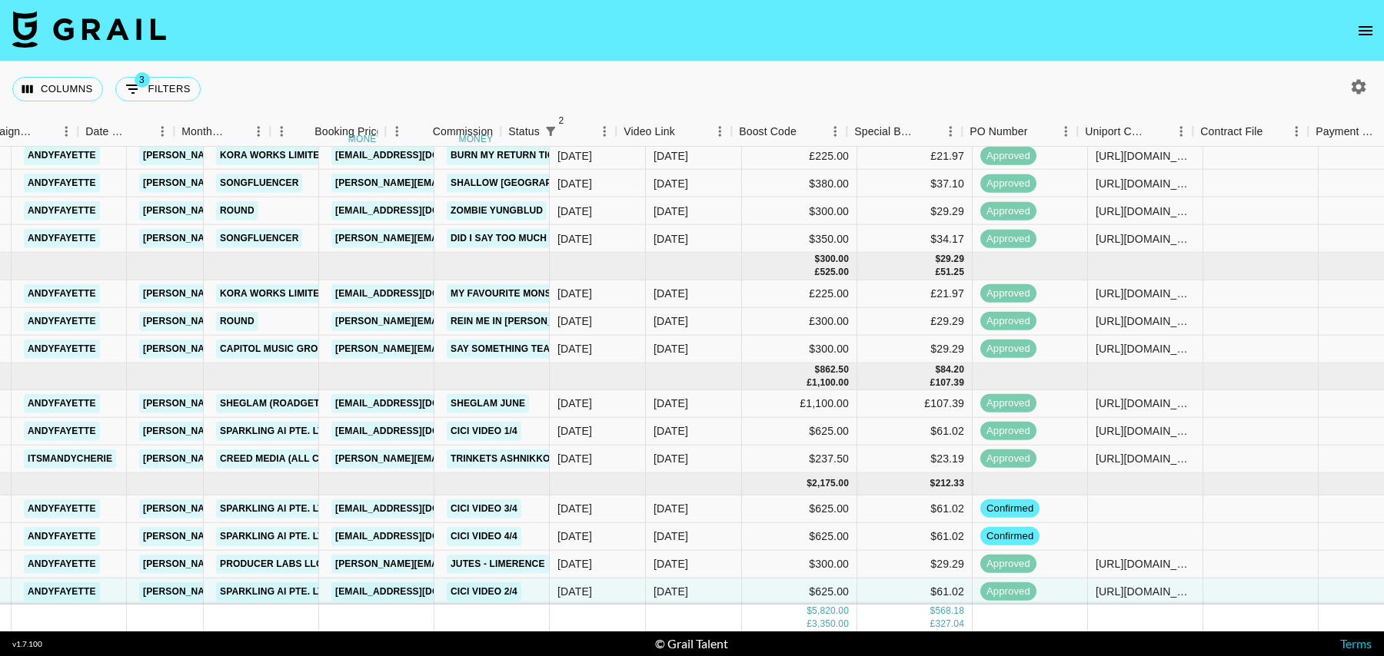
scroll to position [400, 0]
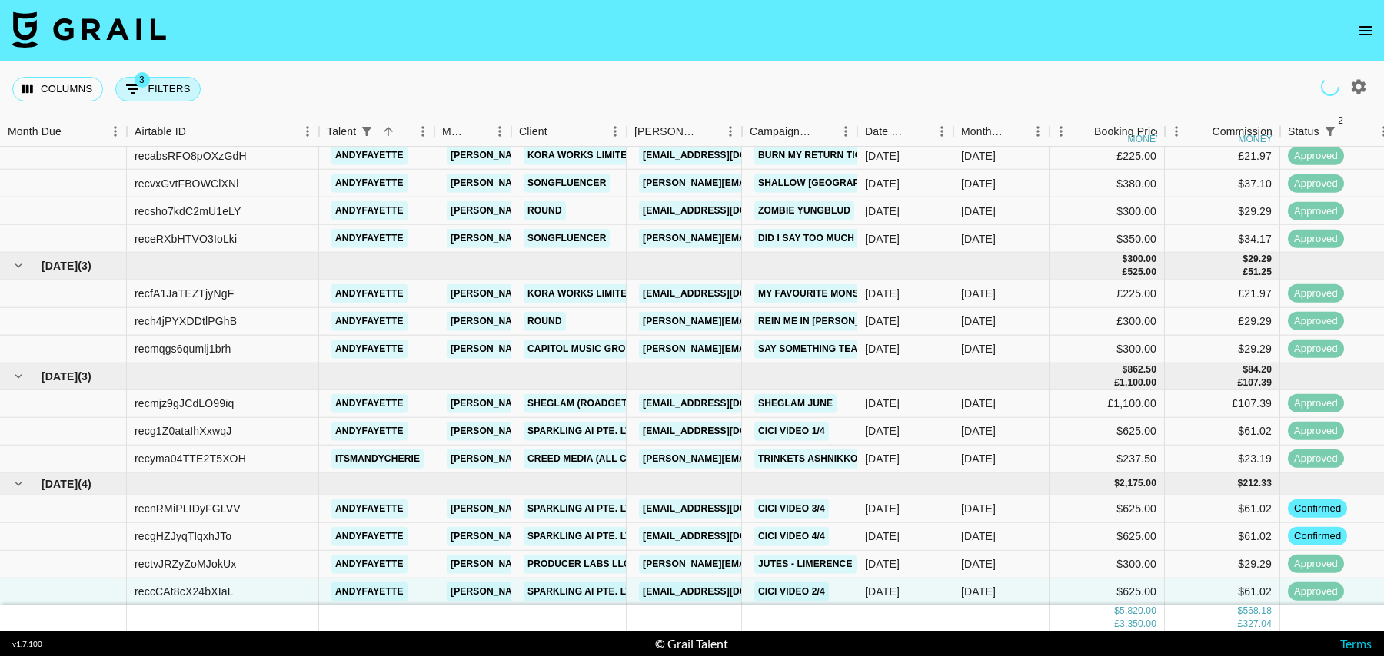
click at [173, 91] on button "3 Filters" at bounding box center [157, 89] width 85 height 25
select select "status"
select select "isNotAnyOf"
select select "status"
select select "isNotAnyOf"
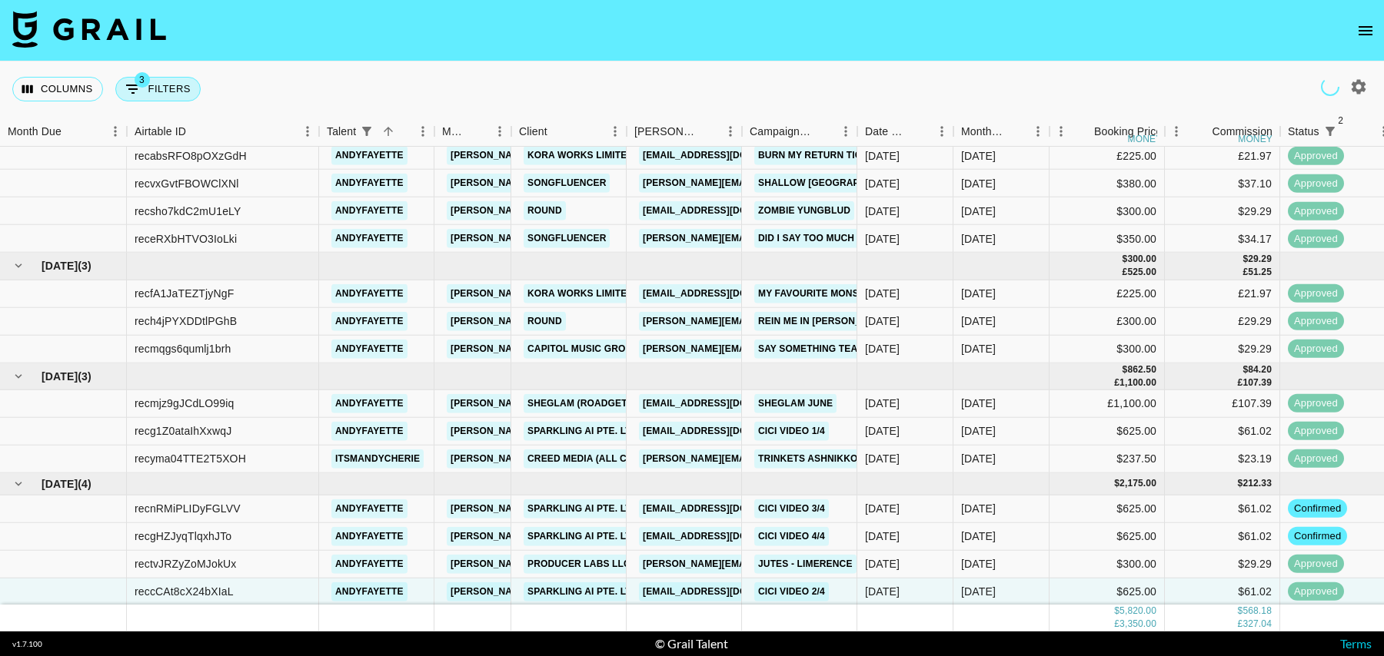
select select "talentName"
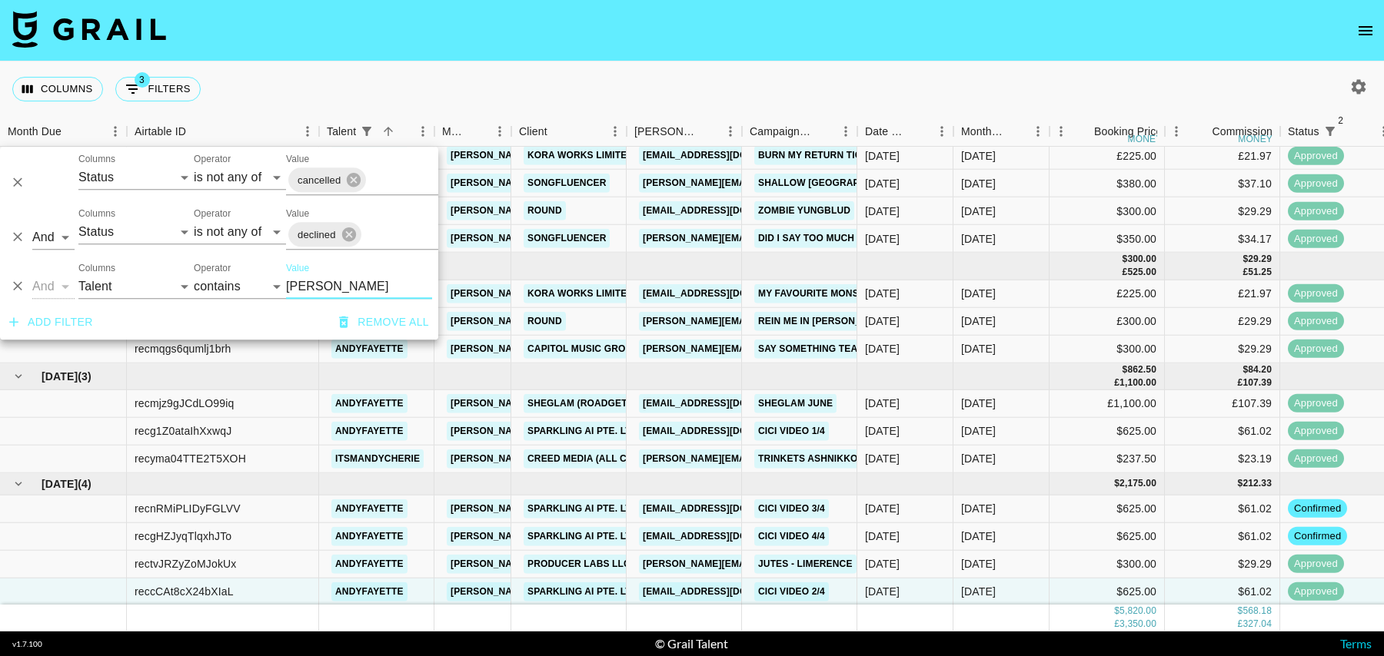
click at [18, 285] on icon "Delete" at bounding box center [17, 286] width 9 height 9
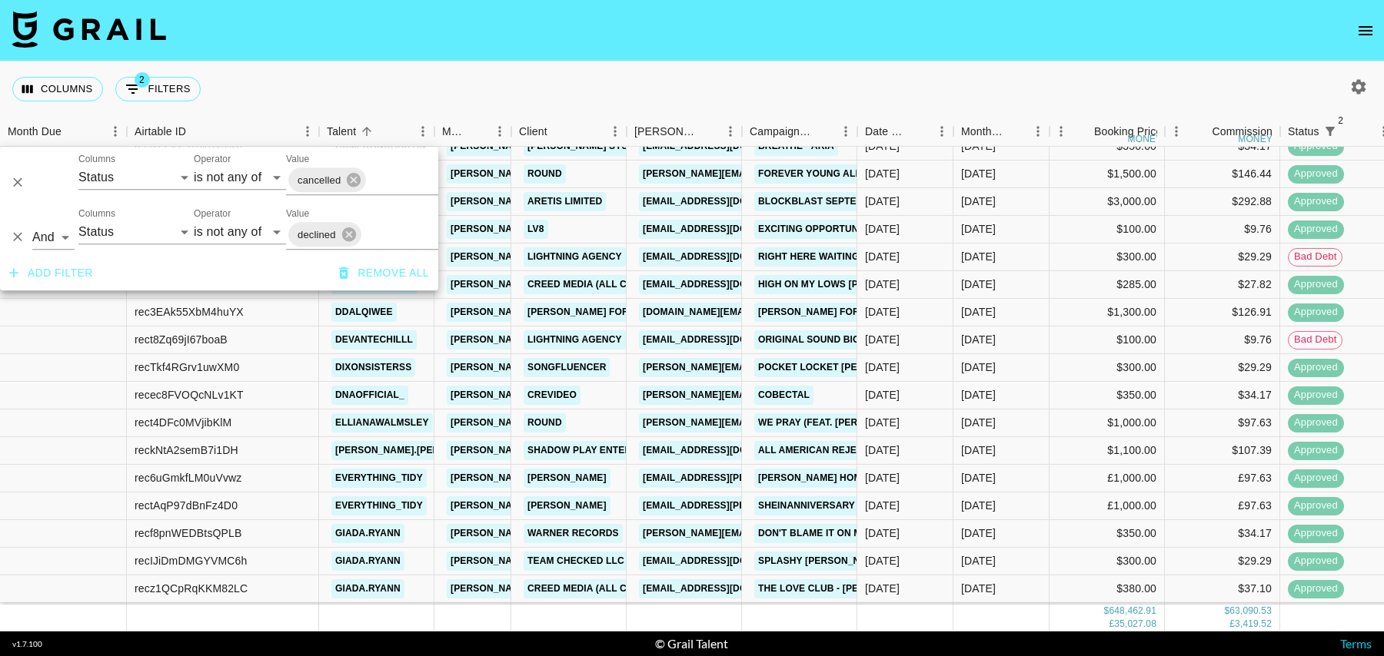
click at [1355, 97] on button "button" at bounding box center [1358, 87] width 26 height 26
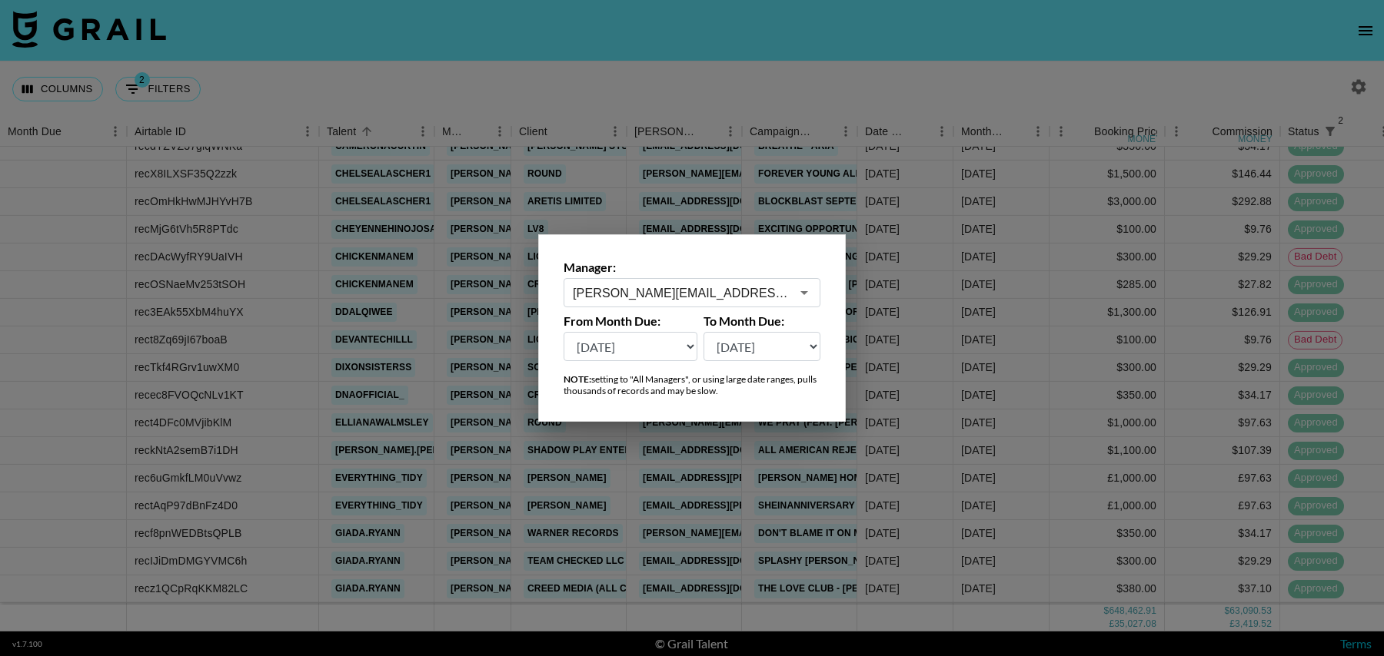
click at [653, 346] on select "Sep '26 Aug '26 Jul '26 Jun '26 May '26 Apr '26 Mar '26 Feb '26 Jan '26 Dec '25…" at bounding box center [630, 346] width 134 height 29
select select "Sep '25"
click at [563, 332] on select "Sep '26 Aug '26 Jul '26 Jun '26 May '26 Apr '26 Mar '26 Feb '26 Jan '26 Dec '25…" at bounding box center [630, 346] width 134 height 29
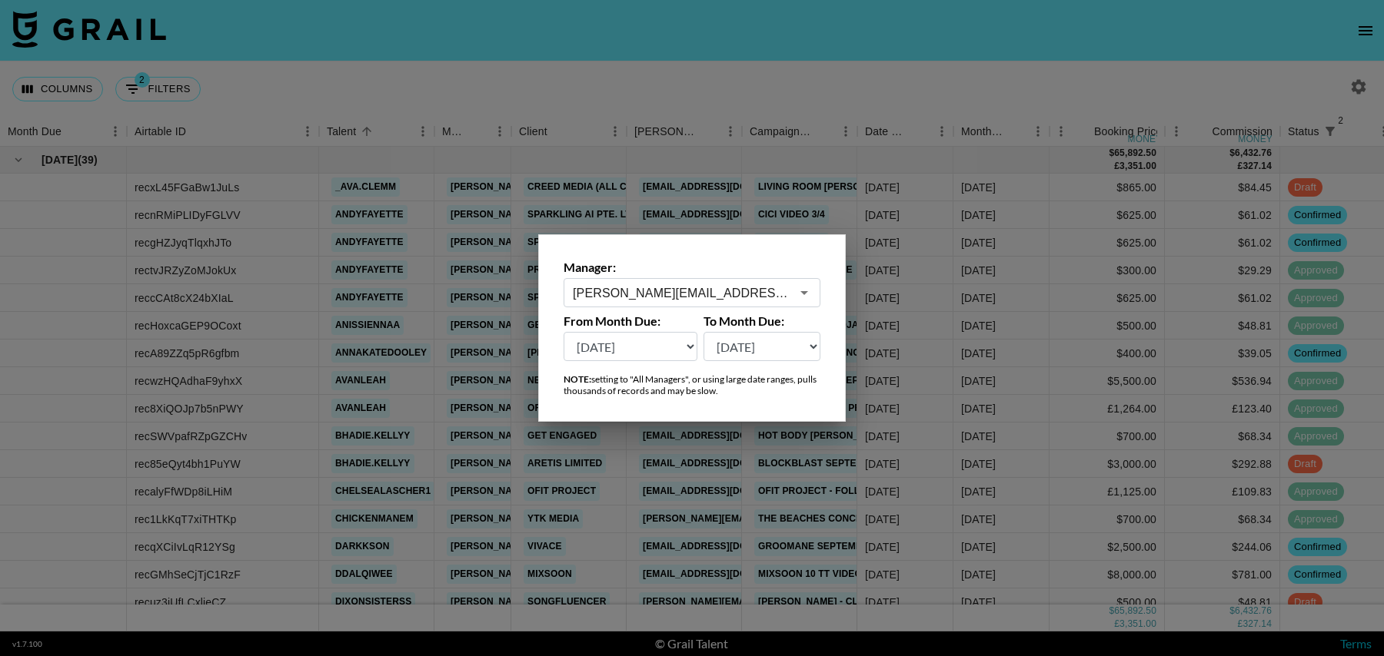
click at [646, 80] on div at bounding box center [692, 328] width 1384 height 656
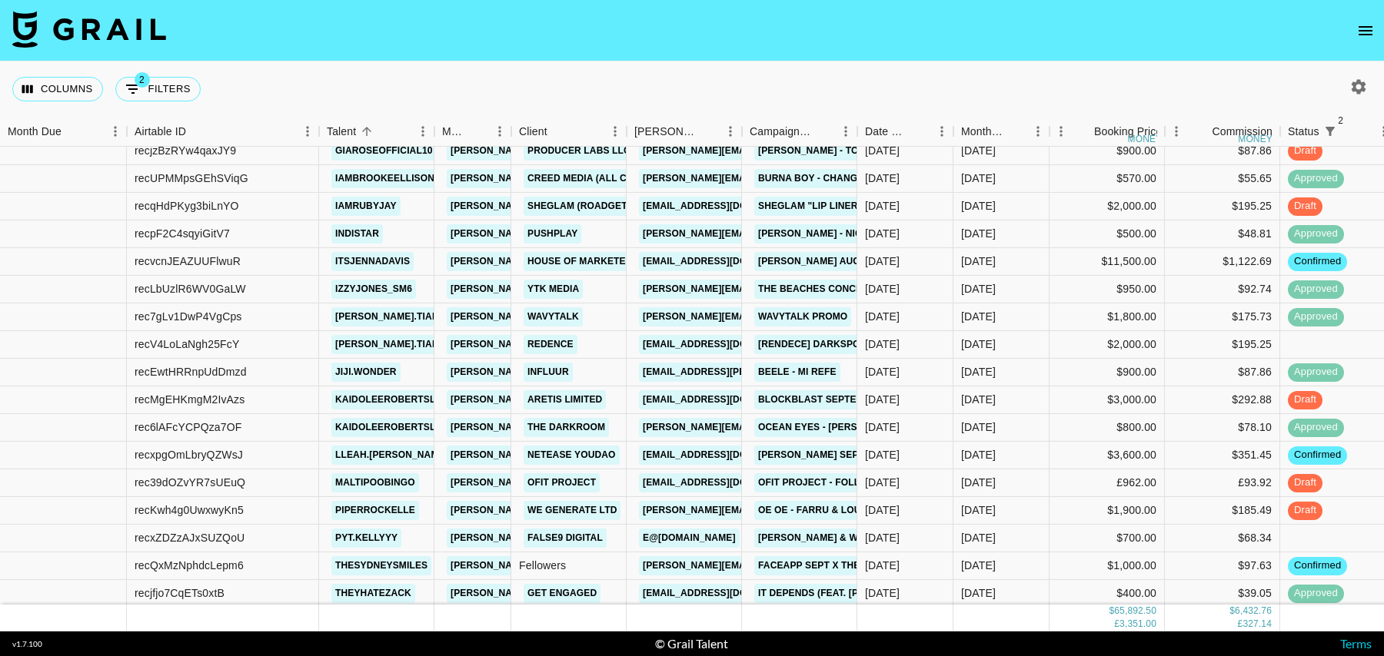
scroll to position [648, 0]
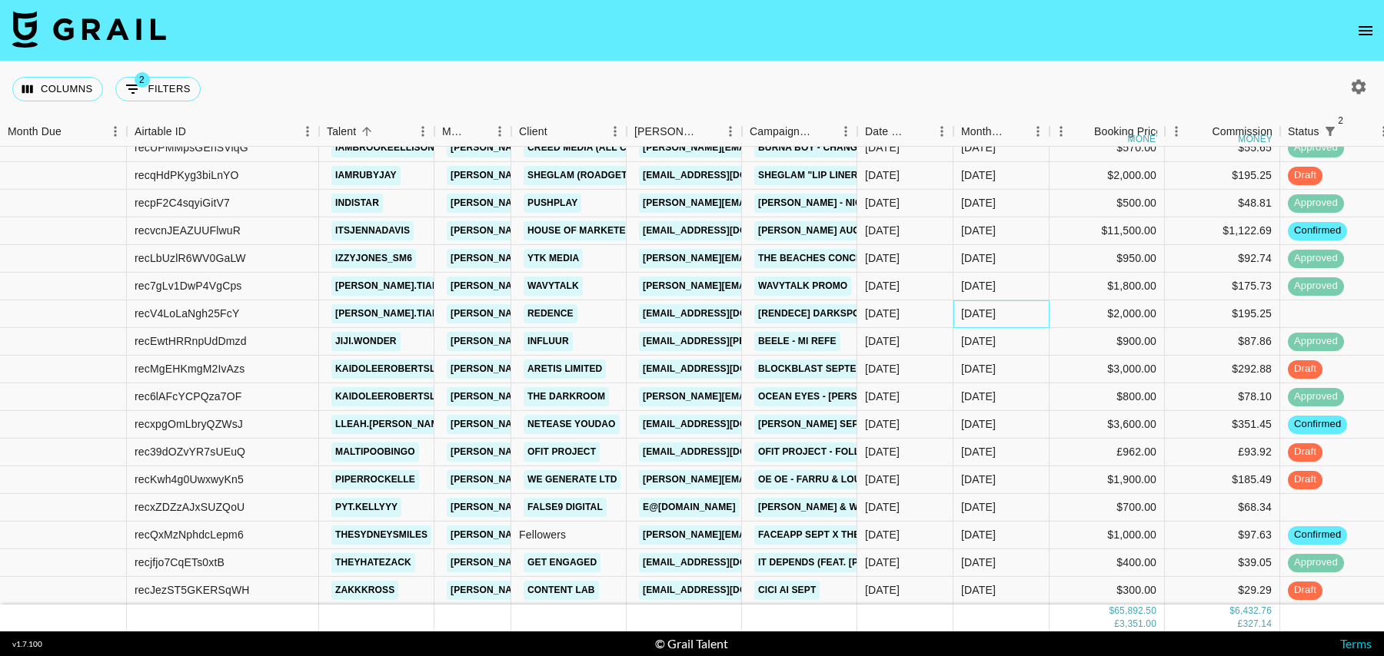
click at [1043, 317] on div "Sep '25" at bounding box center [1001, 315] width 96 height 28
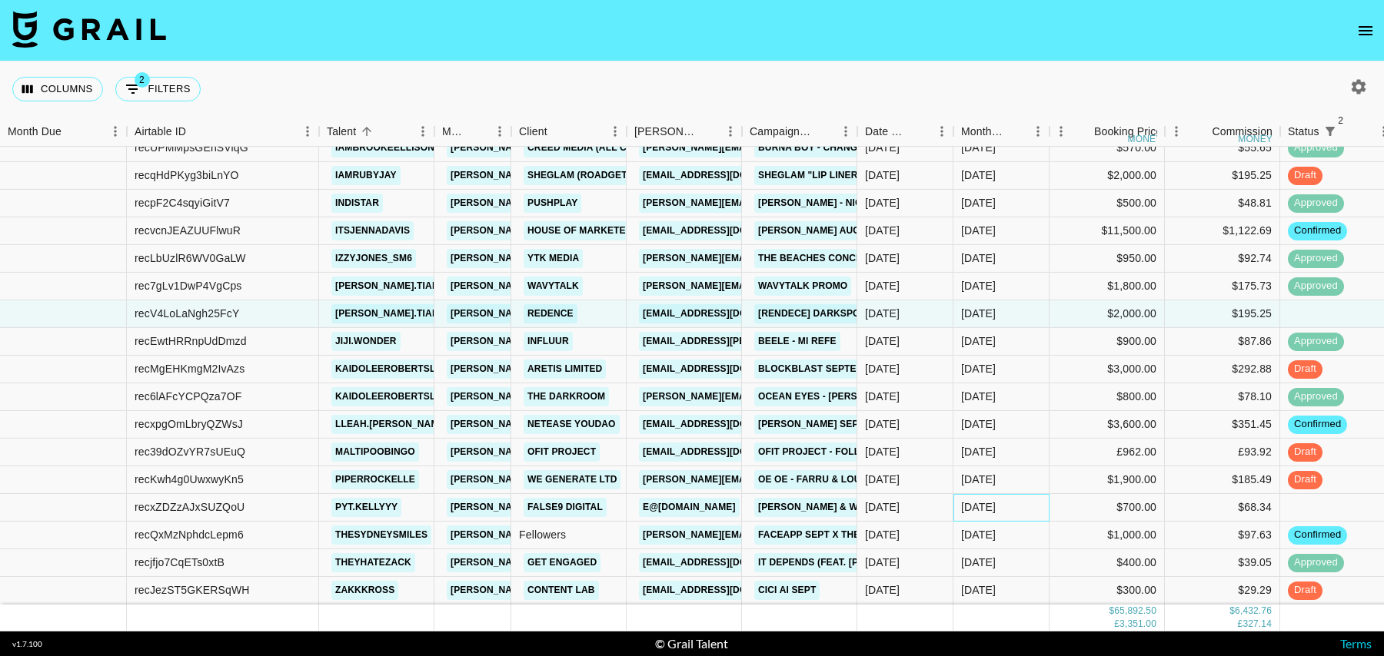
click at [1028, 501] on div "Sep '25" at bounding box center [1001, 508] width 96 height 28
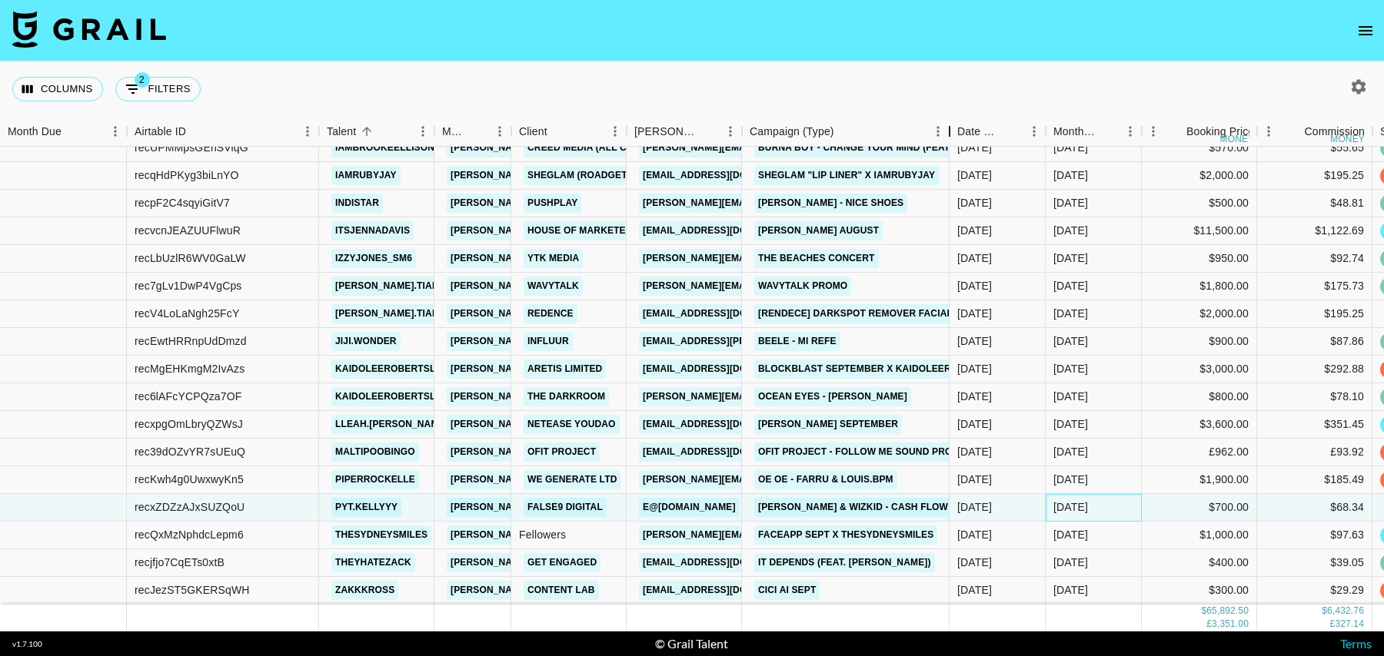
drag, startPoint x: 860, startPoint y: 142, endPoint x: 952, endPoint y: 147, distance: 92.4
click at [952, 147] on div "Month Due Airtable ID Talent Manager Client Booker Campaign (Type) Date Created…" at bounding box center [692, 374] width 1384 height 515
click at [586, 503] on link "False9 Digital" at bounding box center [564, 507] width 83 height 19
click at [660, 504] on link "e@[DOMAIN_NAME]" at bounding box center [689, 507] width 101 height 19
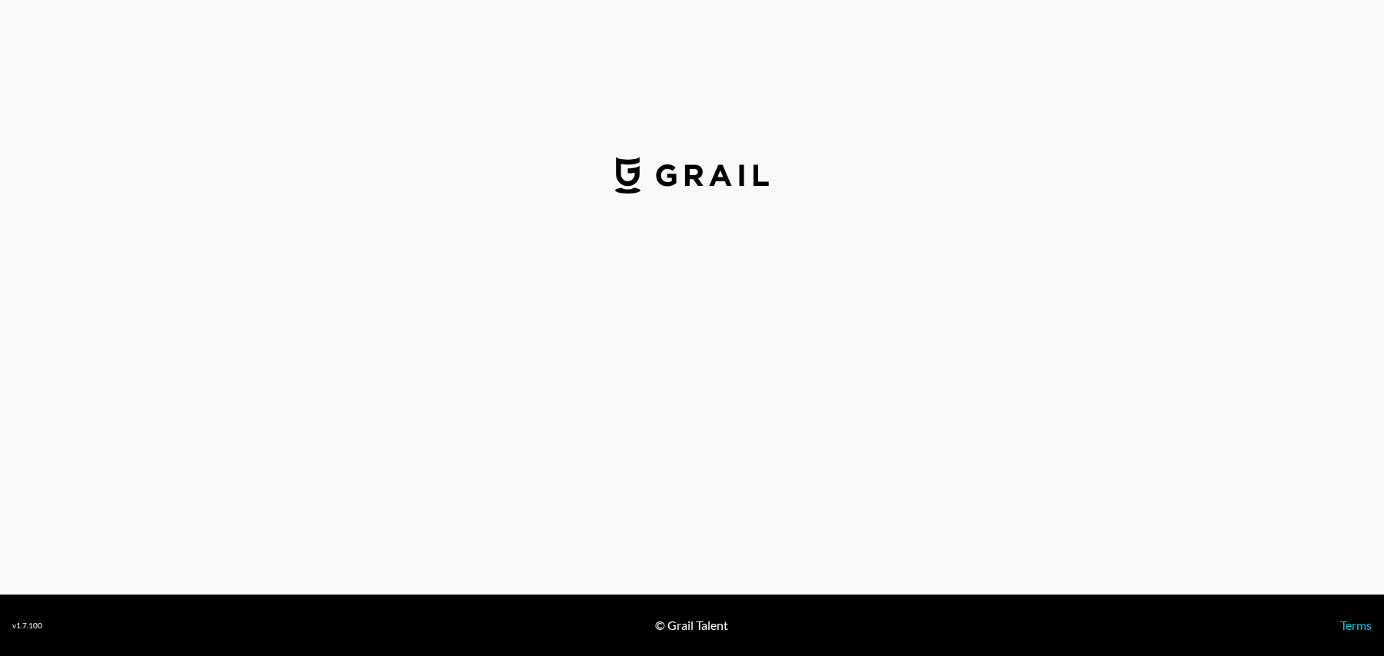
select select "USD"
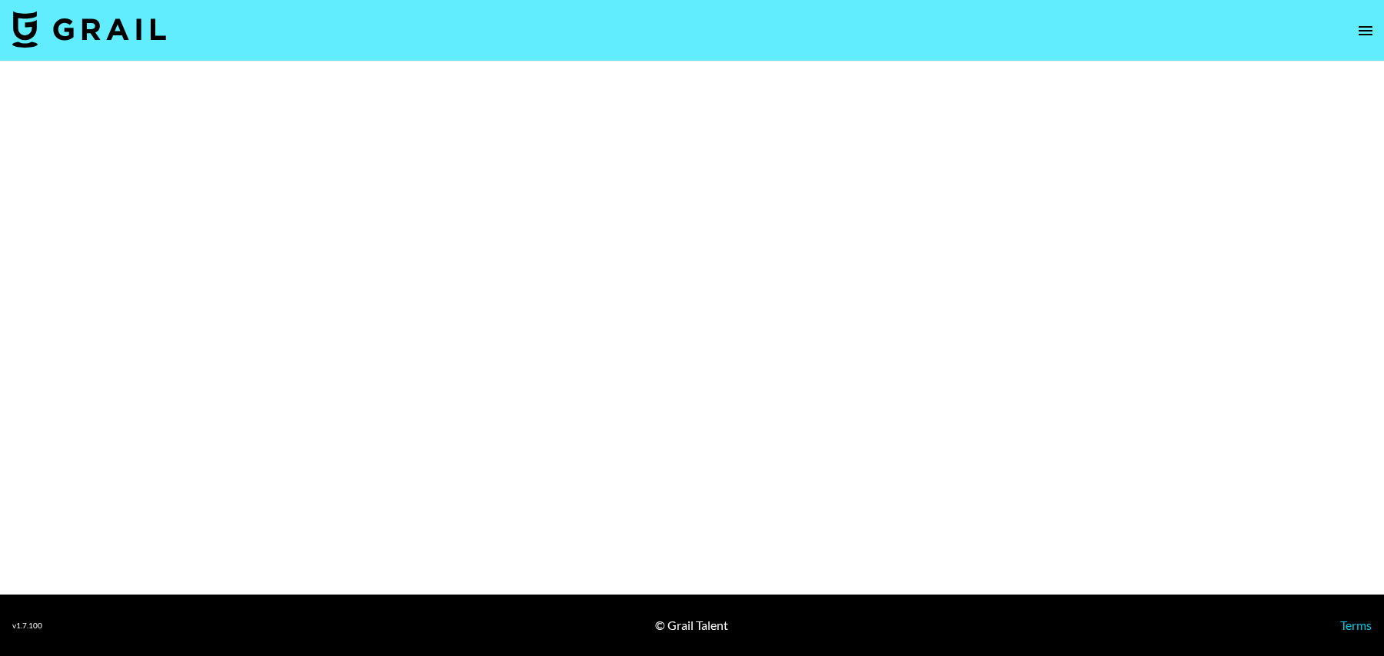
select select "Multi"
